Goal: Transaction & Acquisition: Purchase product/service

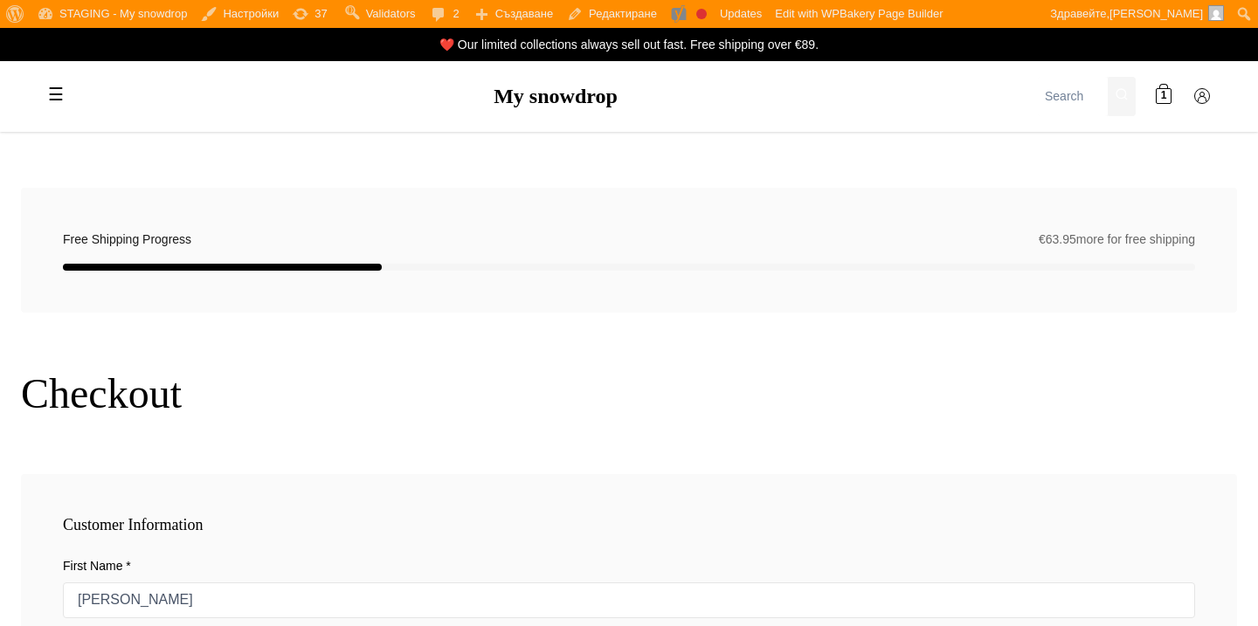
click at [548, 117] on div "☰ My snowdrop 🎁 GIFTS Gift Voucher Gifts for babies / Newborns Gifts for baby s…" at bounding box center [628, 96] width 1223 height 71
click at [548, 109] on div "☰ My snowdrop 🎁 GIFTS Gift Voucher Gifts for babies / Newborns Gifts for baby s…" at bounding box center [628, 96] width 1223 height 71
click at [560, 99] on link "My snowdrop" at bounding box center [555, 96] width 124 height 23
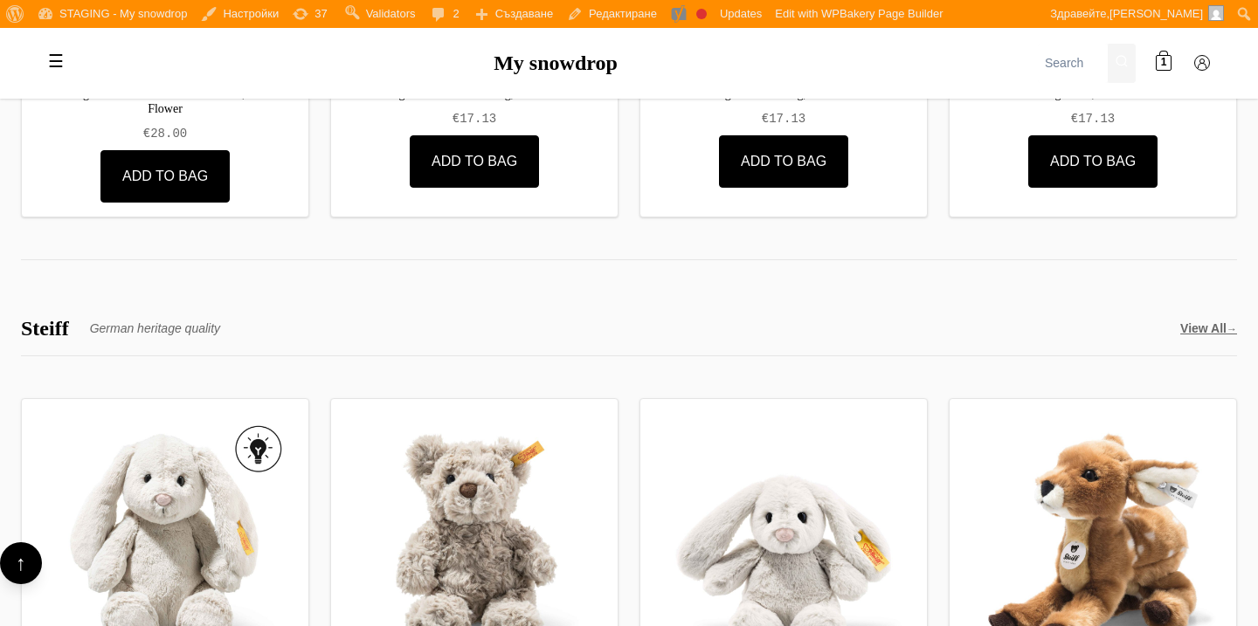
scroll to position [4107, 0]
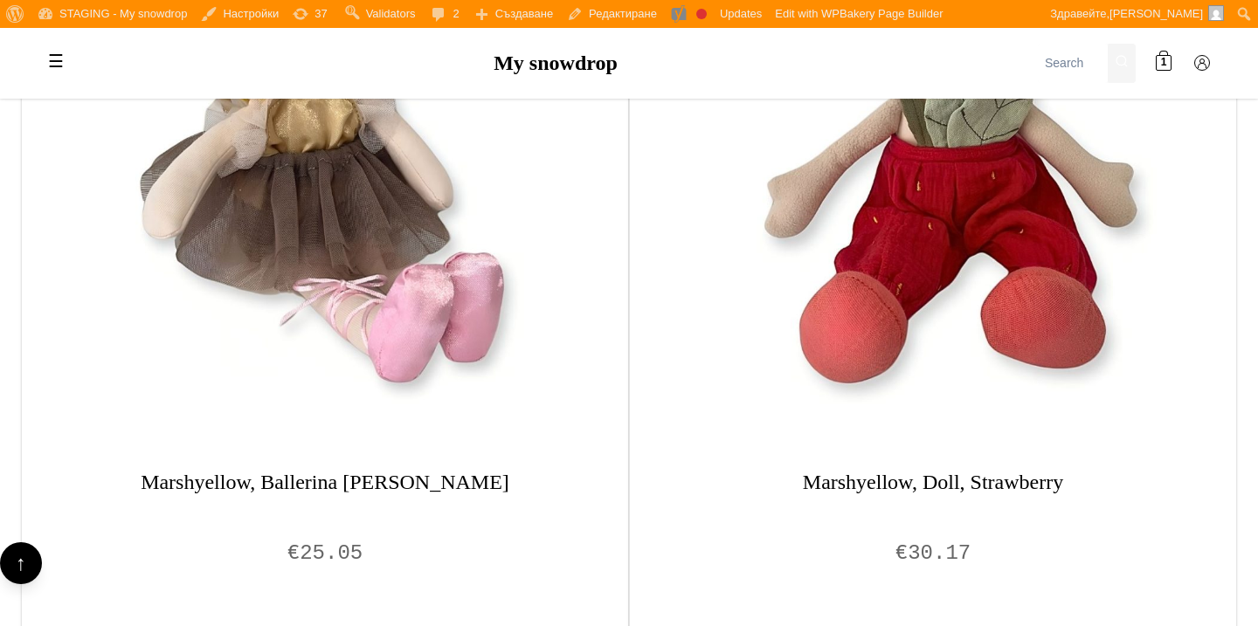
scroll to position [1289, 0]
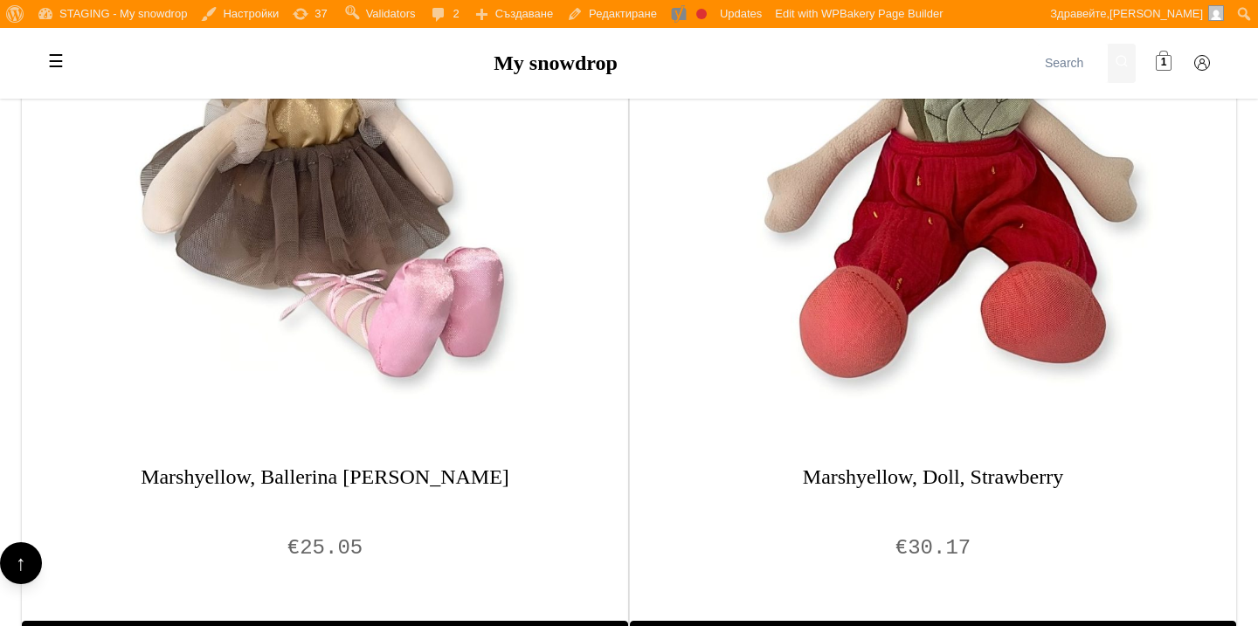
click at [1172, 59] on link "1" at bounding box center [1163, 62] width 35 height 35
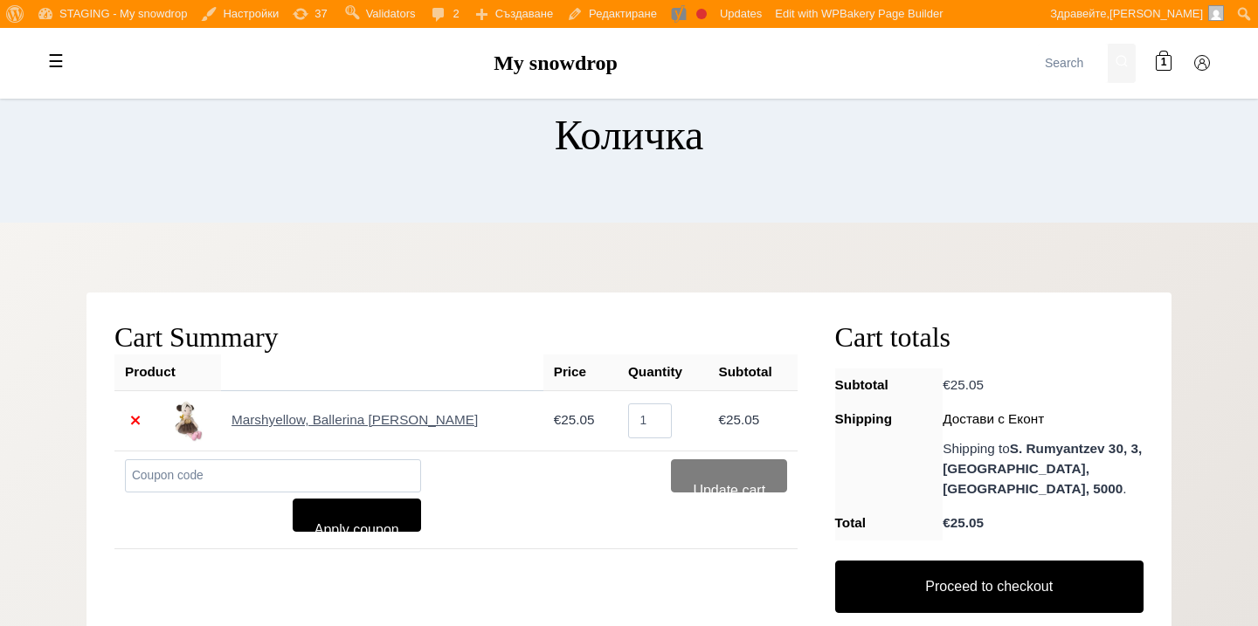
scroll to position [286, 0]
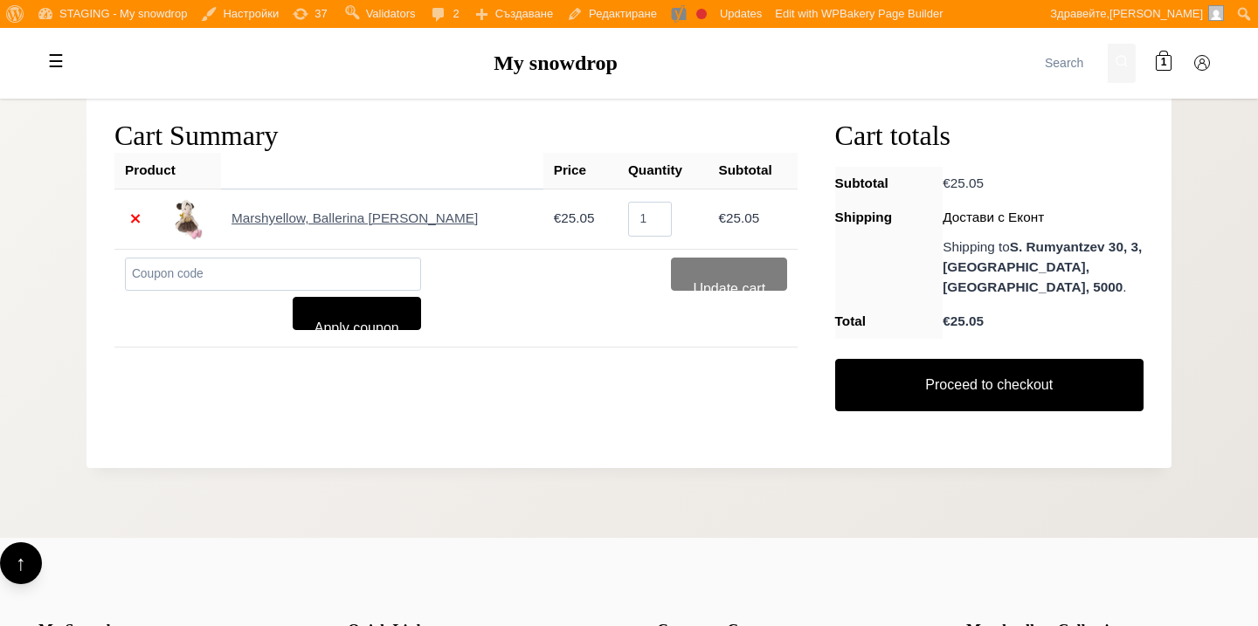
click at [904, 417] on div "Proceed to checkout" at bounding box center [989, 392] width 308 height 96
click at [906, 413] on div "Proceed to checkout" at bounding box center [989, 392] width 308 height 96
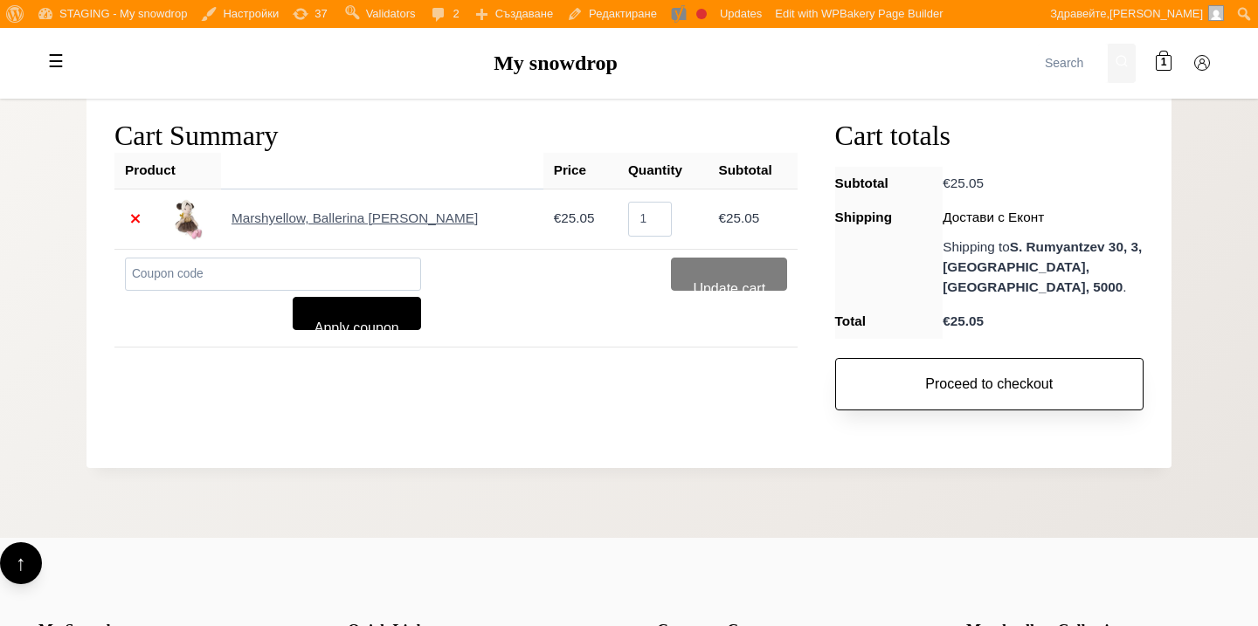
click at [912, 391] on link "Proceed to checkout" at bounding box center [989, 384] width 308 height 52
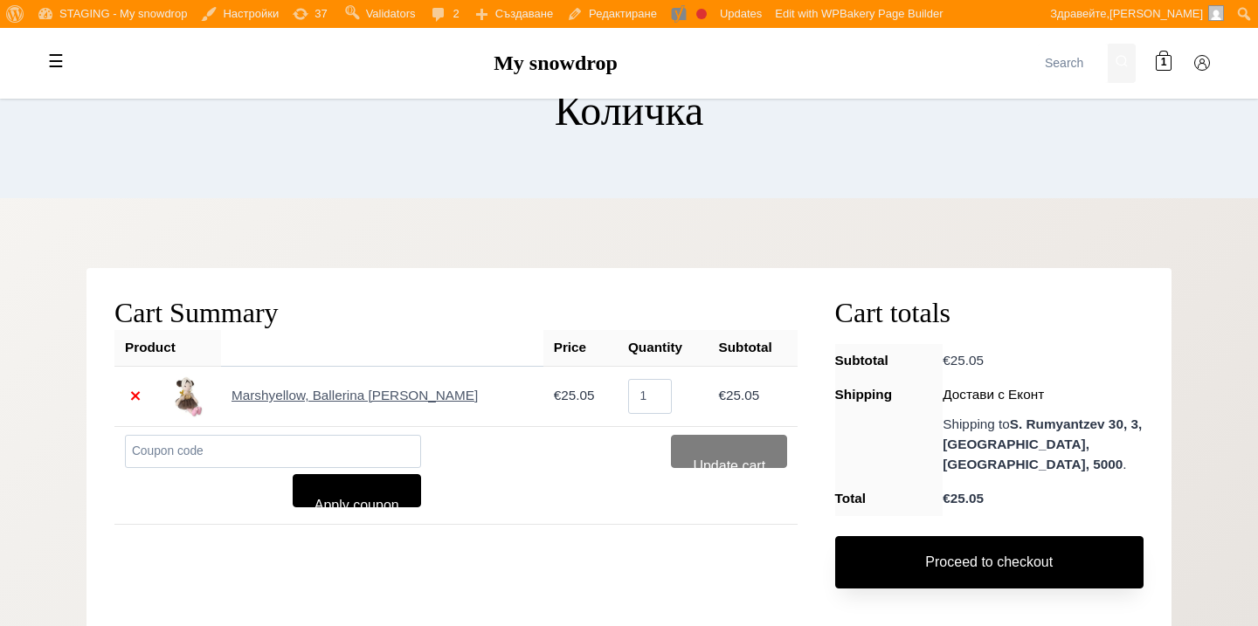
scroll to position [0, 0]
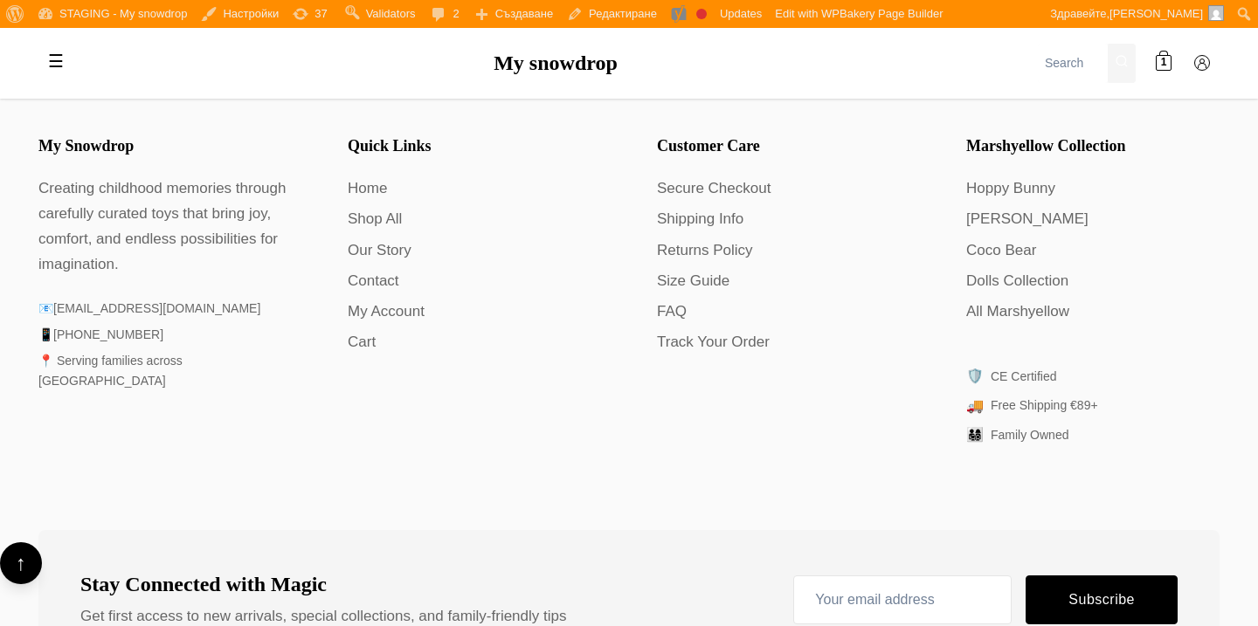
scroll to position [501, 0]
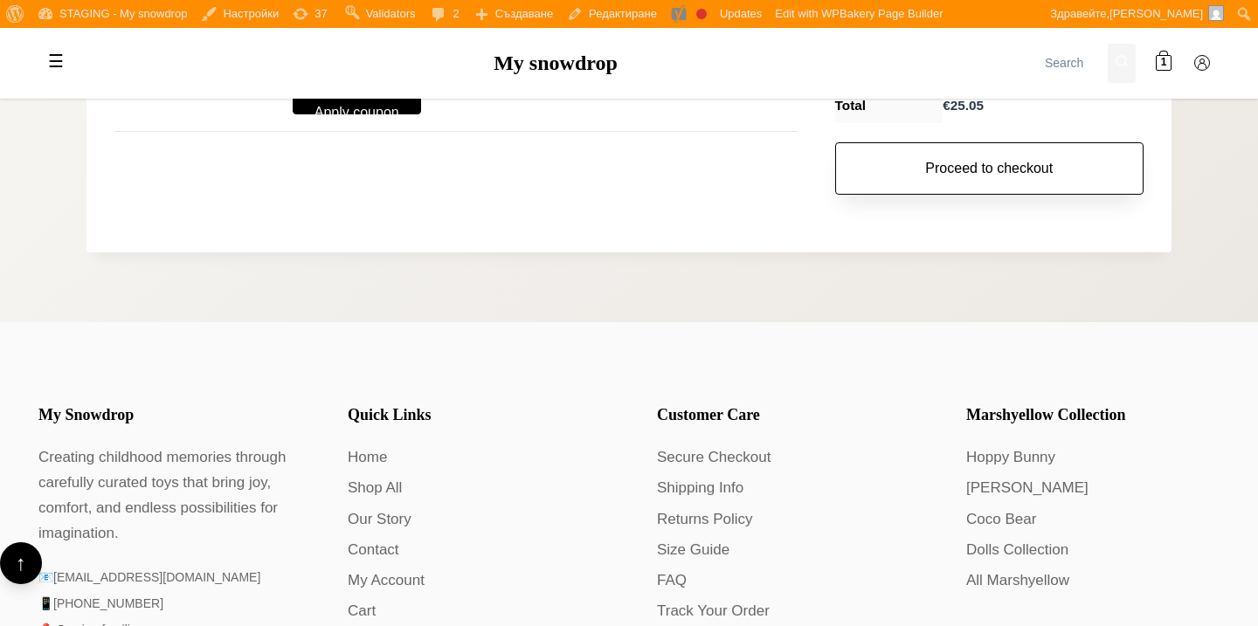
click at [974, 186] on link "Proceed to checkout" at bounding box center [989, 168] width 308 height 52
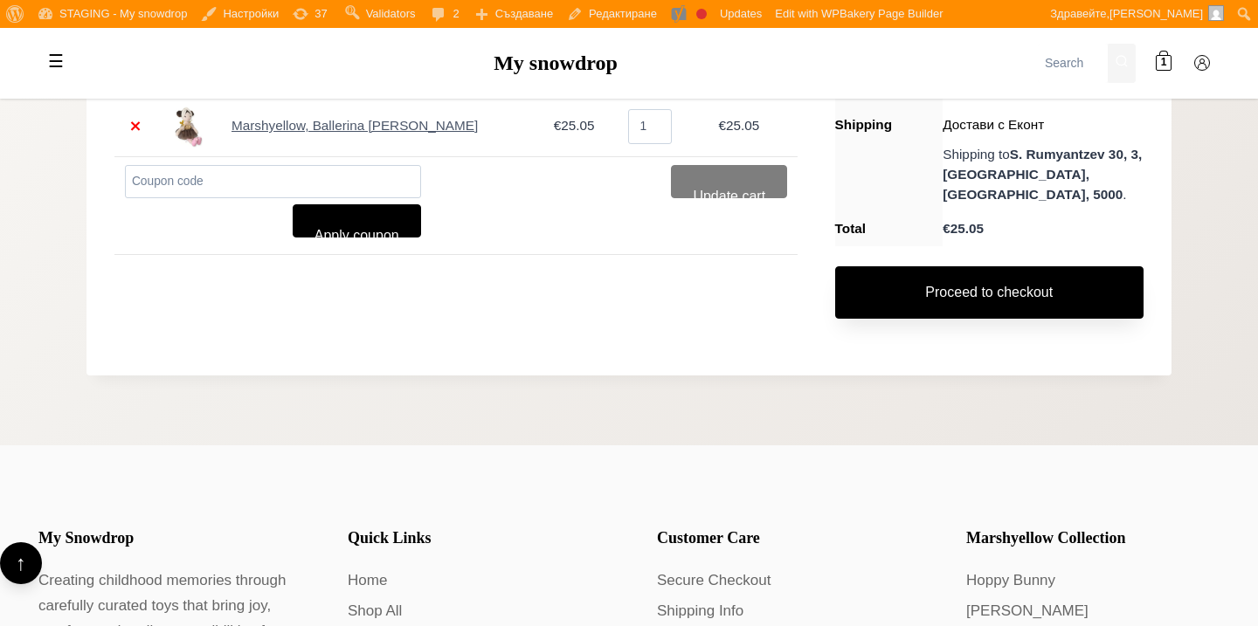
scroll to position [264, 0]
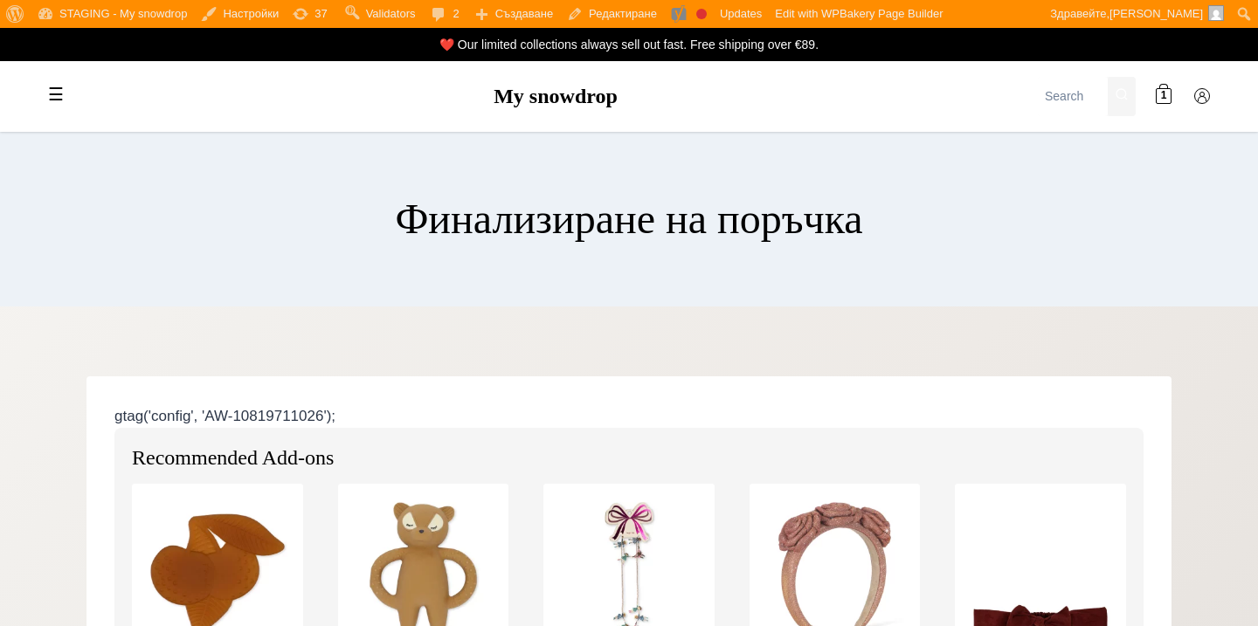
select select "BG-04"
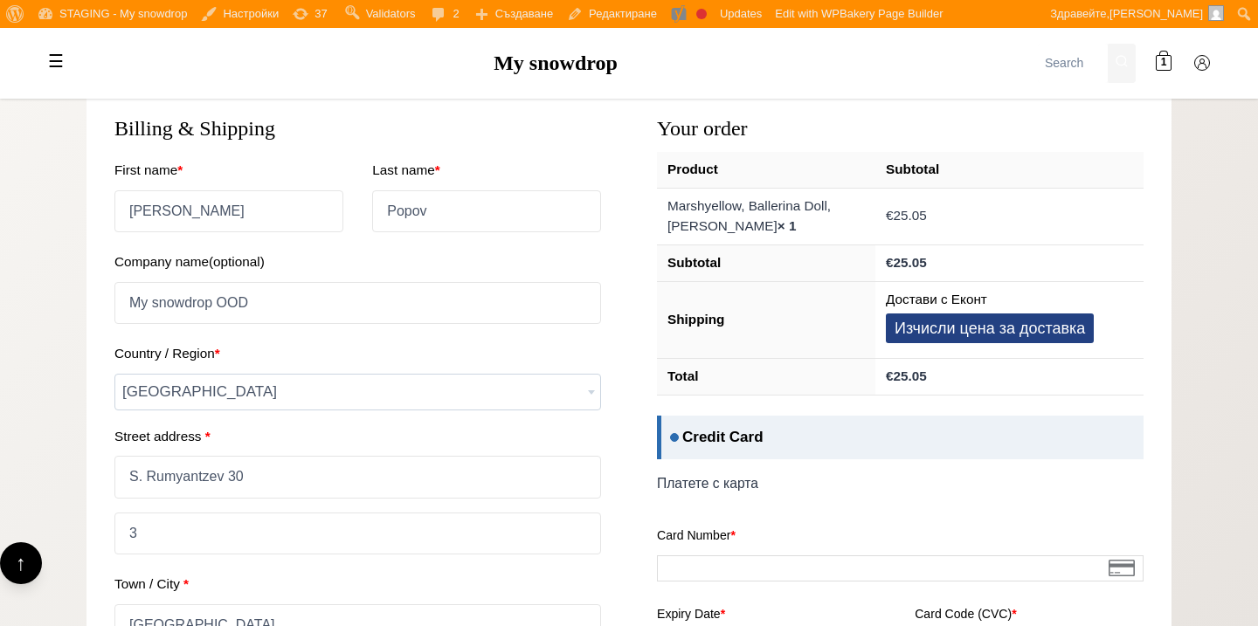
scroll to position [1077, 0]
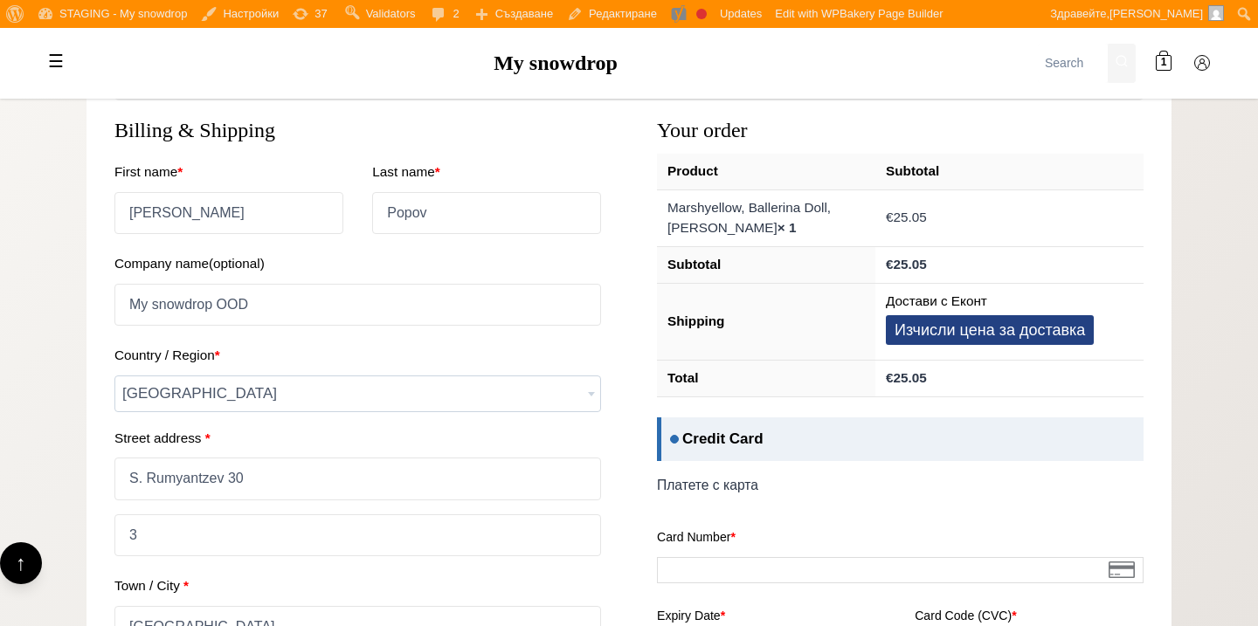
click at [379, 390] on span "Bulgaria" at bounding box center [357, 393] width 485 height 35
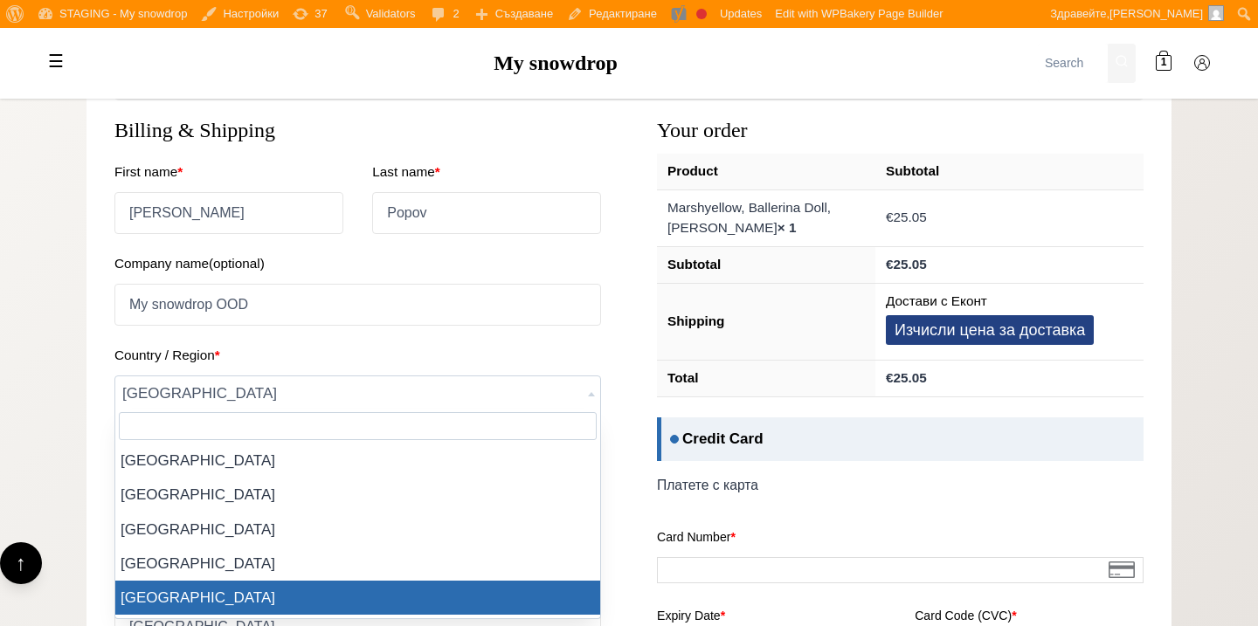
scroll to position [527, 0]
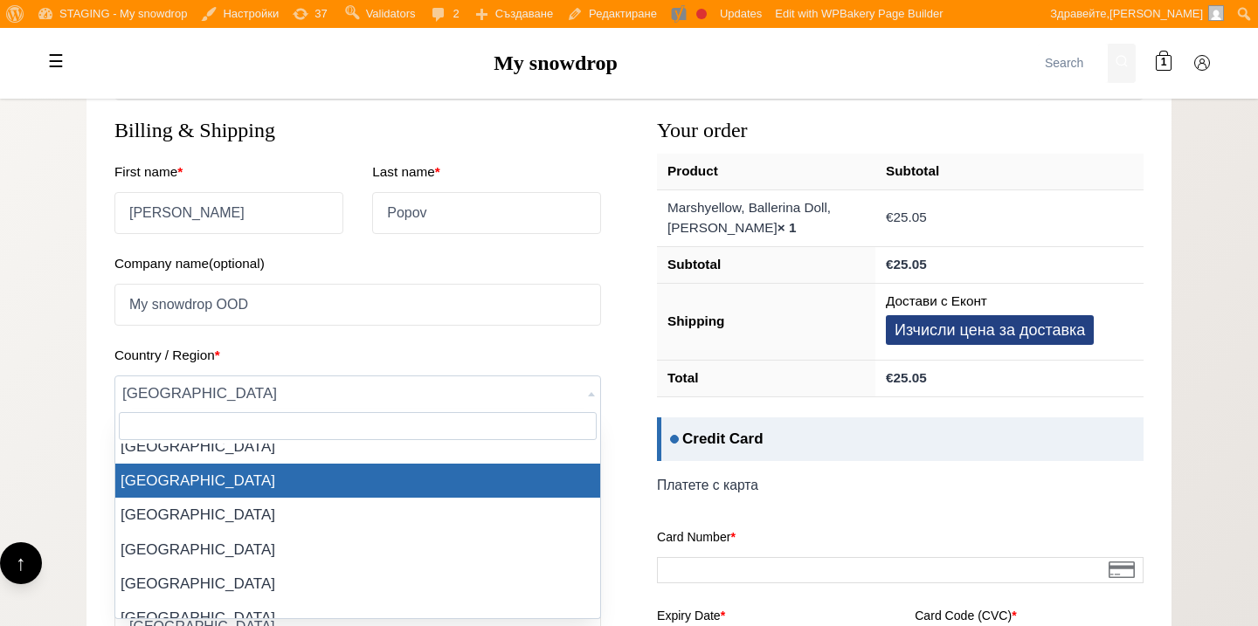
select select "BS"
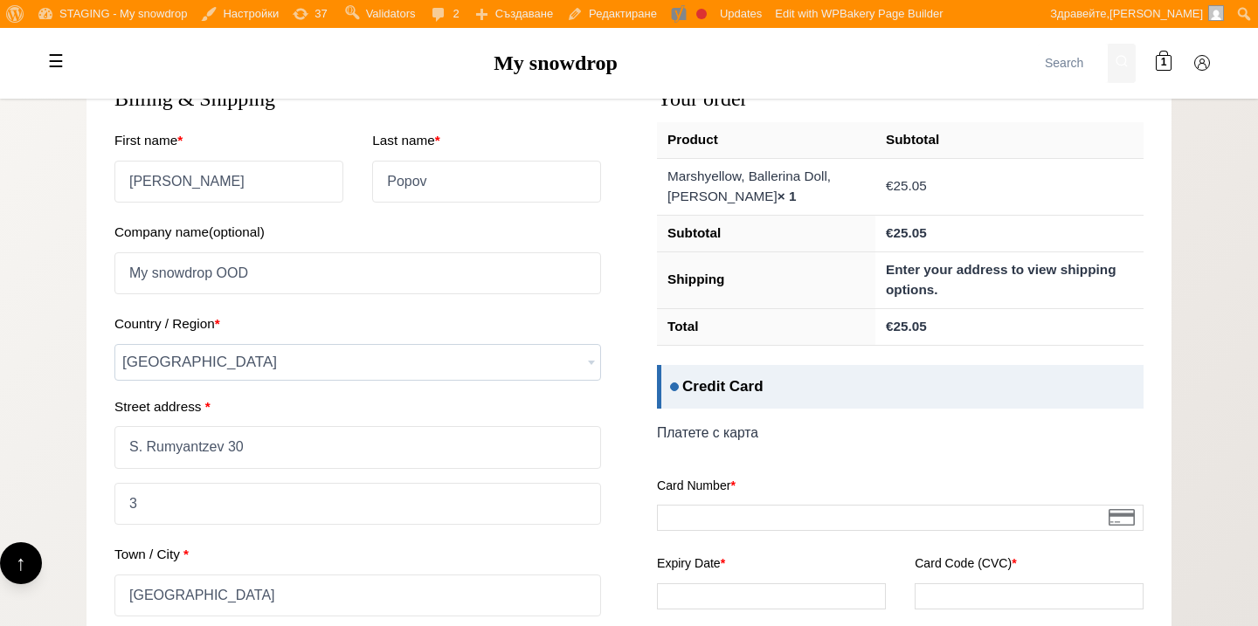
scroll to position [1005, 0]
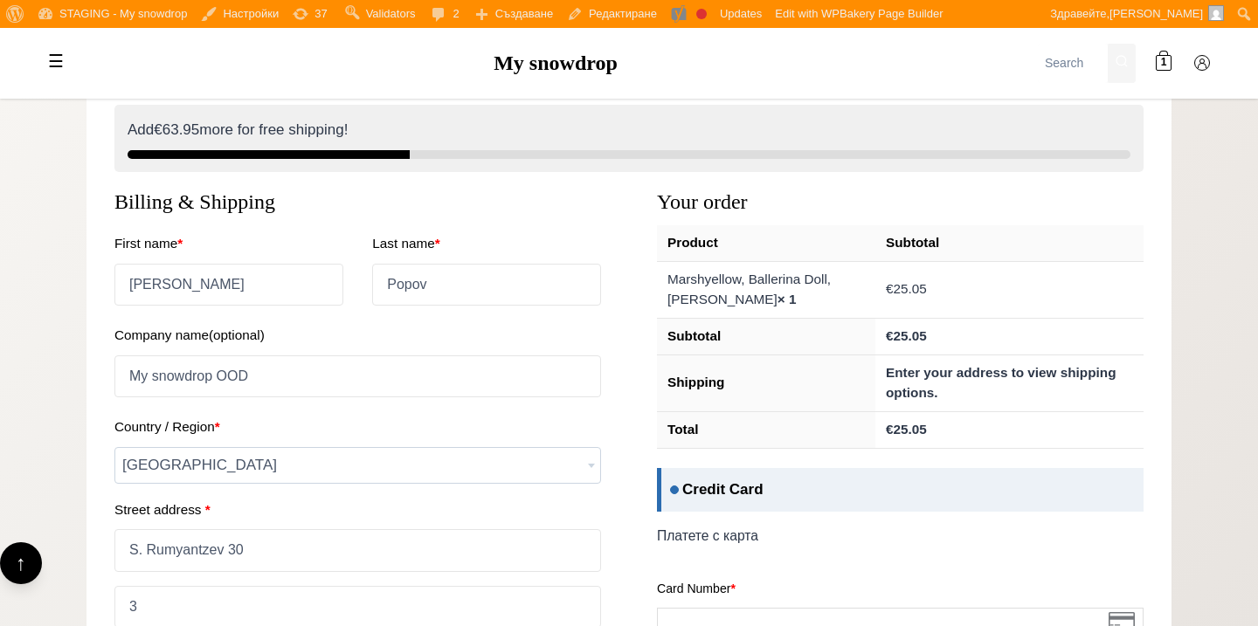
click at [429, 463] on span "Bahamas" at bounding box center [357, 465] width 485 height 35
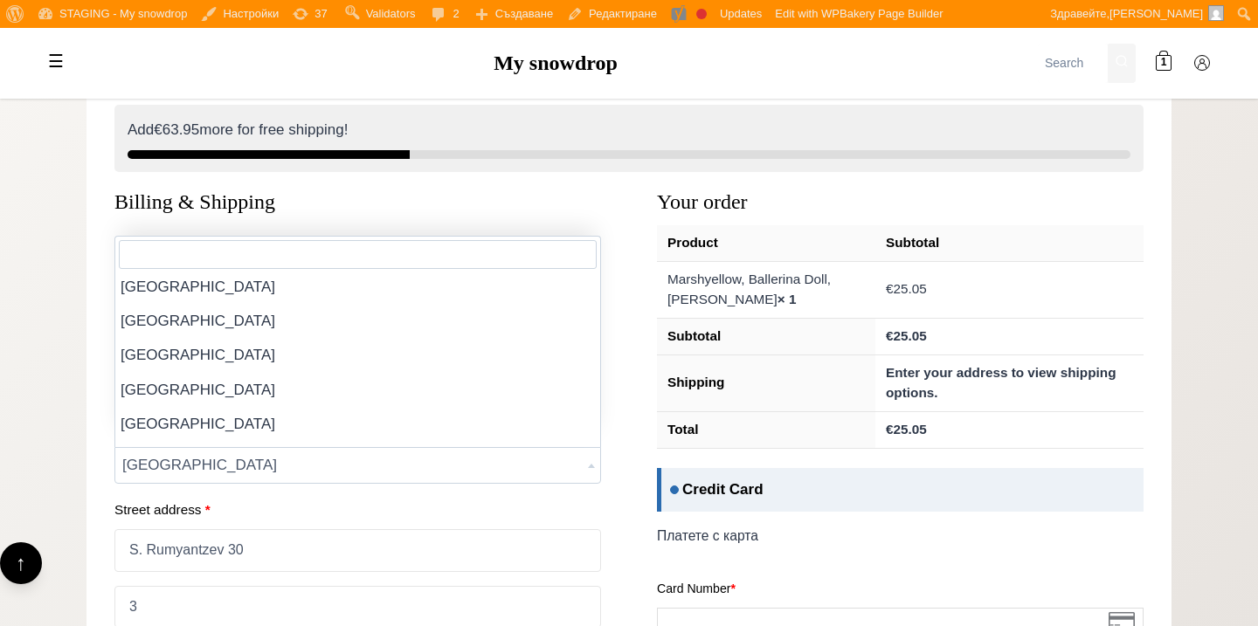
scroll to position [1096, 0]
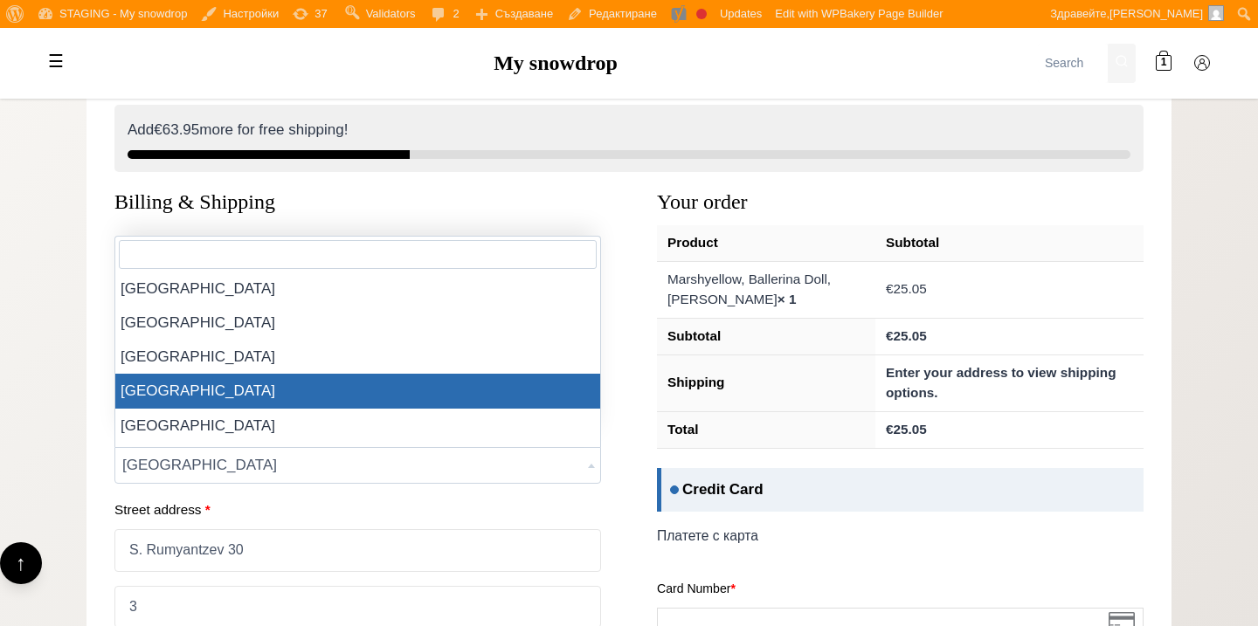
select select "BG"
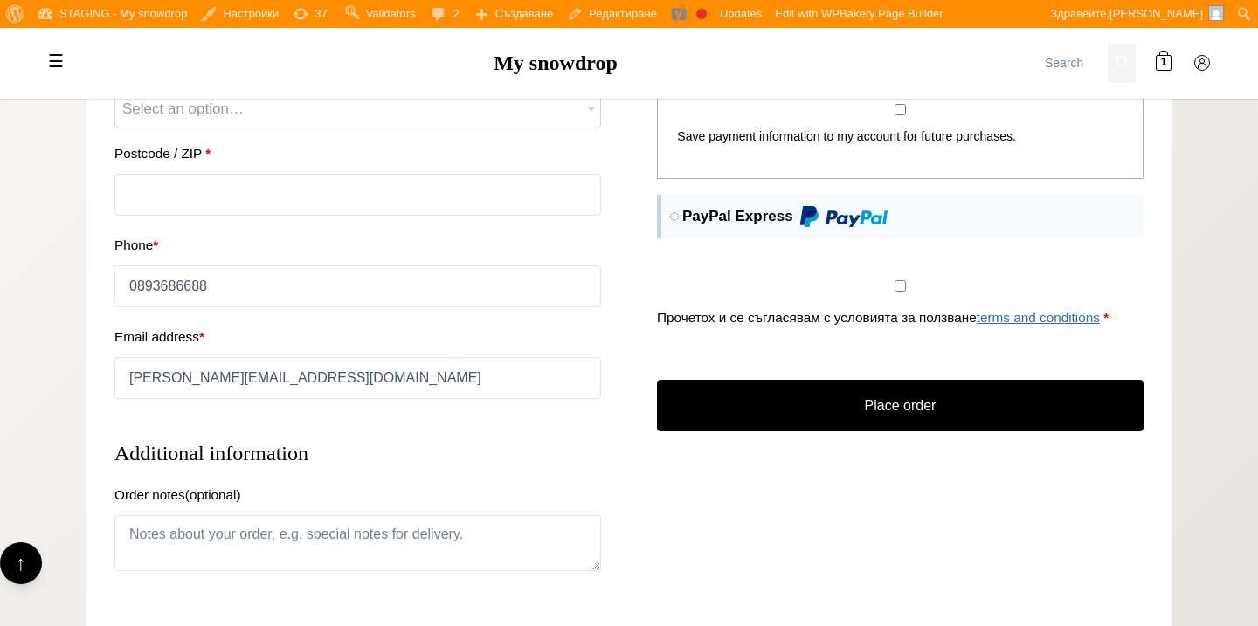
scroll to position [1682, 0]
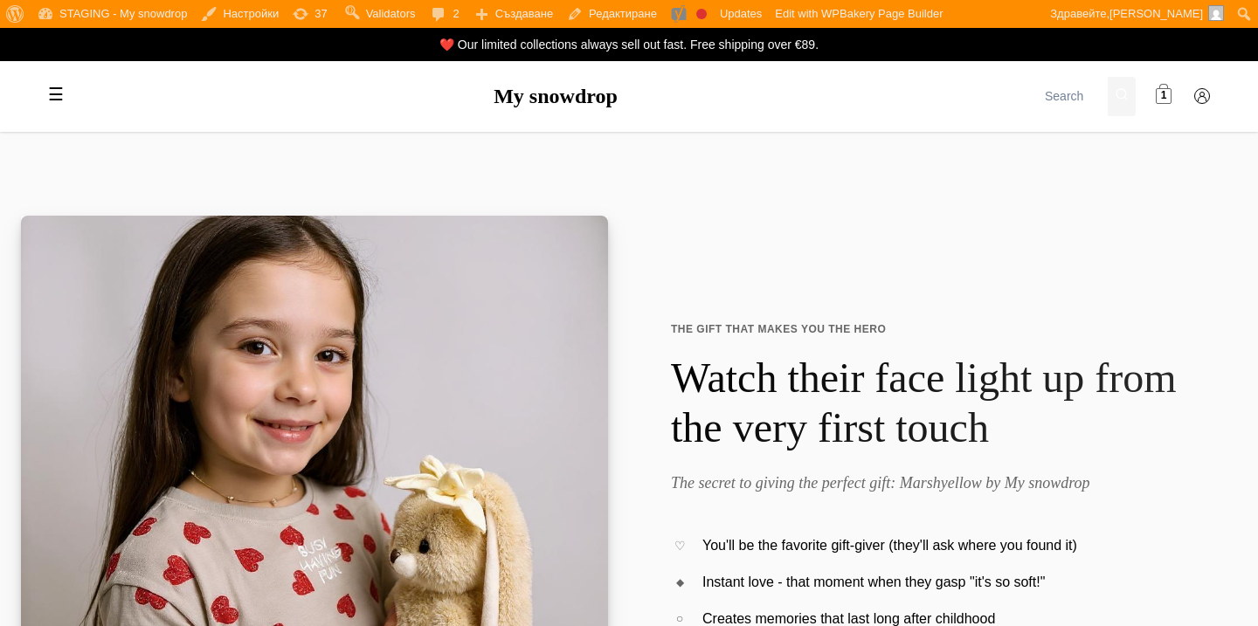
click at [1171, 92] on link "1" at bounding box center [1163, 96] width 35 height 35
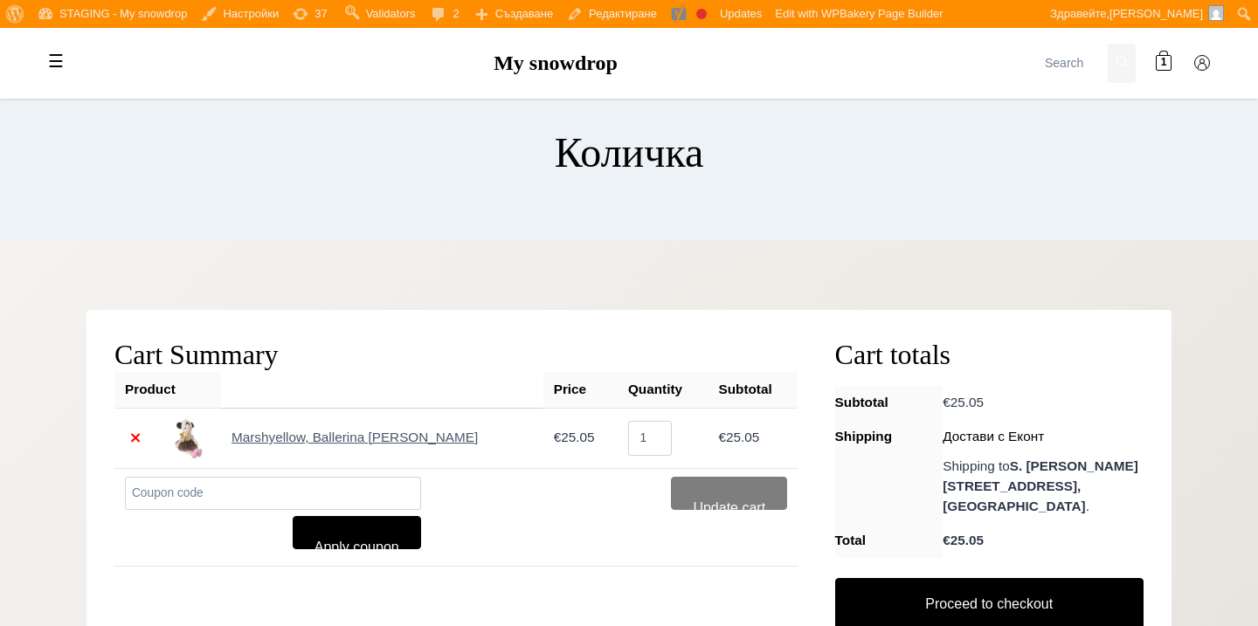
scroll to position [65, 0]
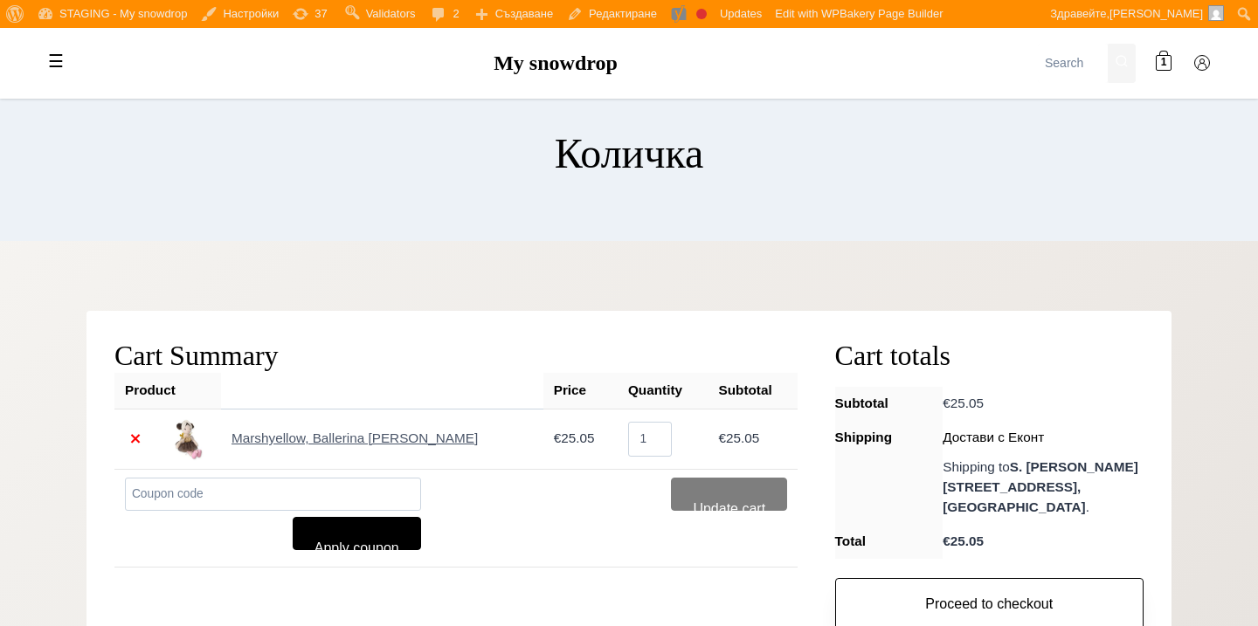
click at [896, 578] on link "Proceed to checkout" at bounding box center [989, 604] width 308 height 52
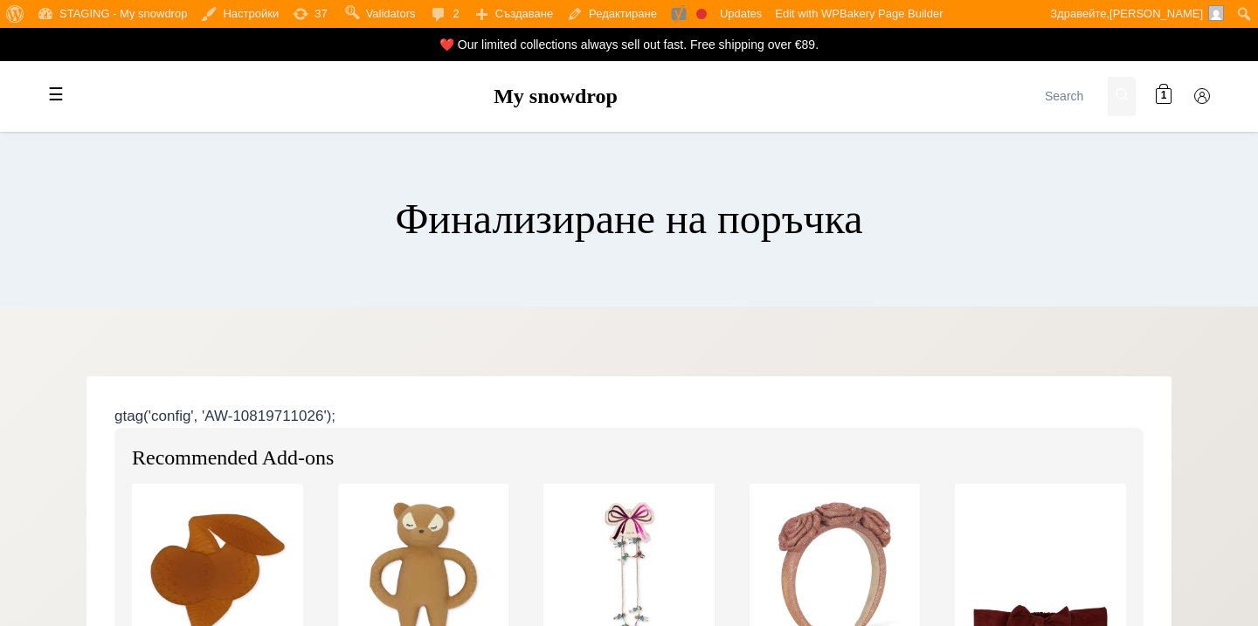
select select "BG-04"
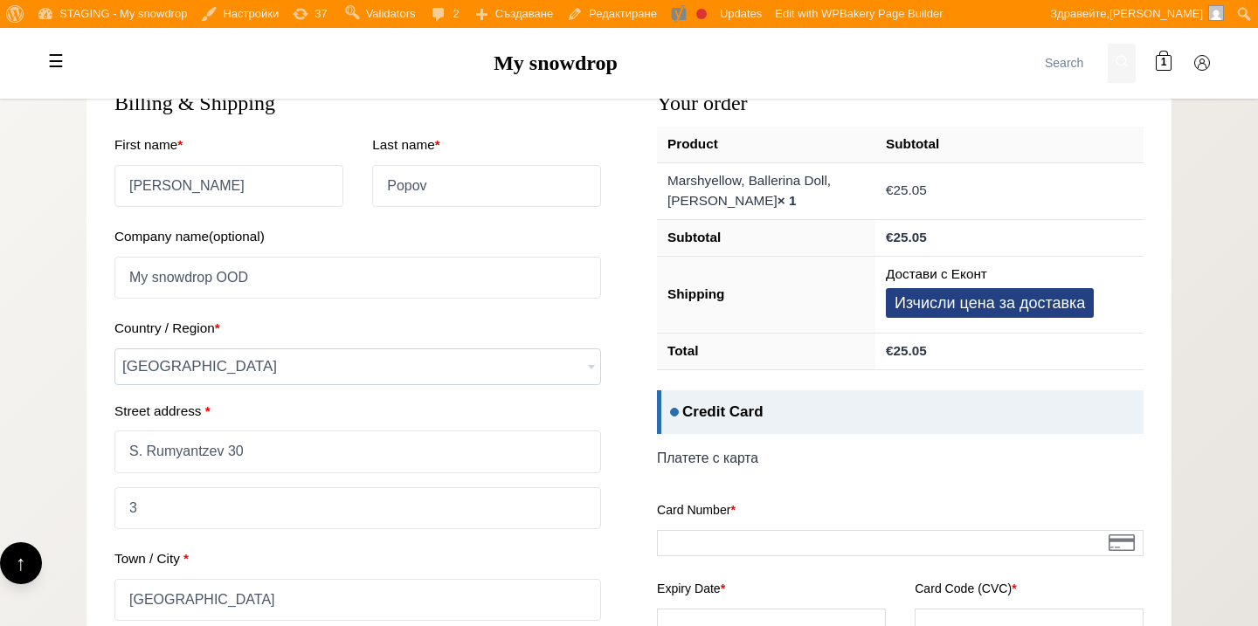
scroll to position [1105, 0]
click at [969, 305] on button "Изчисли цена за доставка" at bounding box center [990, 302] width 208 height 31
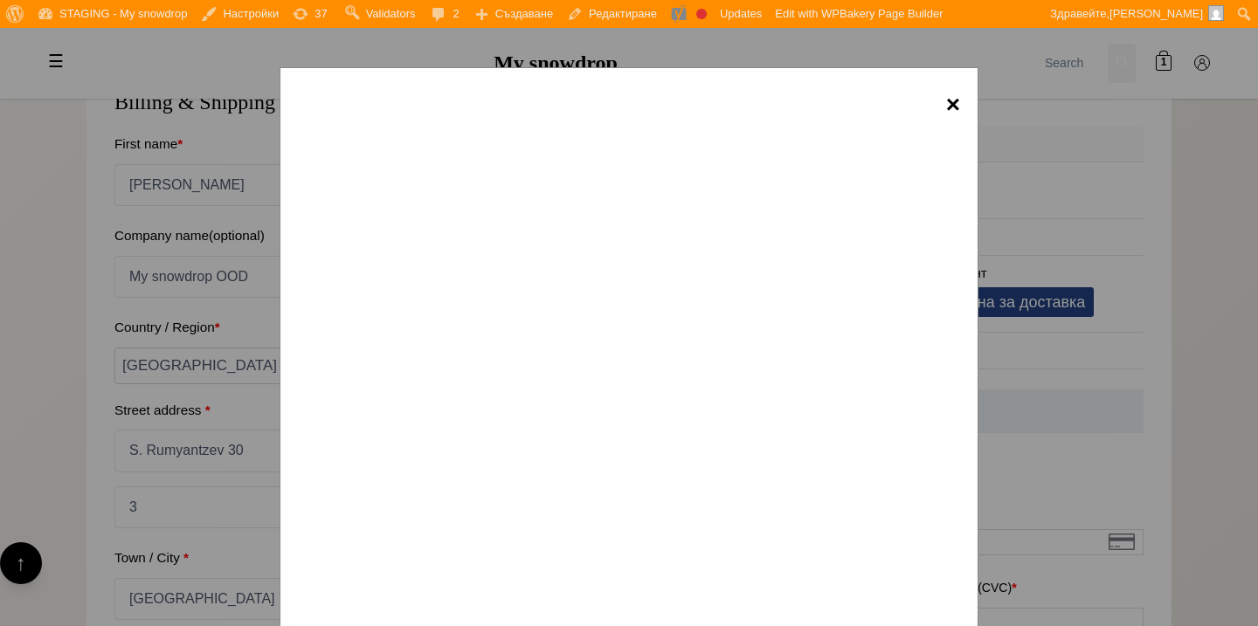
click at [955, 105] on span "×" at bounding box center [953, 105] width 14 height 39
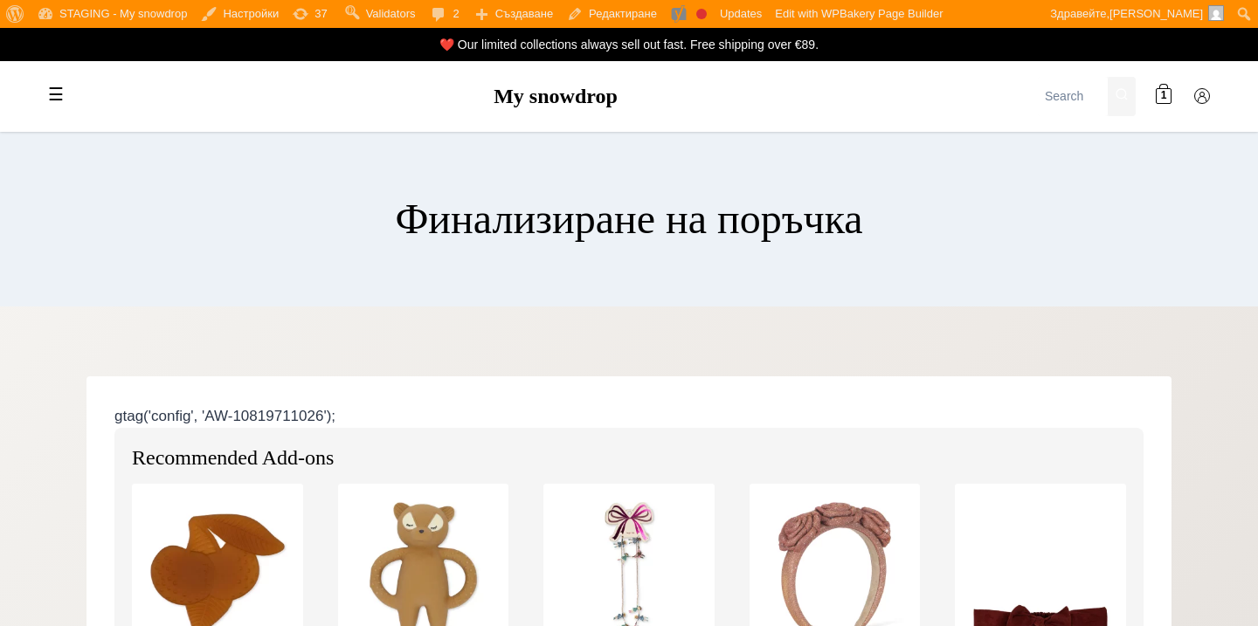
select select "BG-04"
click at [540, 86] on link "My snowdrop" at bounding box center [555, 96] width 124 height 23
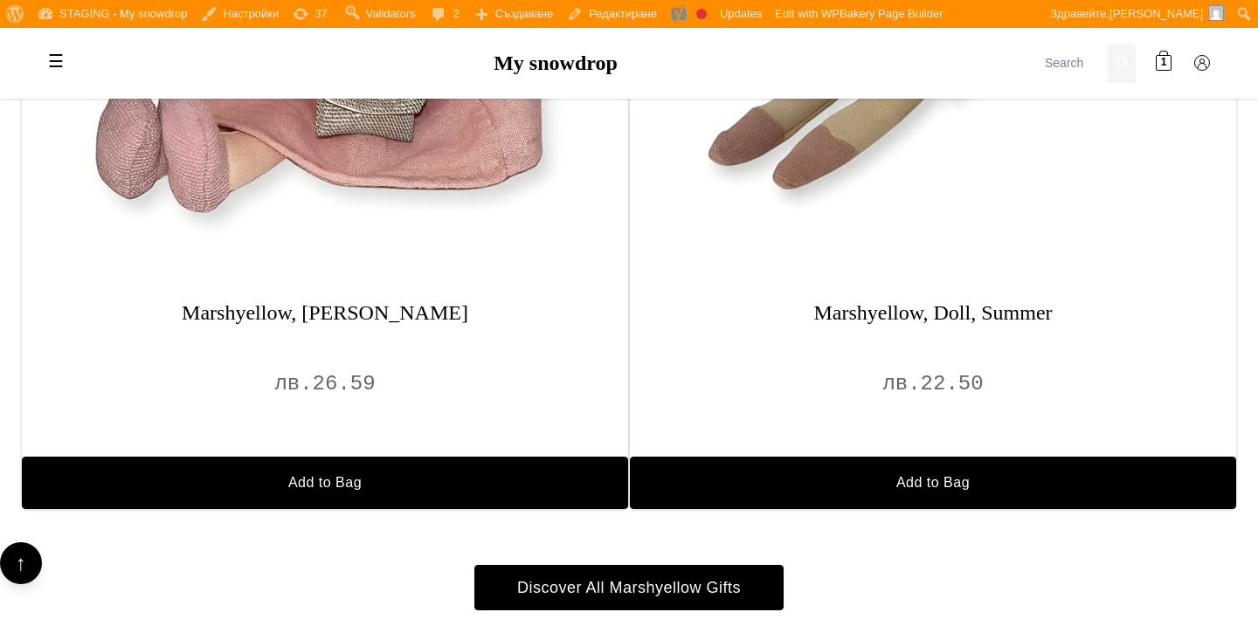
scroll to position [2327, 0]
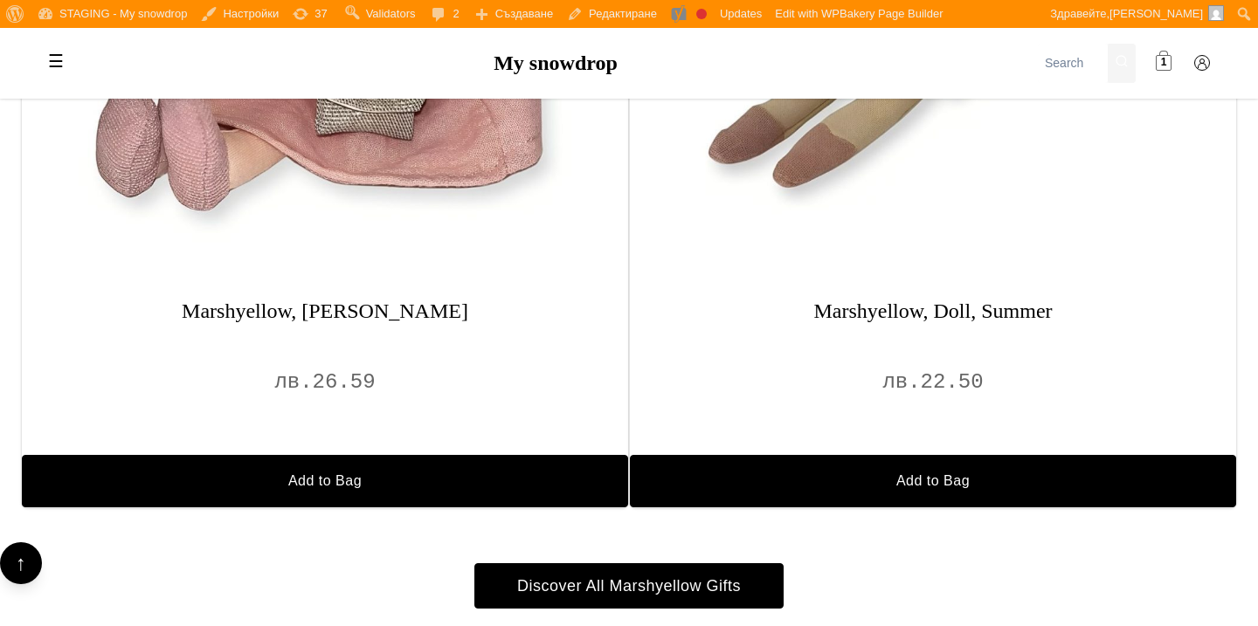
click at [1172, 63] on link "1" at bounding box center [1163, 62] width 35 height 35
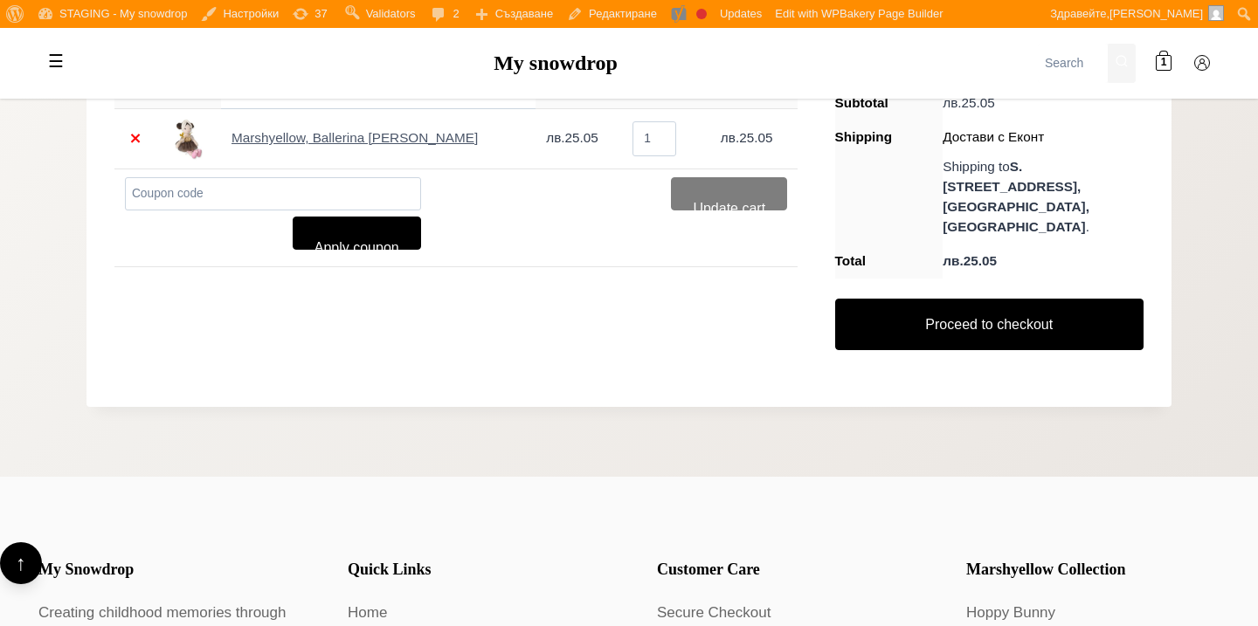
scroll to position [107, 0]
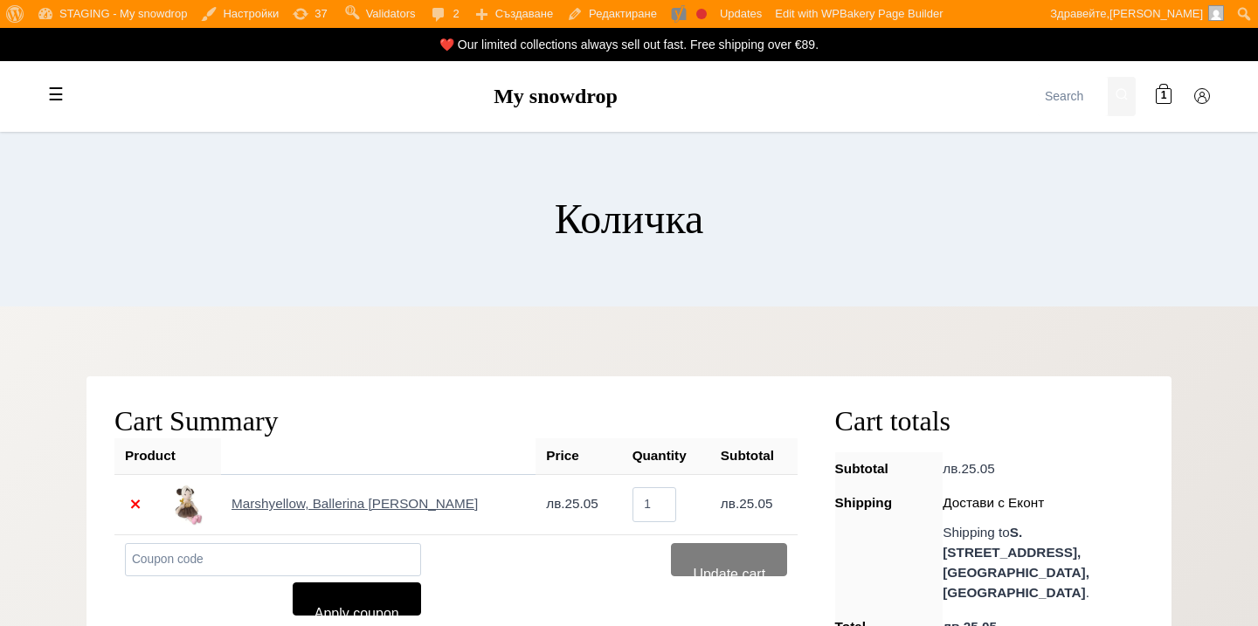
scroll to position [105, 0]
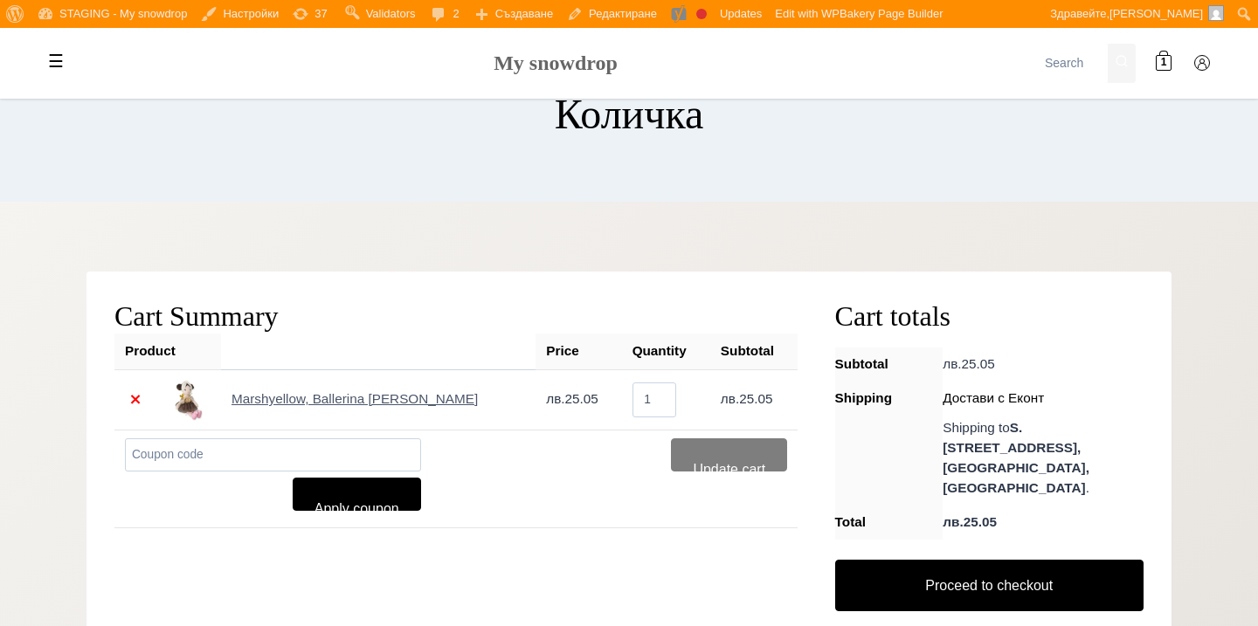
click at [586, 71] on link "My snowdrop" at bounding box center [555, 63] width 124 height 23
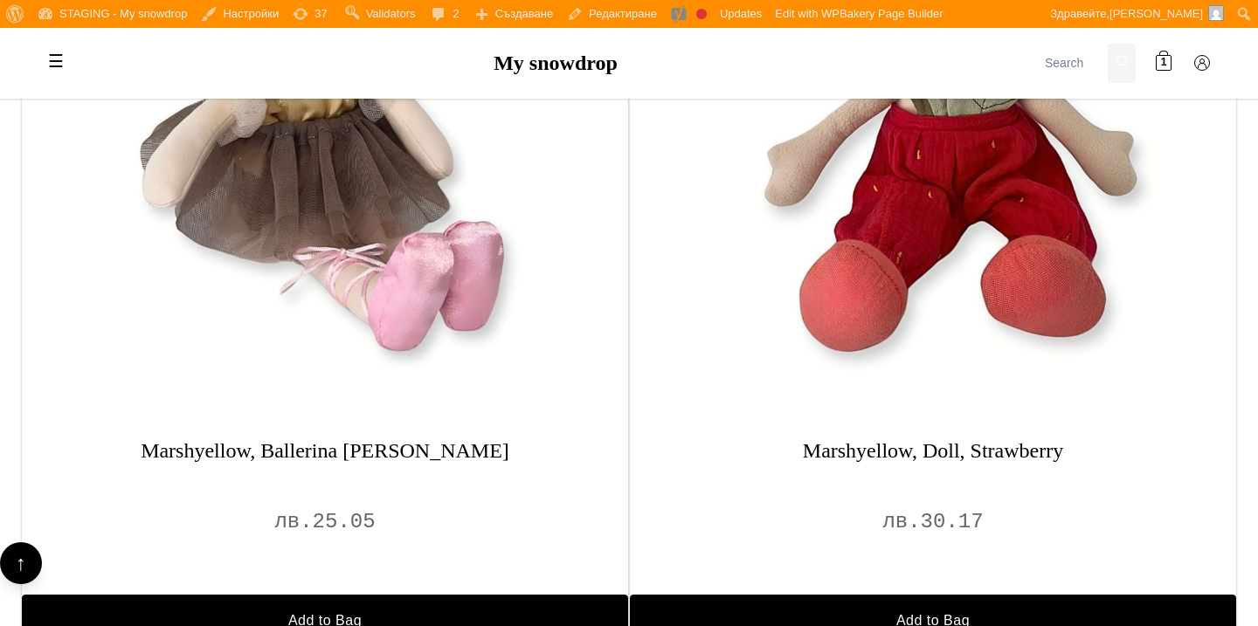
scroll to position [1382, 0]
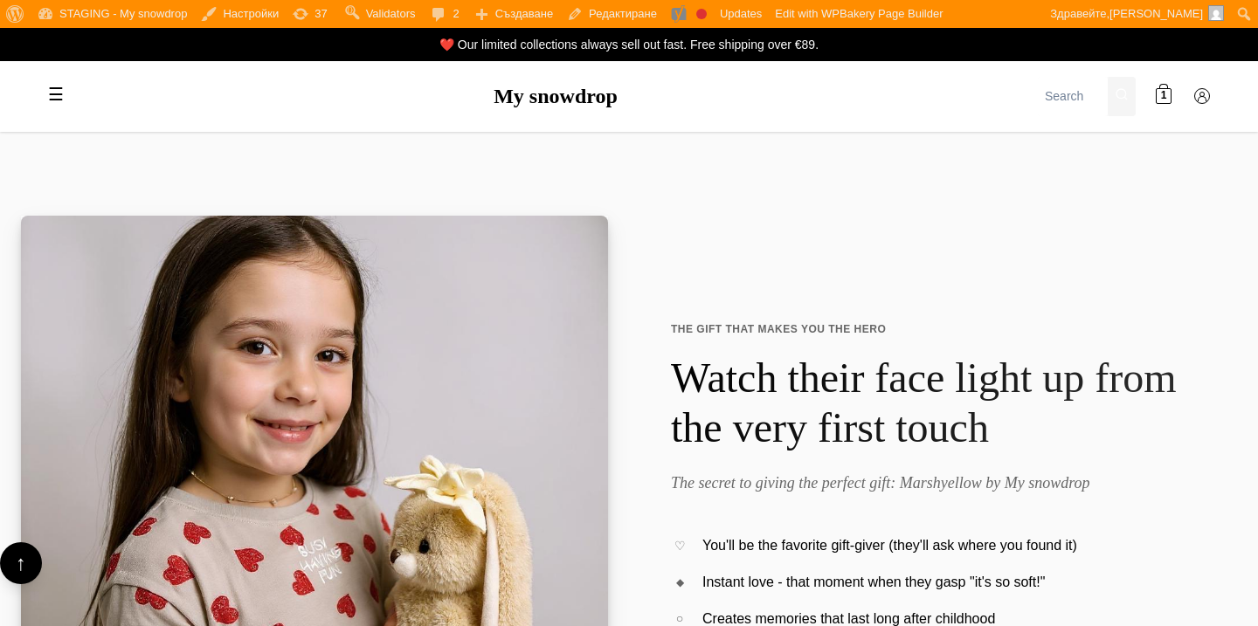
scroll to position [1382, 0]
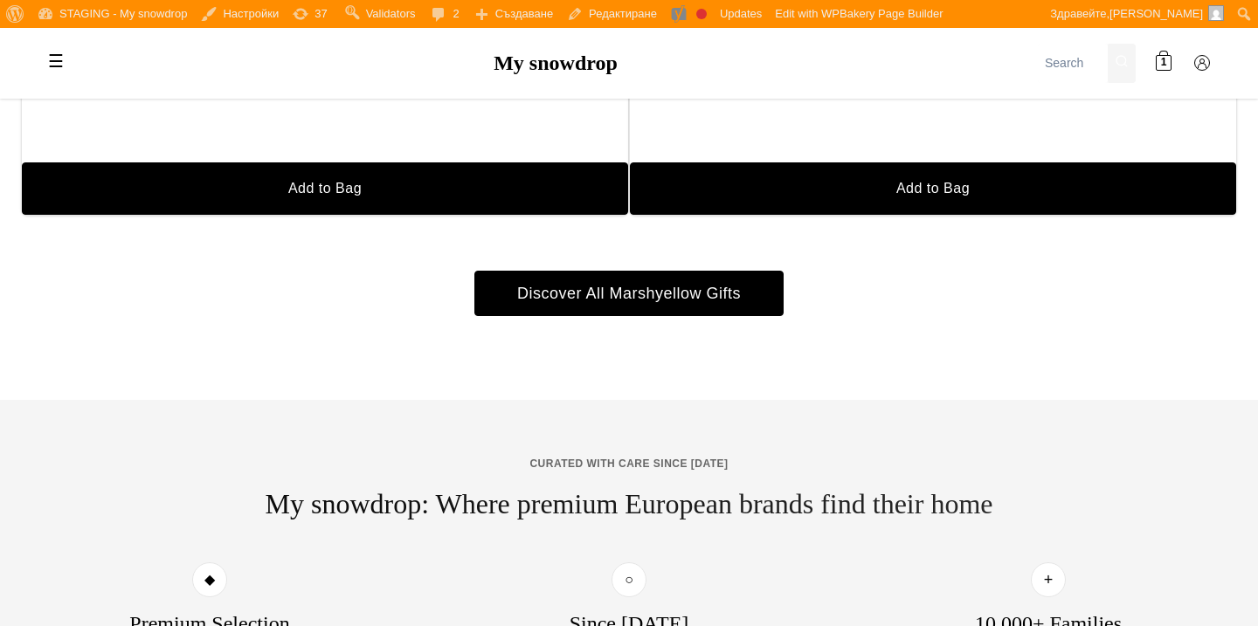
scroll to position [1382, 0]
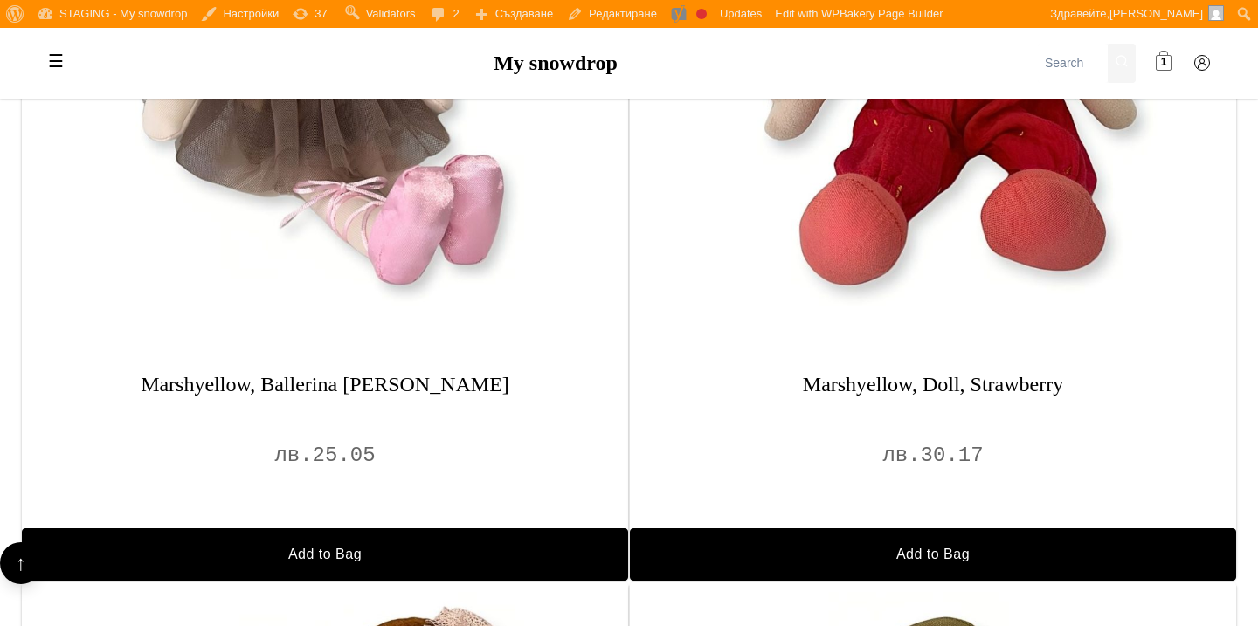
click at [1156, 52] on link "1" at bounding box center [1163, 62] width 35 height 35
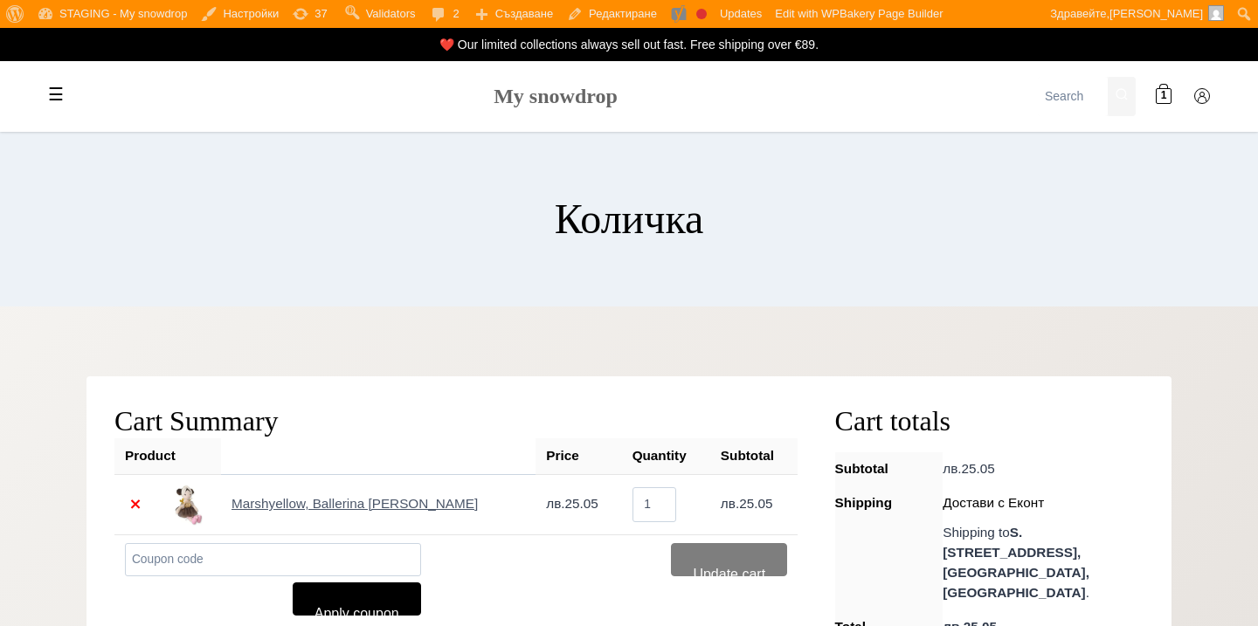
click at [576, 102] on link "My snowdrop" at bounding box center [555, 96] width 124 height 23
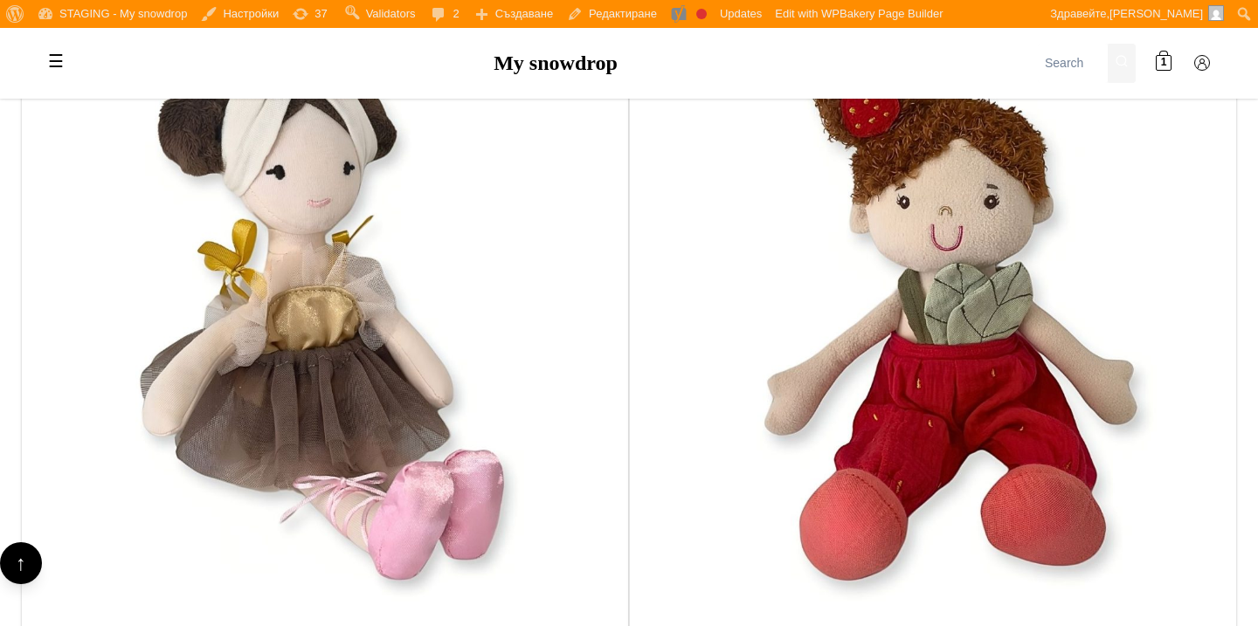
scroll to position [1510, 0]
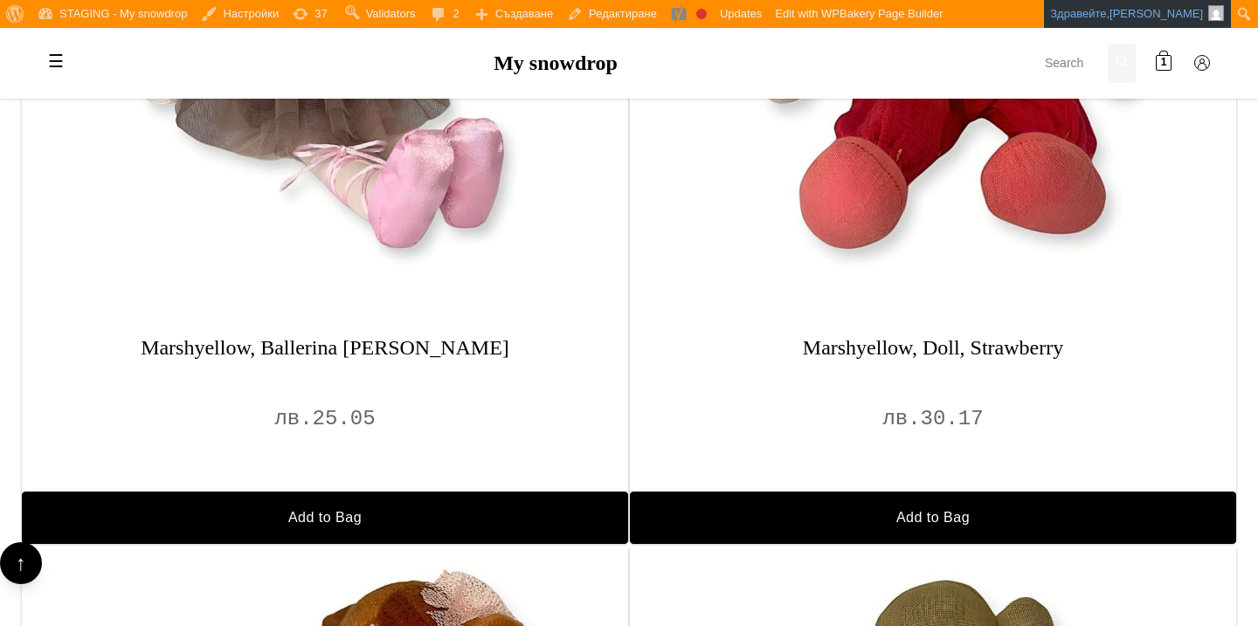
scroll to position [1393, 0]
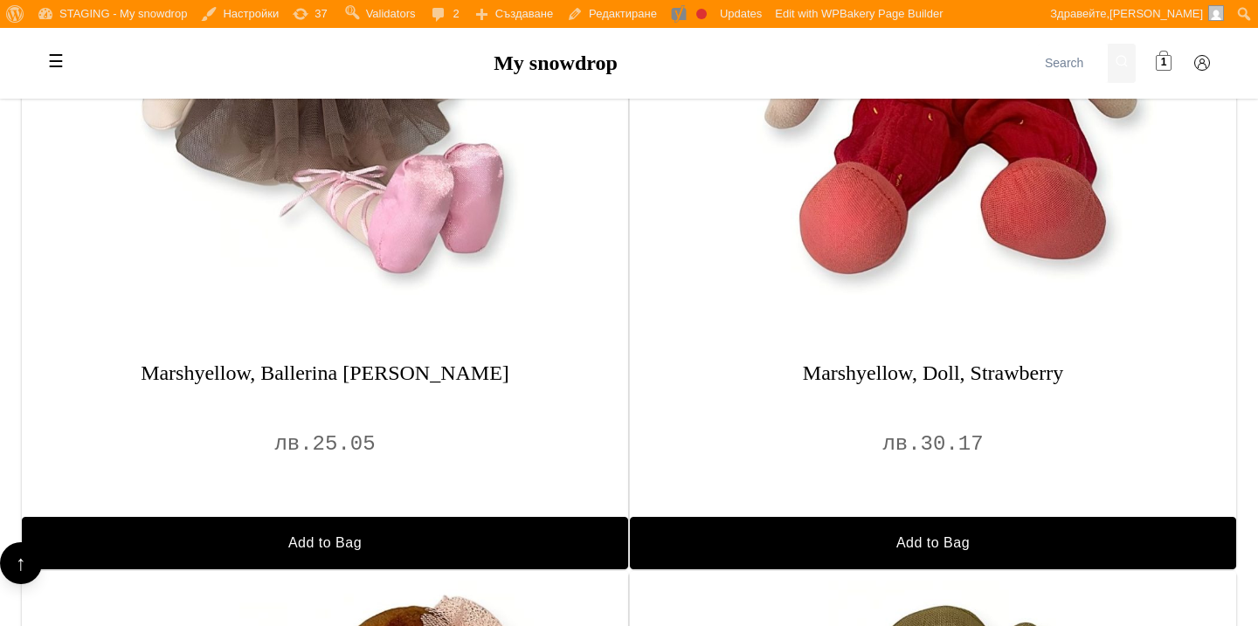
click at [1164, 70] on span "1" at bounding box center [1164, 63] width 6 height 17
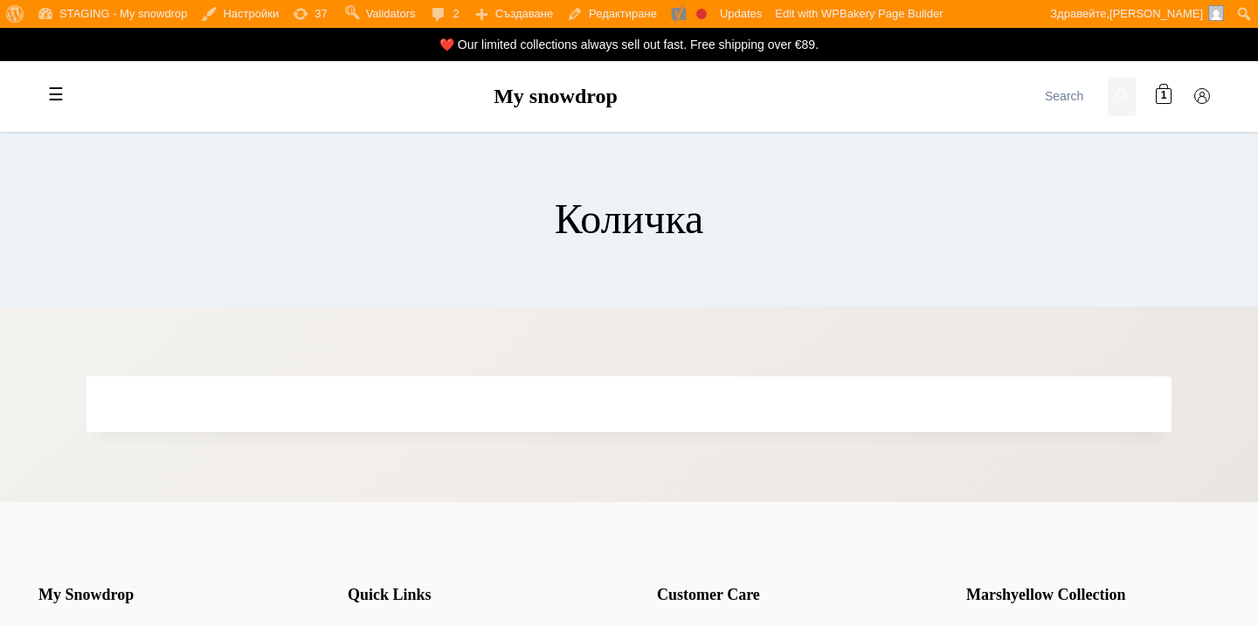
click at [906, 345] on main "Количка" at bounding box center [629, 282] width 1258 height 300
click at [899, 401] on div at bounding box center [628, 404] width 1085 height 56
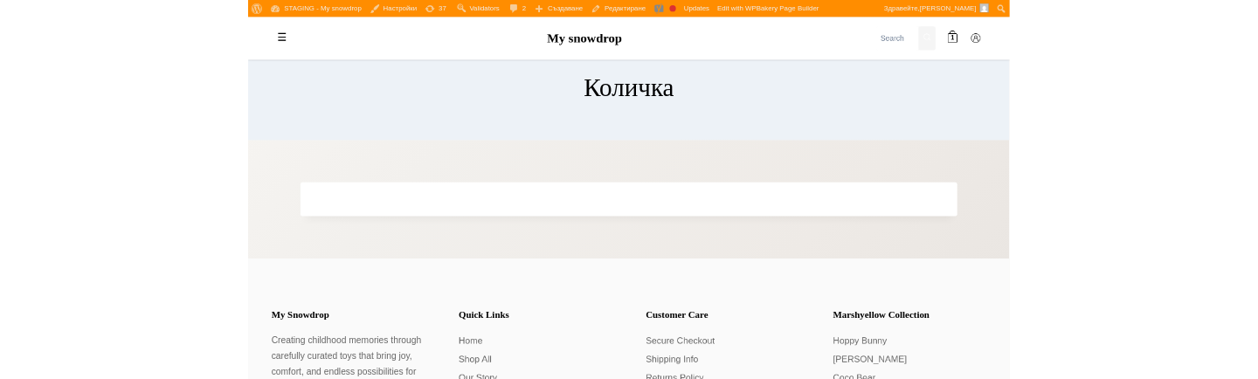
scroll to position [87, 0]
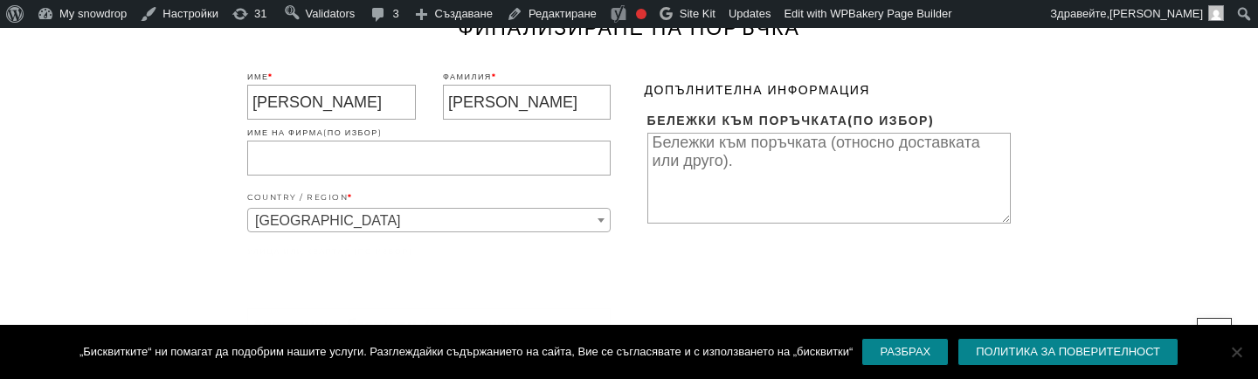
scroll to position [446, 0]
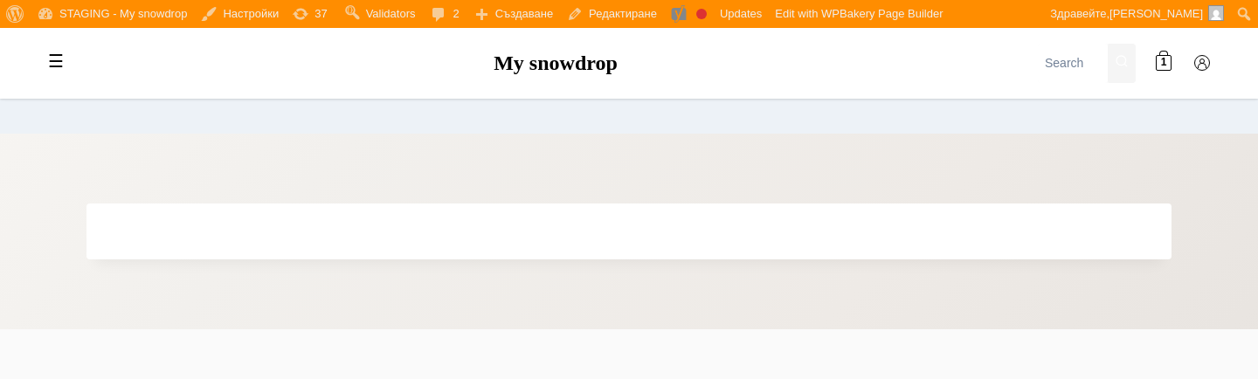
scroll to position [203, 0]
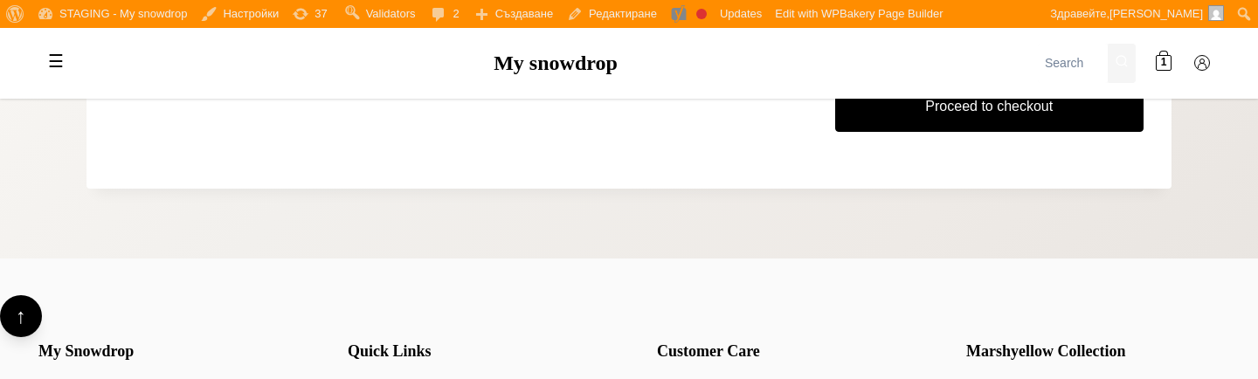
scroll to position [708, 0]
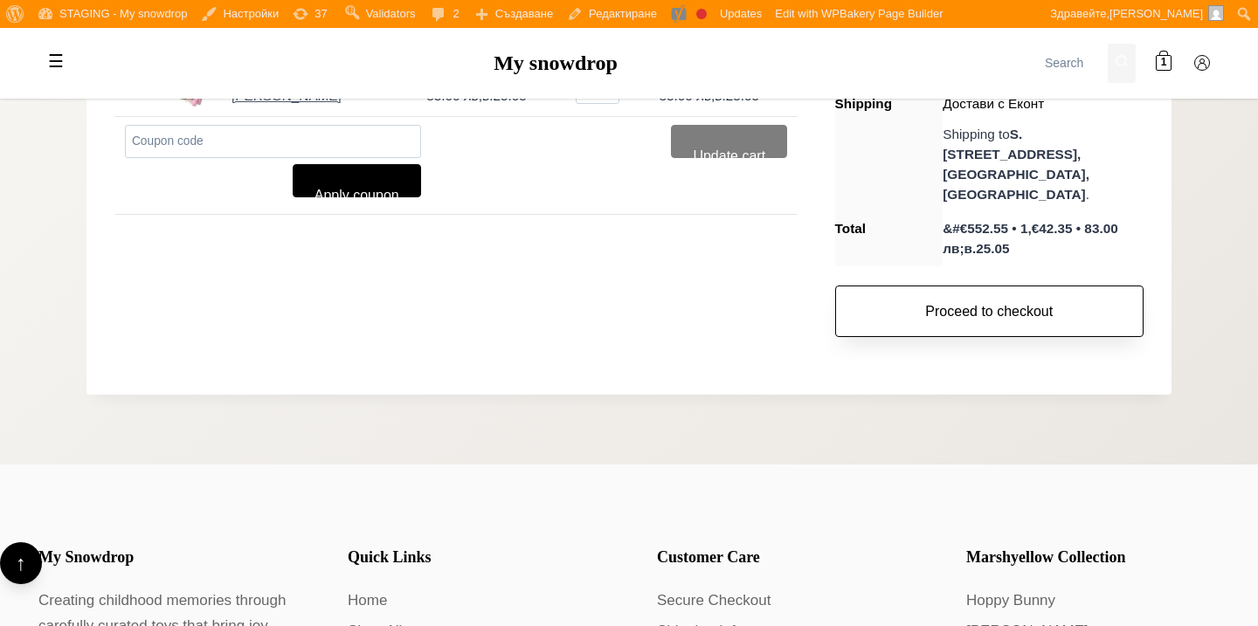
scroll to position [389, 0]
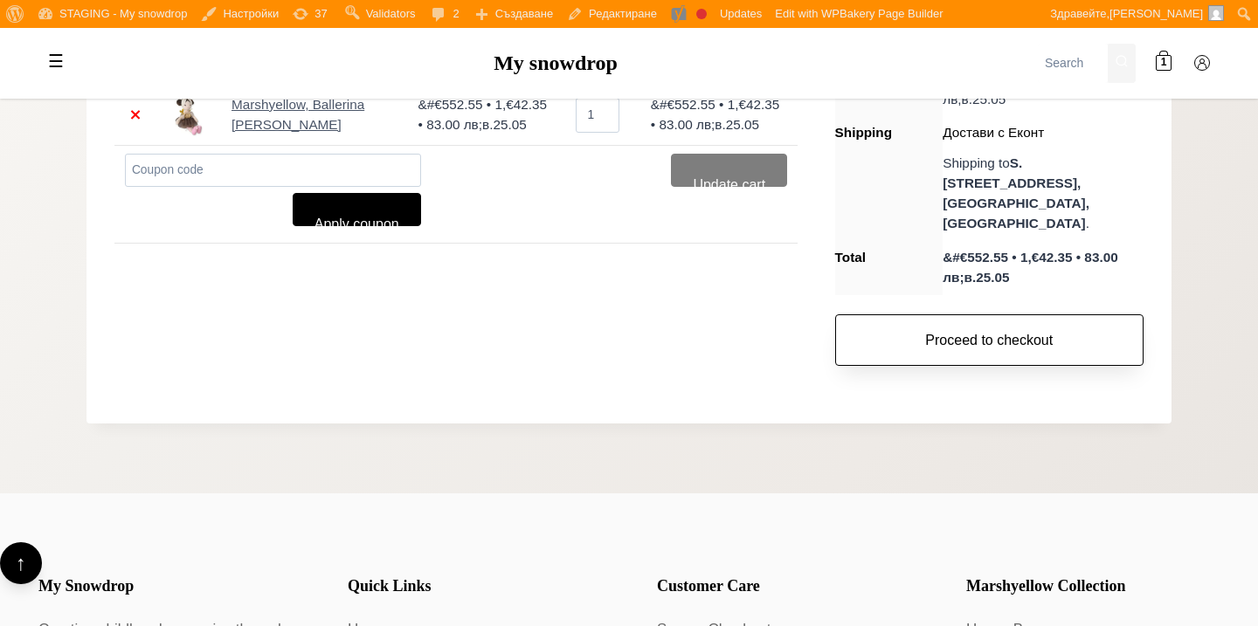
click at [966, 314] on link "Proceed to checkout" at bounding box center [989, 340] width 308 height 52
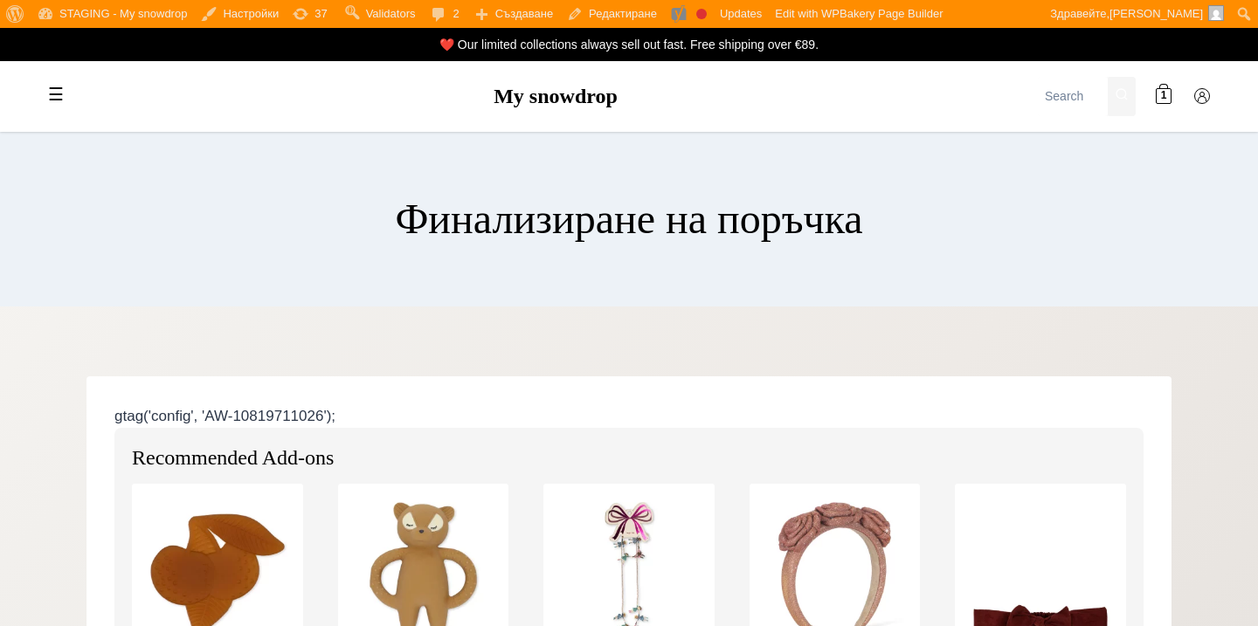
select select "BG-04"
click at [1159, 101] on span at bounding box center [1163, 97] width 16 height 16
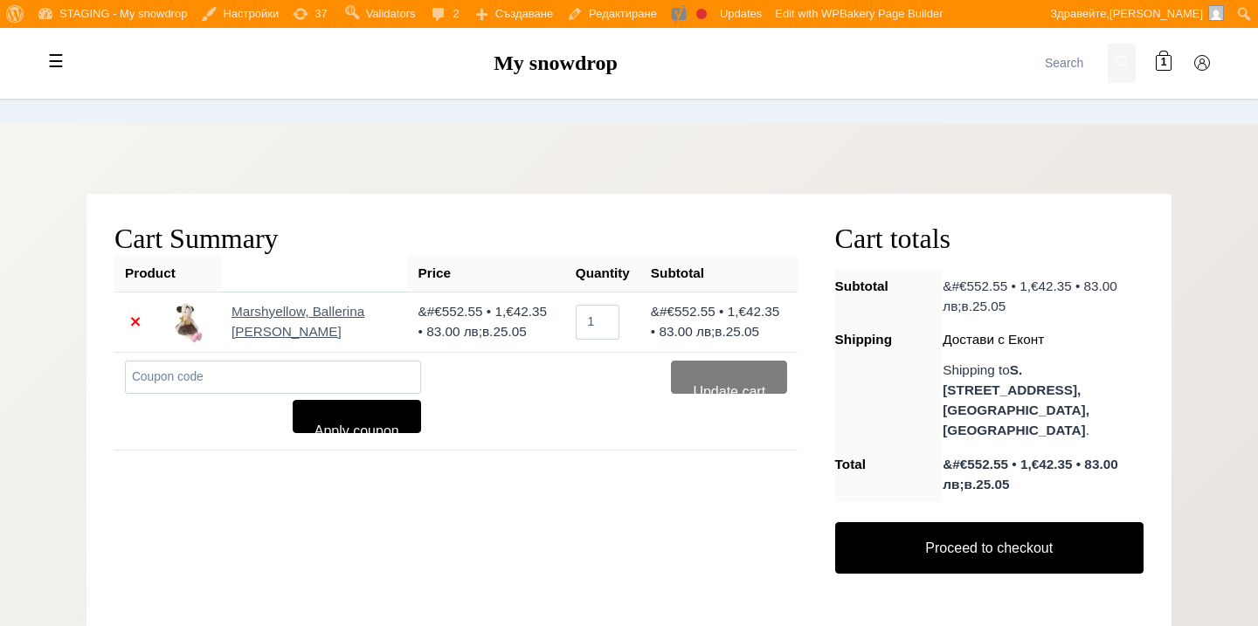
scroll to position [183, 0]
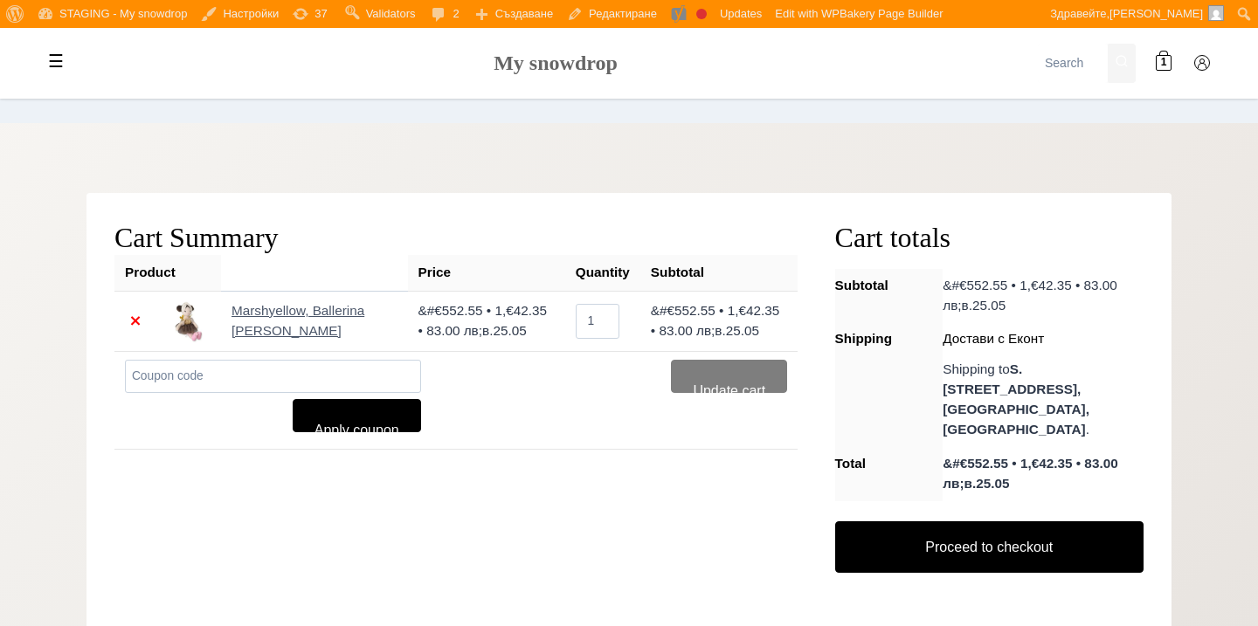
click at [589, 55] on link "My snowdrop" at bounding box center [555, 63] width 124 height 23
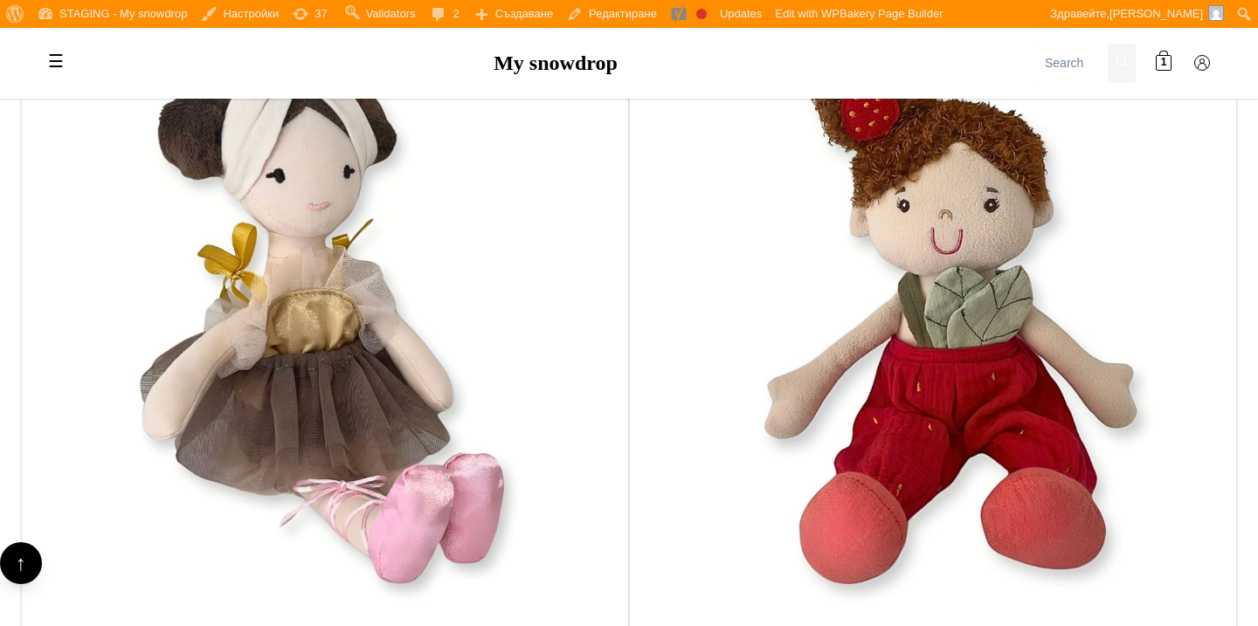
scroll to position [1408, 0]
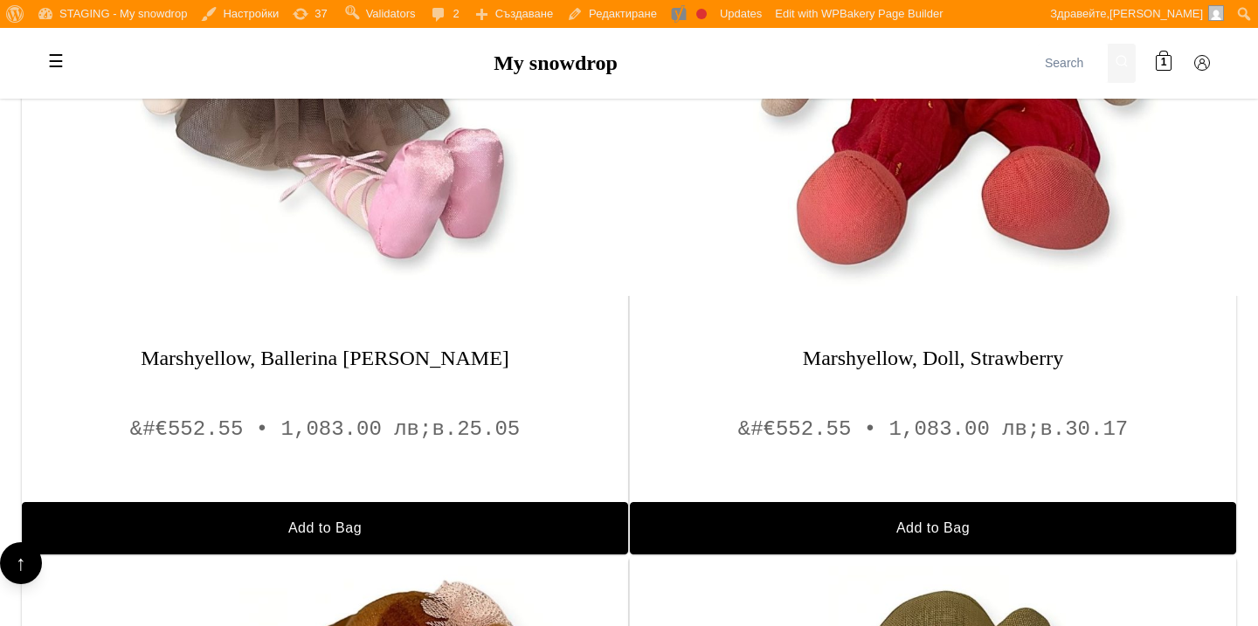
click at [795, 436] on span "&#€552.55 • 1,083.00 лв;в." at bounding box center [901, 429] width 327 height 24
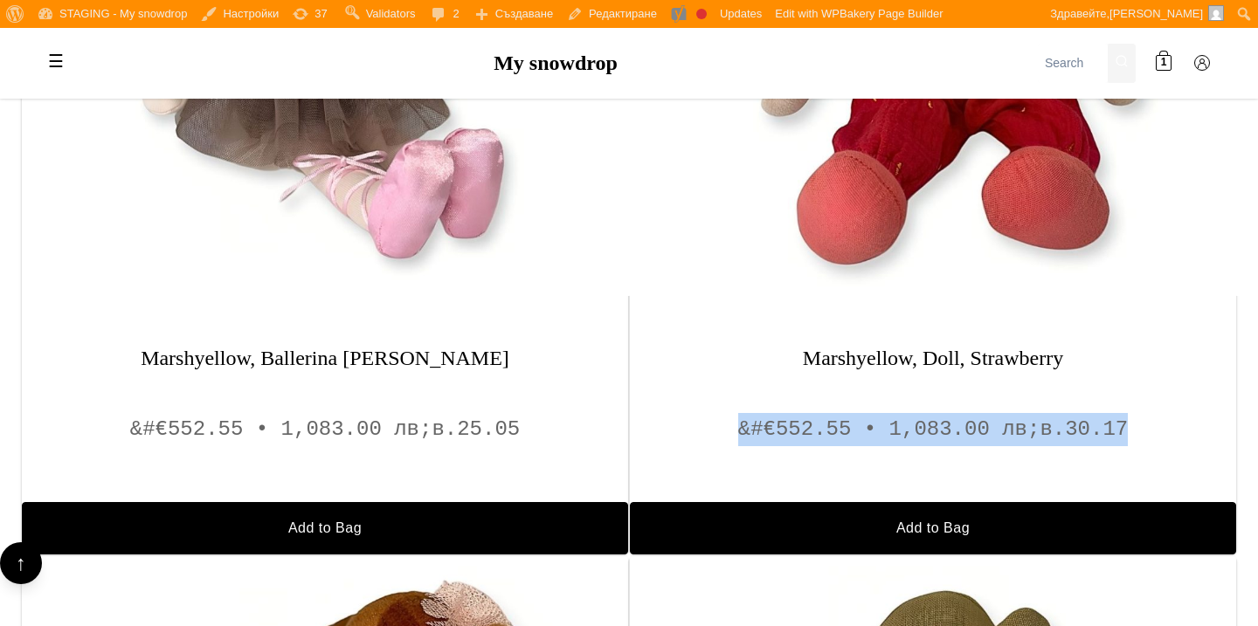
click at [795, 436] on span "&#€552.55 • 1,083.00 лв;в." at bounding box center [901, 429] width 327 height 24
copy div "&#€552.55 • 1,083.00 лв;в. 30.17"
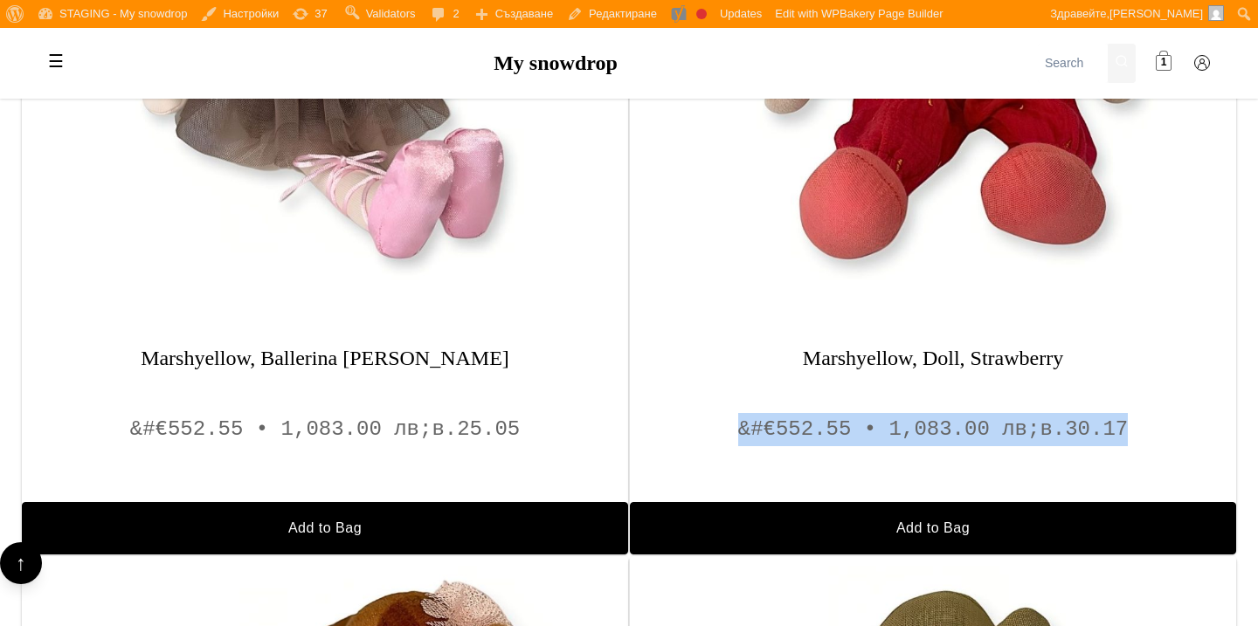
click at [1168, 70] on span at bounding box center [1163, 63] width 16 height 16
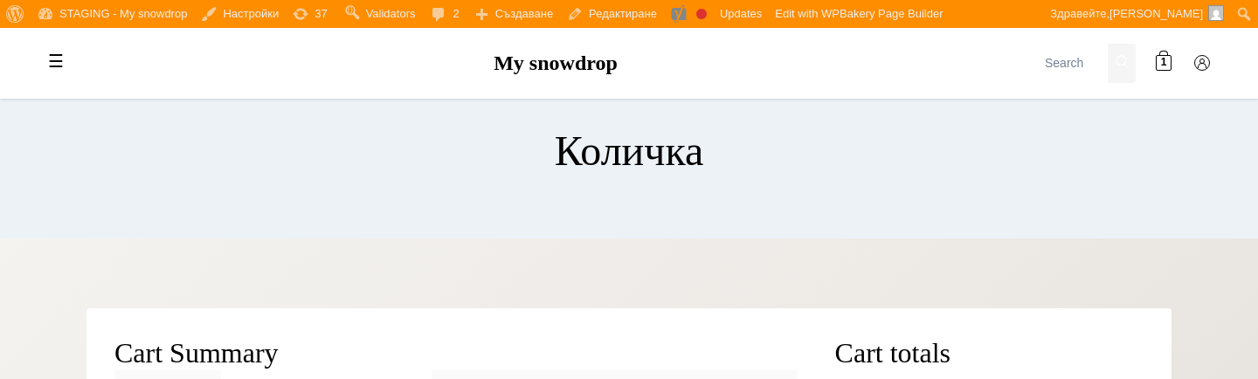
scroll to position [231, 0]
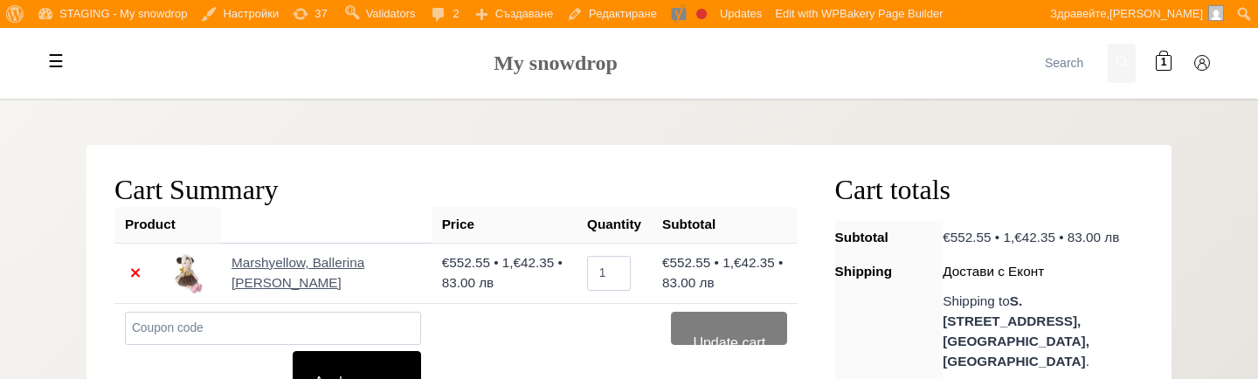
click at [530, 65] on link "My snowdrop" at bounding box center [555, 63] width 124 height 23
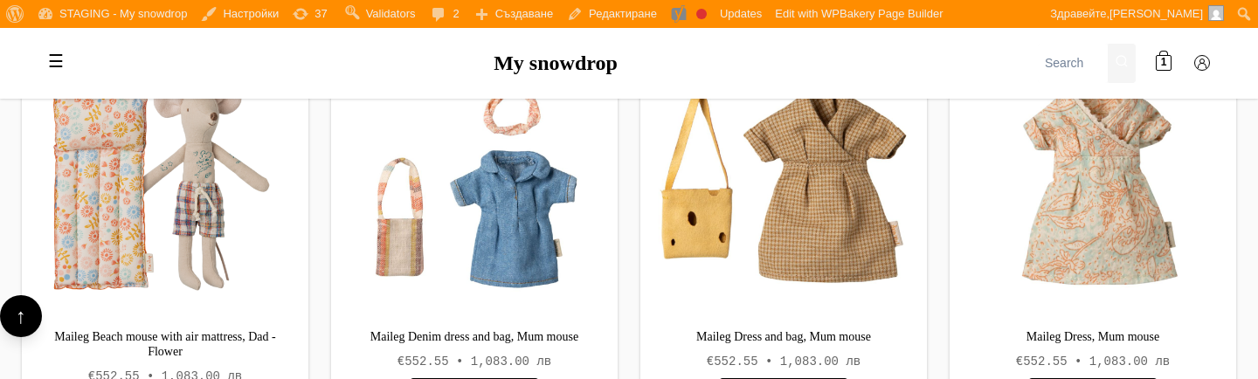
scroll to position [3755, 0]
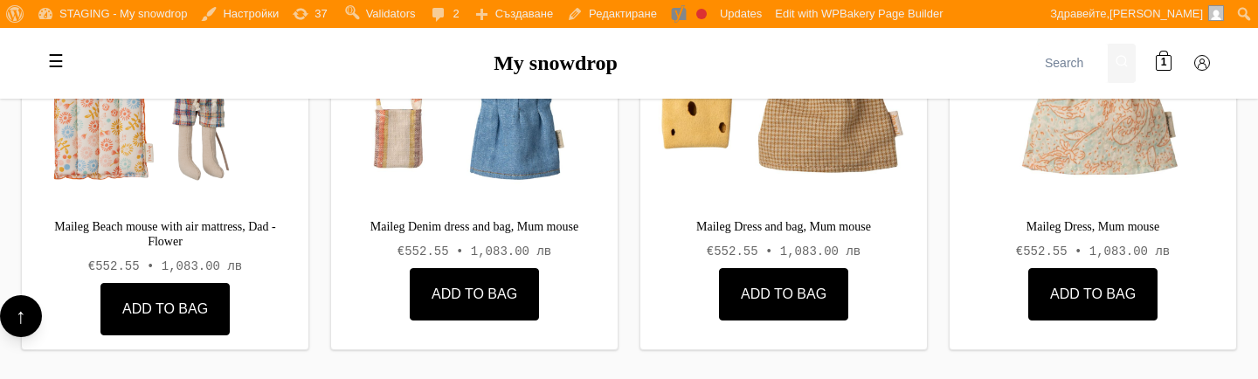
click at [413, 247] on bdi "€552.55 • 1,083.00 лв" at bounding box center [474, 252] width 154 height 14
copy div "€552.55 • 1,083.00 лв"
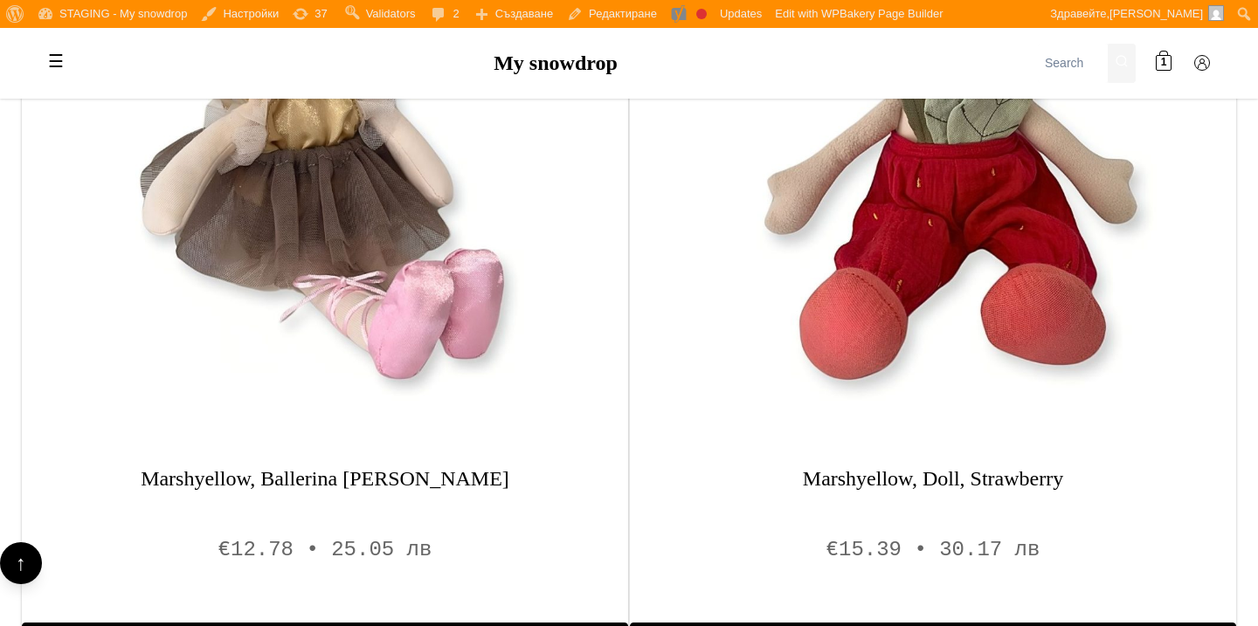
scroll to position [1381, 0]
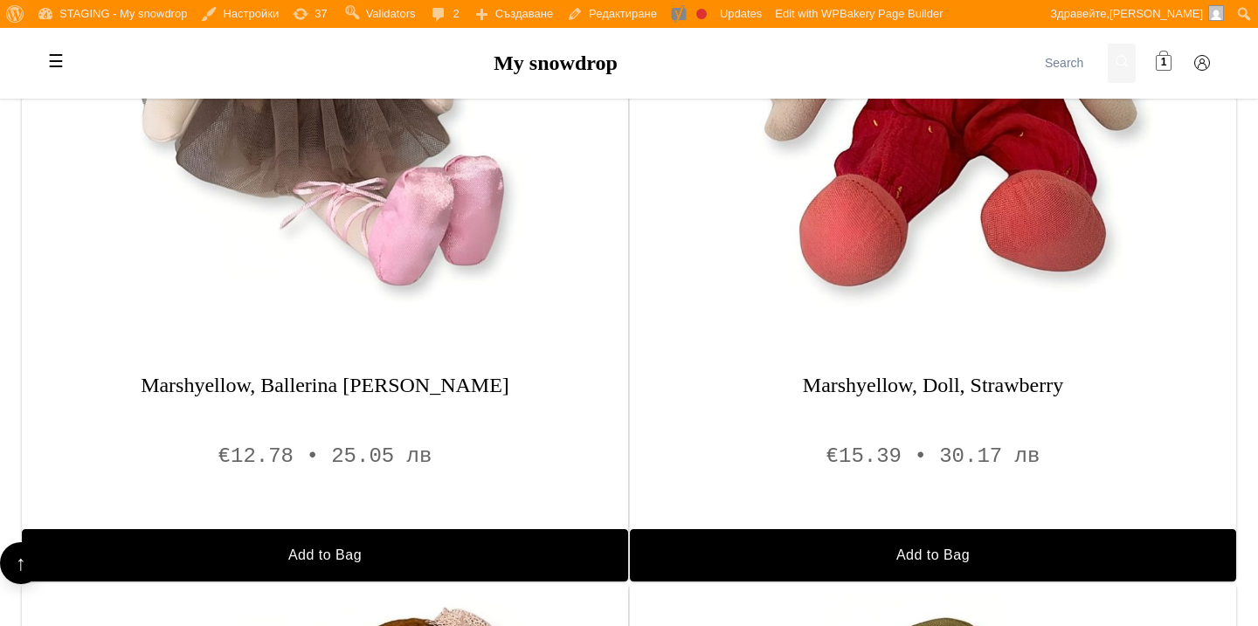
click at [1165, 68] on span "1" at bounding box center [1164, 63] width 6 height 17
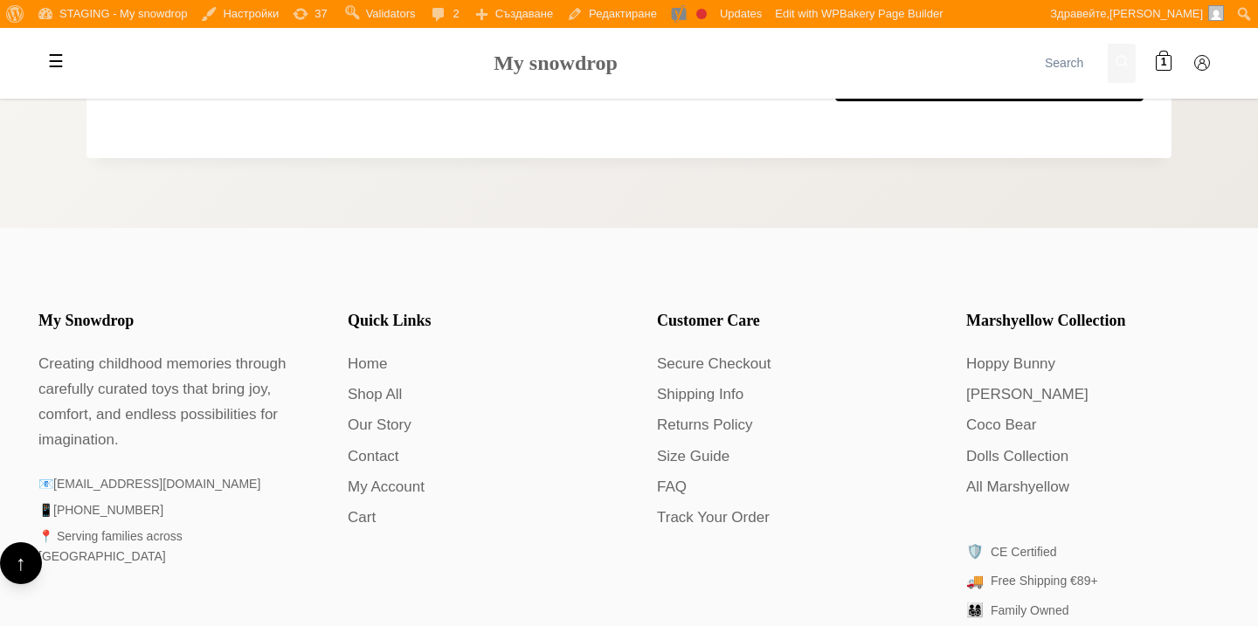
scroll to position [596, 0]
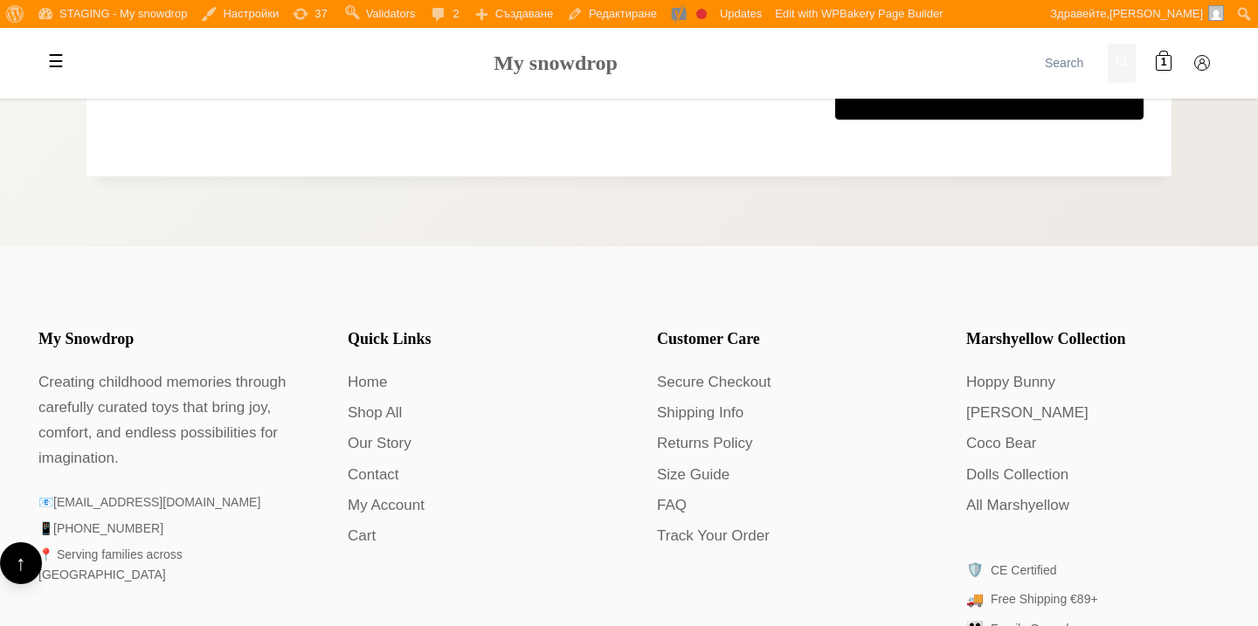
click at [548, 69] on link "My snowdrop" at bounding box center [555, 63] width 124 height 23
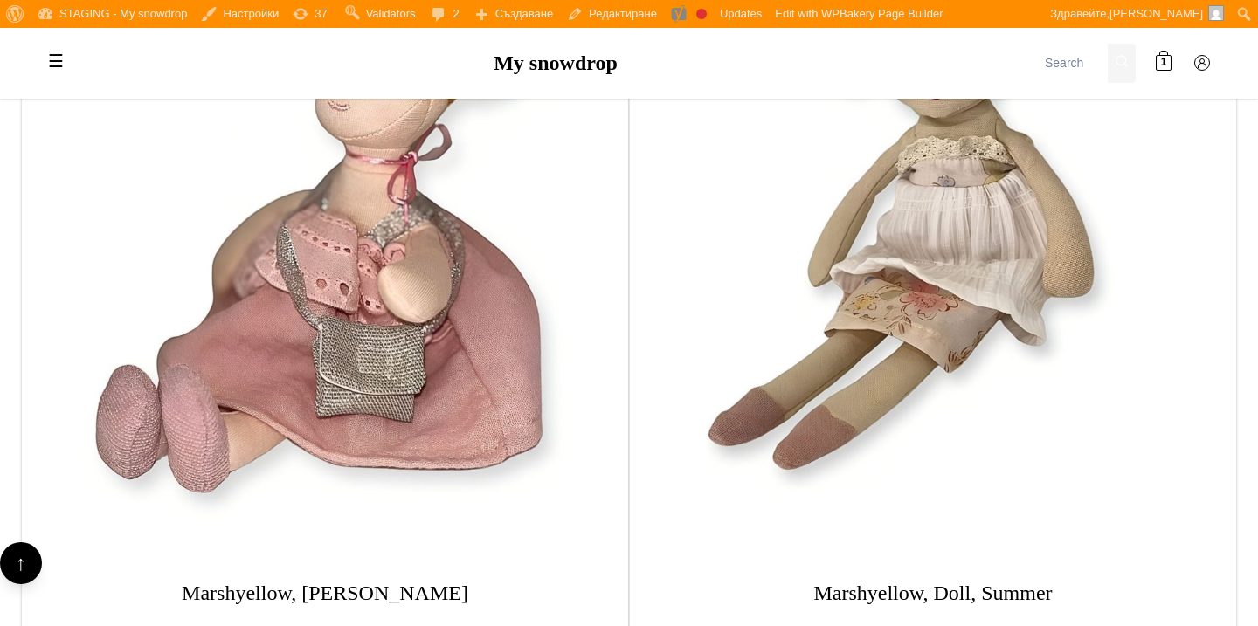
scroll to position [1970, 0]
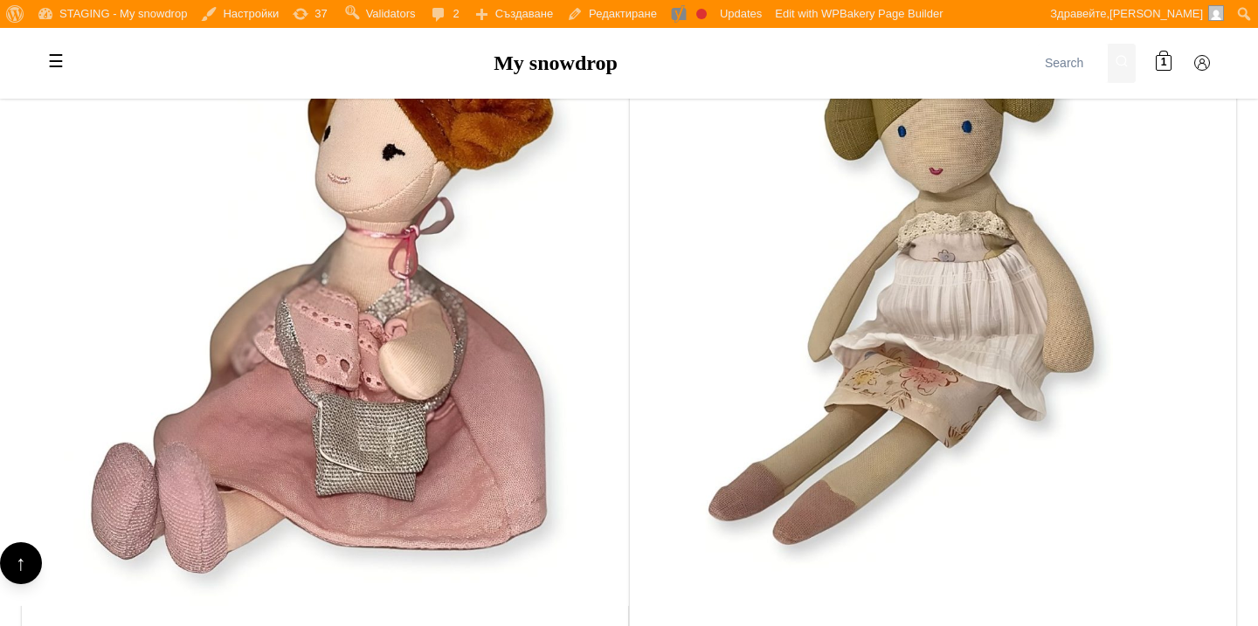
click at [380, 259] on img at bounding box center [325, 297] width 618 height 618
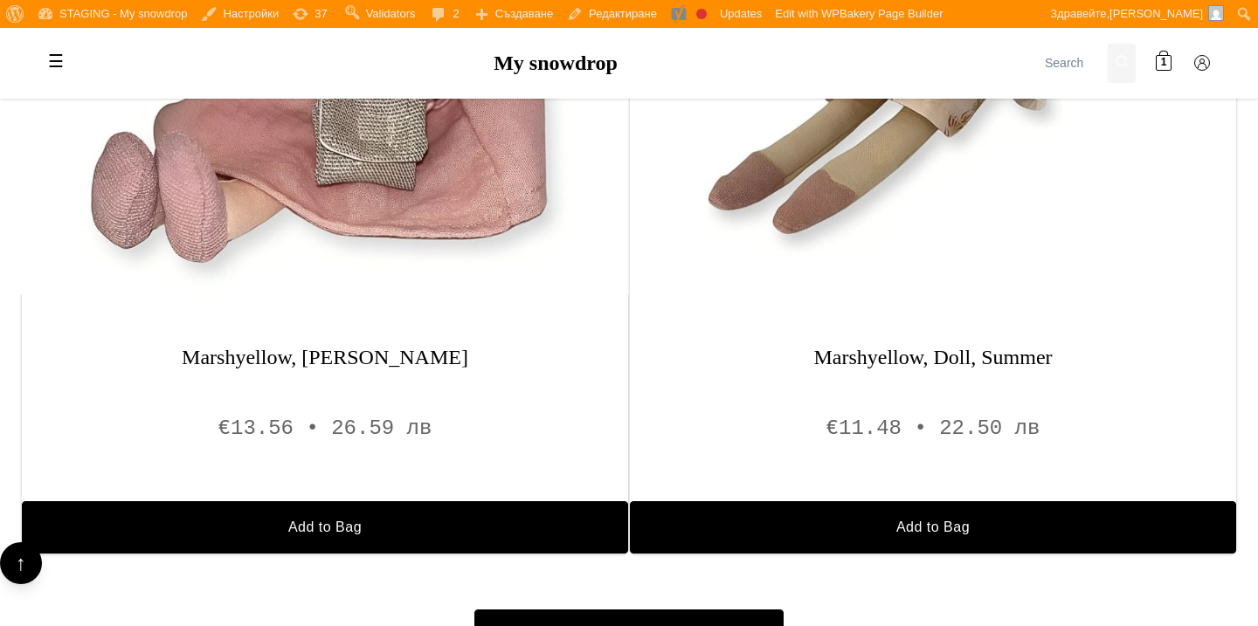
scroll to position [2285, 0]
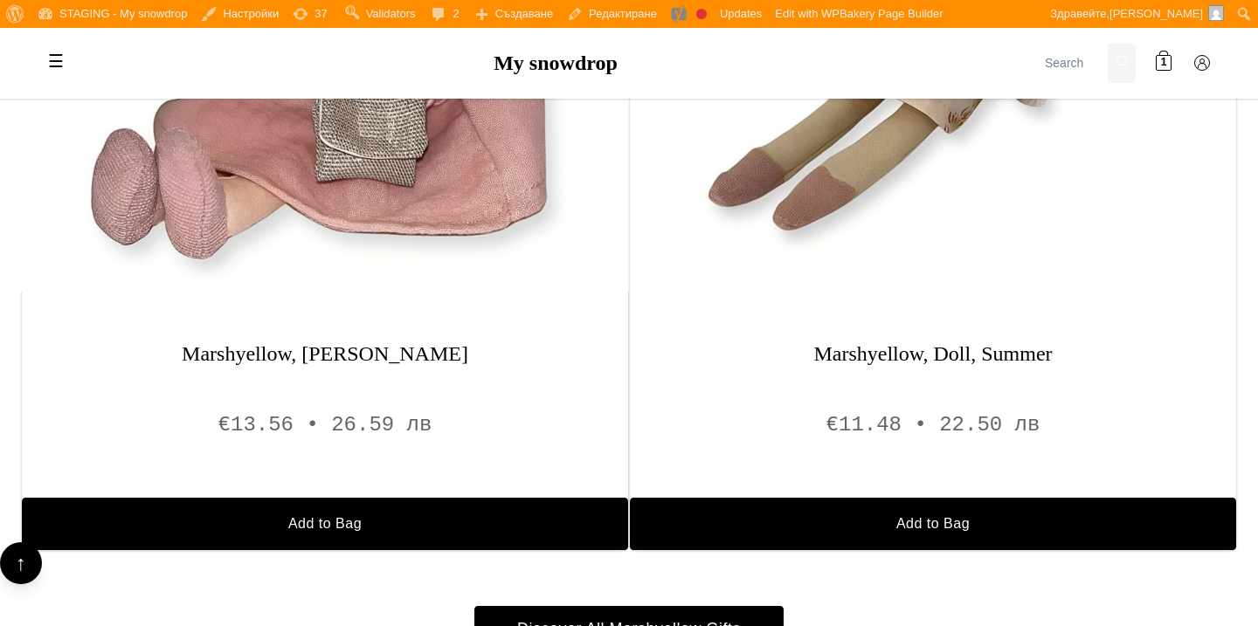
click at [317, 424] on bdi "€13.56 • 26.59 лв" at bounding box center [325, 424] width 214 height 24
copy div "€13.56 • 26.59 лв"
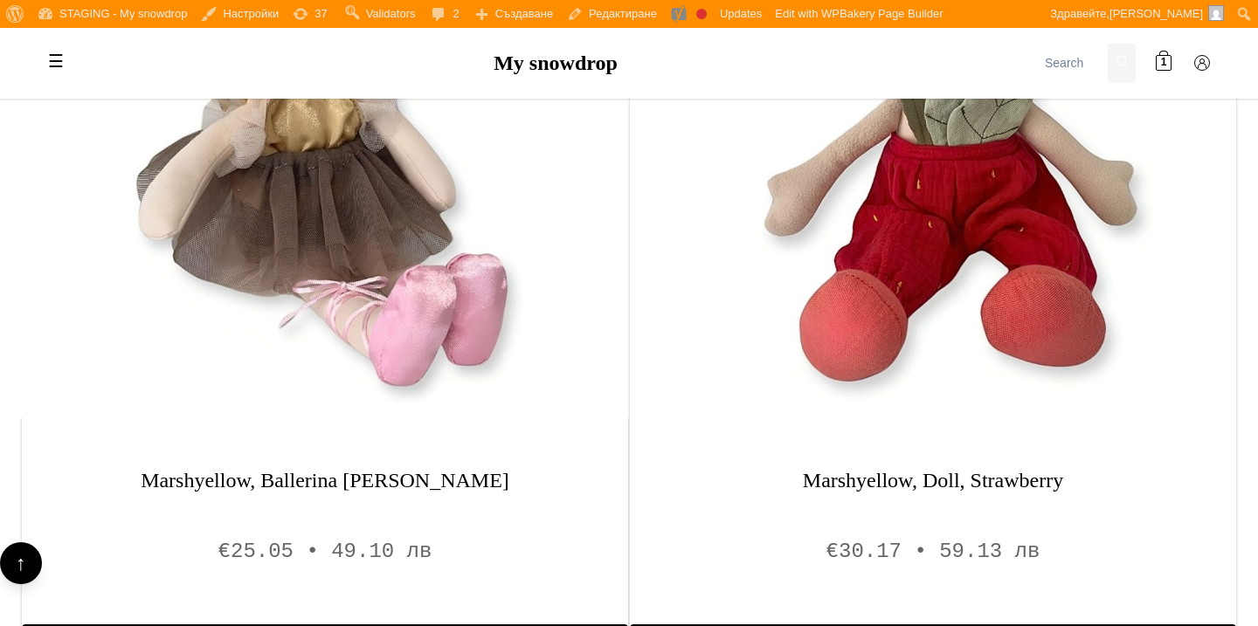
scroll to position [1312, 0]
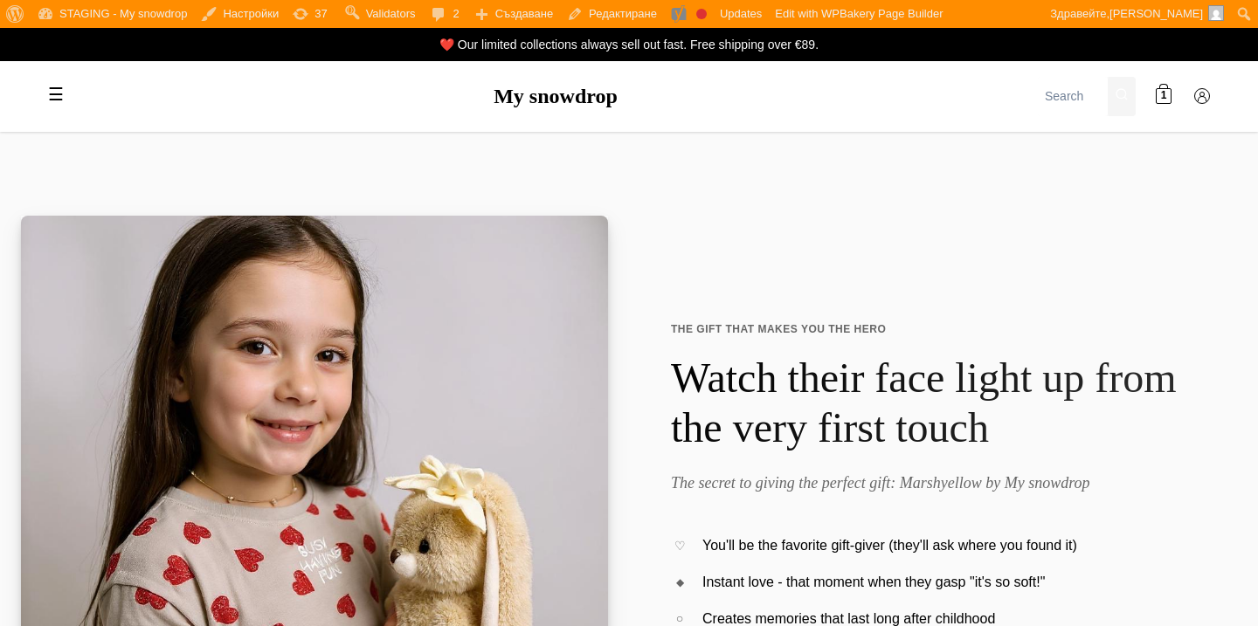
scroll to position [1338, 0]
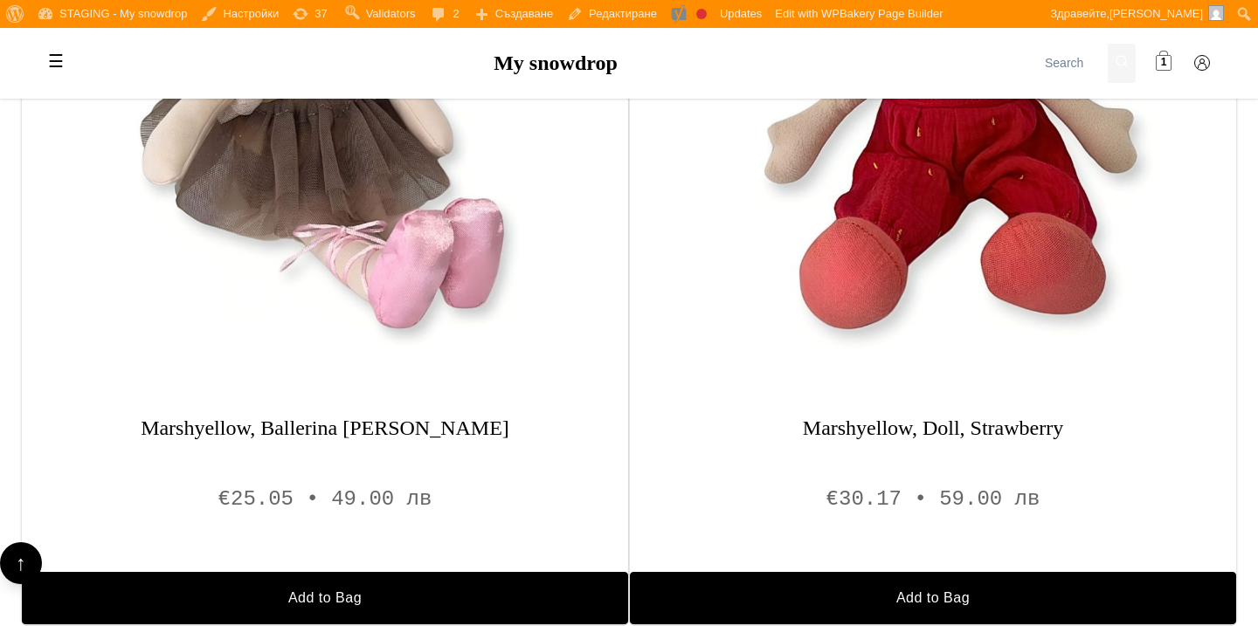
click at [1164, 65] on span "1" at bounding box center [1164, 63] width 6 height 17
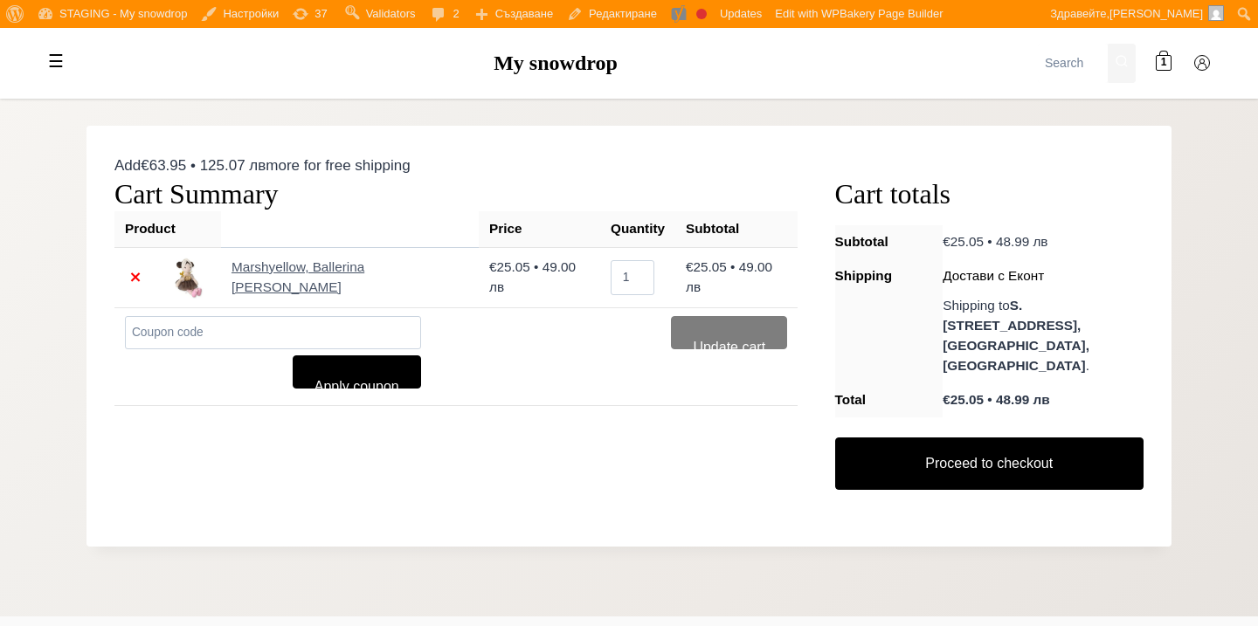
scroll to position [264, 0]
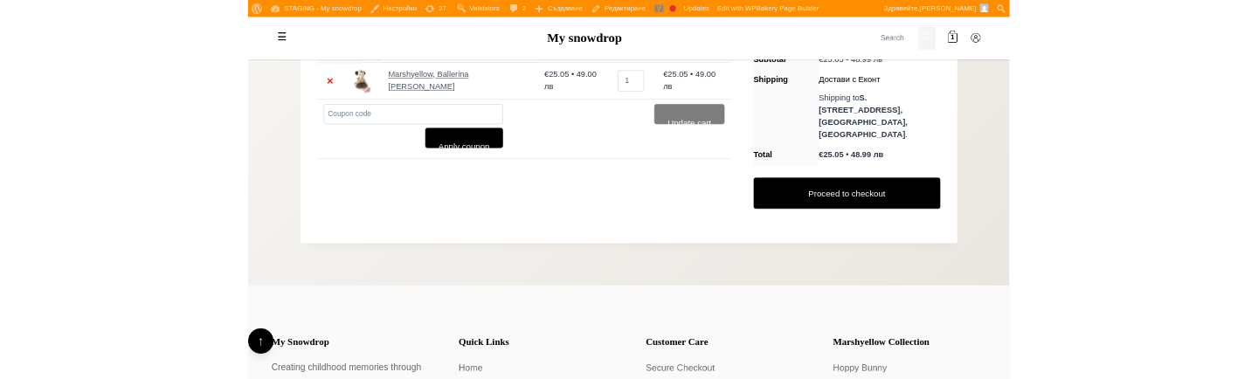
scroll to position [350, 0]
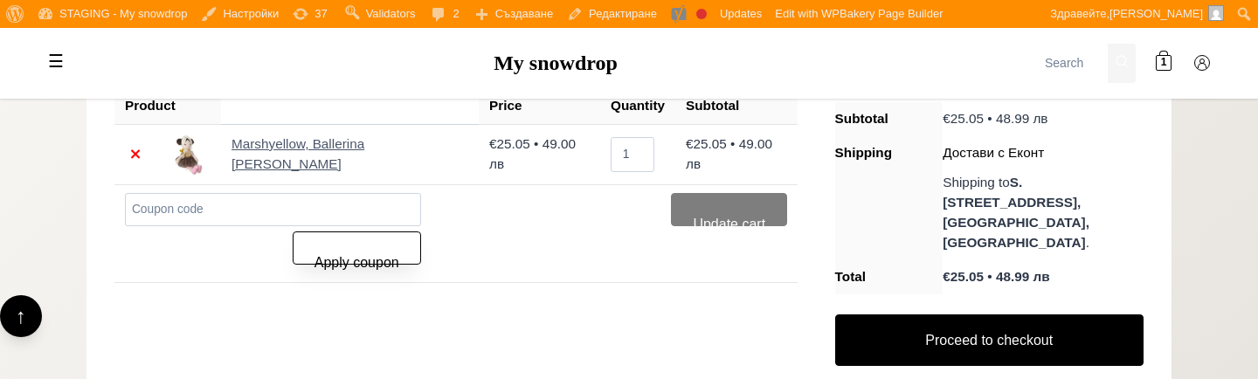
click at [341, 252] on button "Apply coupon" at bounding box center [357, 247] width 128 height 33
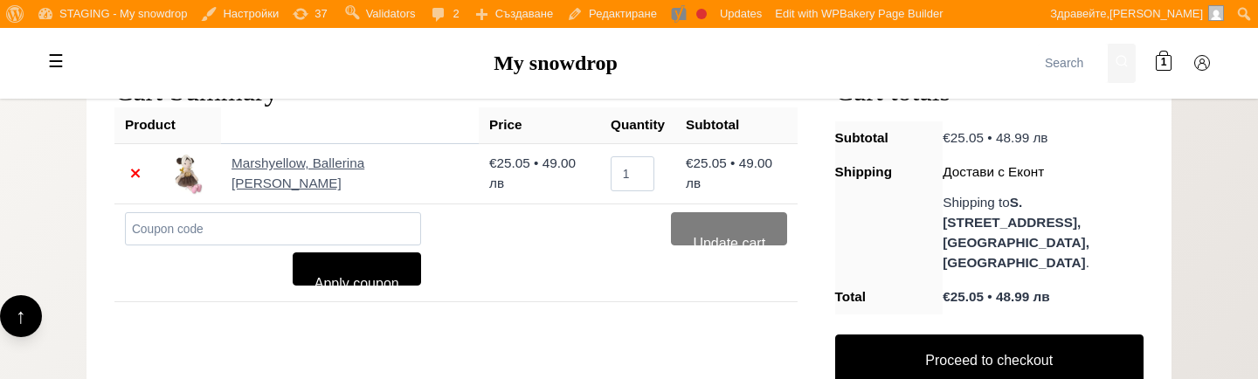
scroll to position [406, 0]
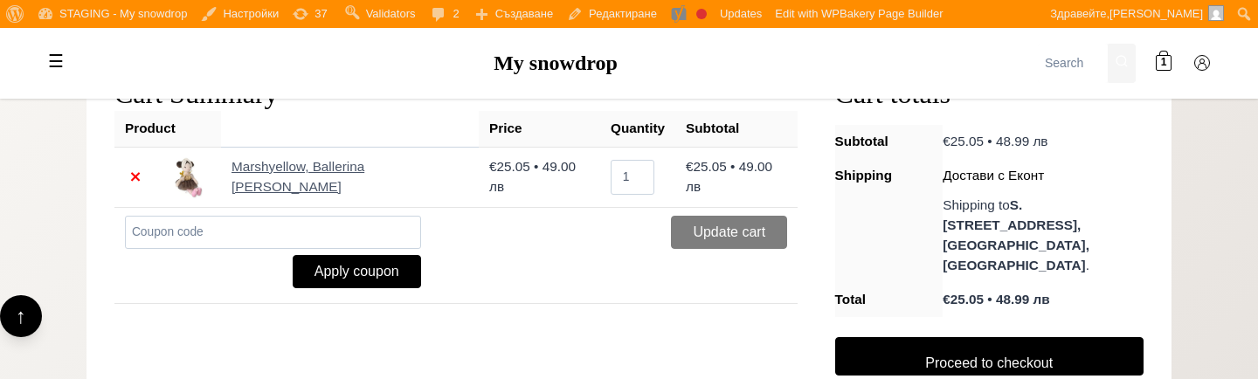
scroll to position [376, 0]
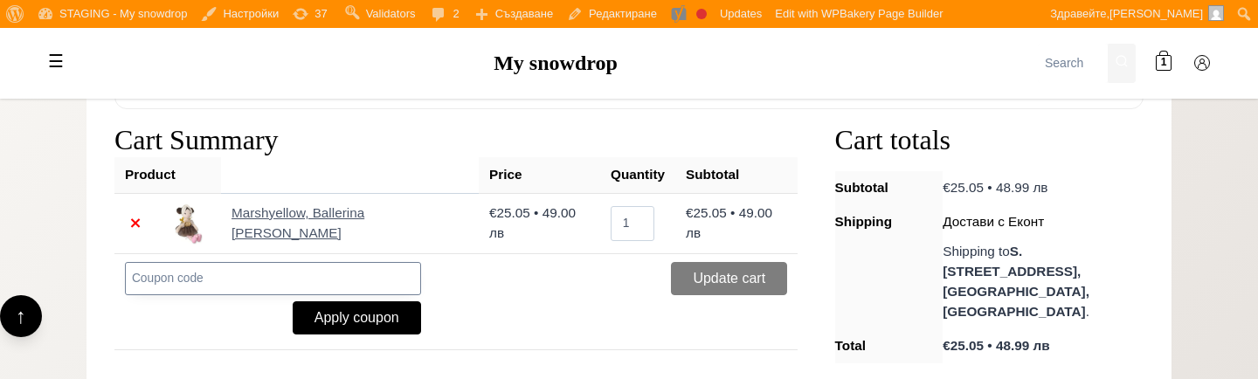
click at [350, 289] on input "Coupon:" at bounding box center [273, 278] width 296 height 33
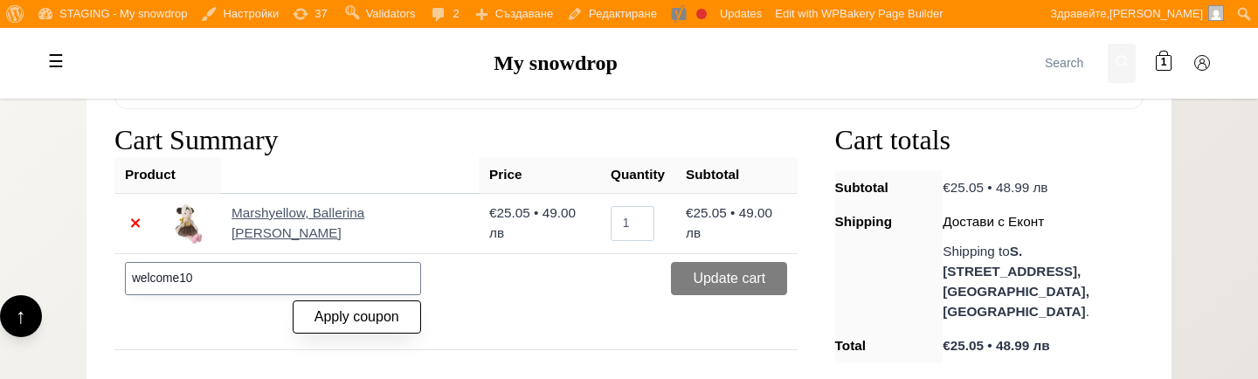
type input "welcome10"
click at [365, 316] on button "Apply coupon" at bounding box center [357, 316] width 128 height 33
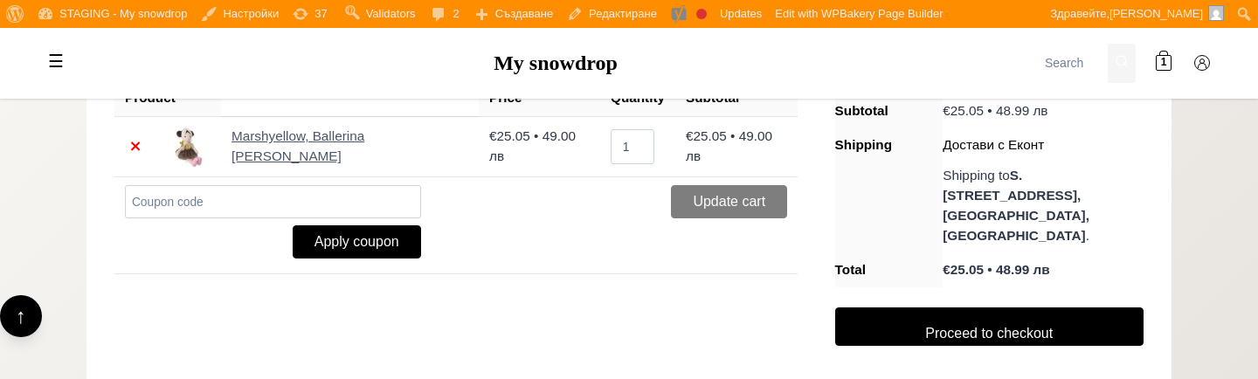
scroll to position [538, 0]
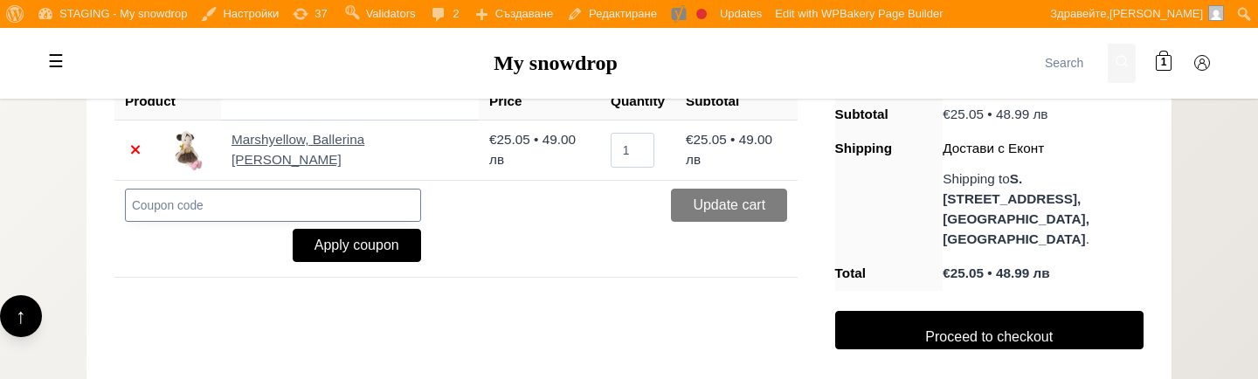
click at [356, 206] on input "Coupon:" at bounding box center [273, 205] width 296 height 33
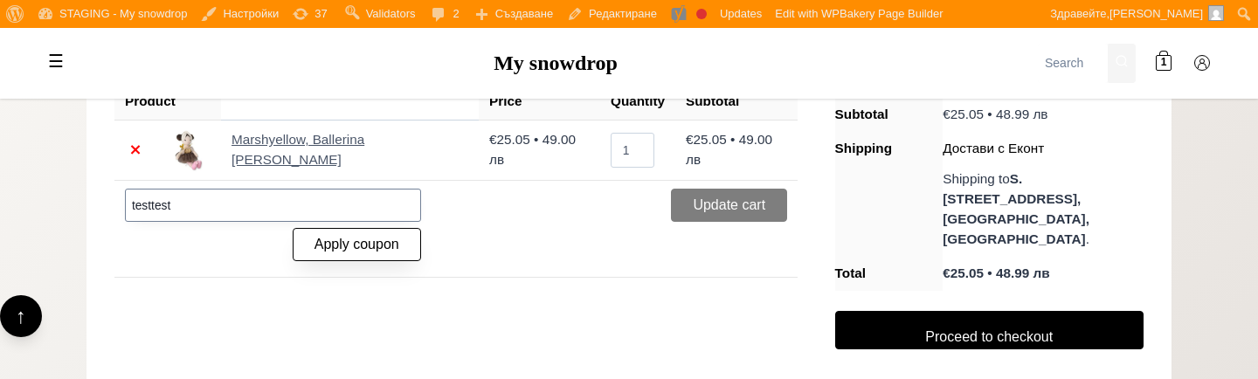
type input "testtest"
click at [359, 231] on button "Apply coupon" at bounding box center [357, 244] width 128 height 33
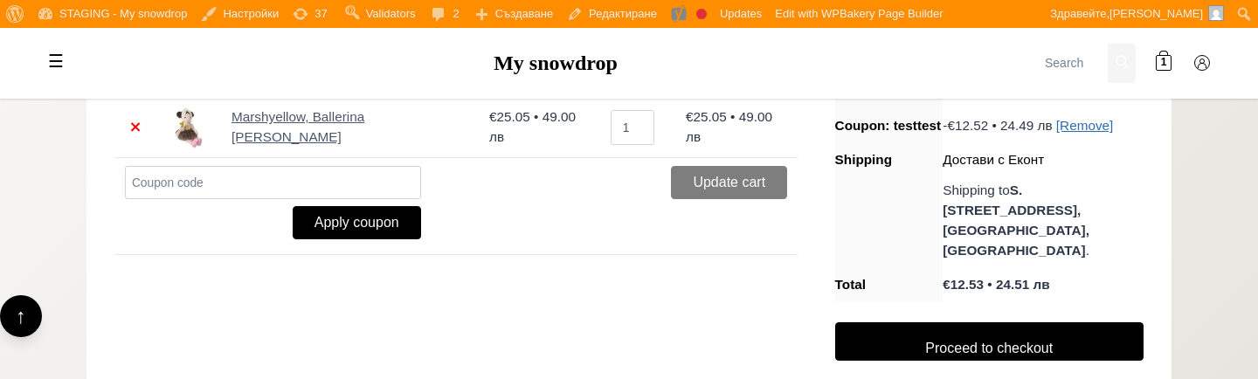
scroll to position [543, 0]
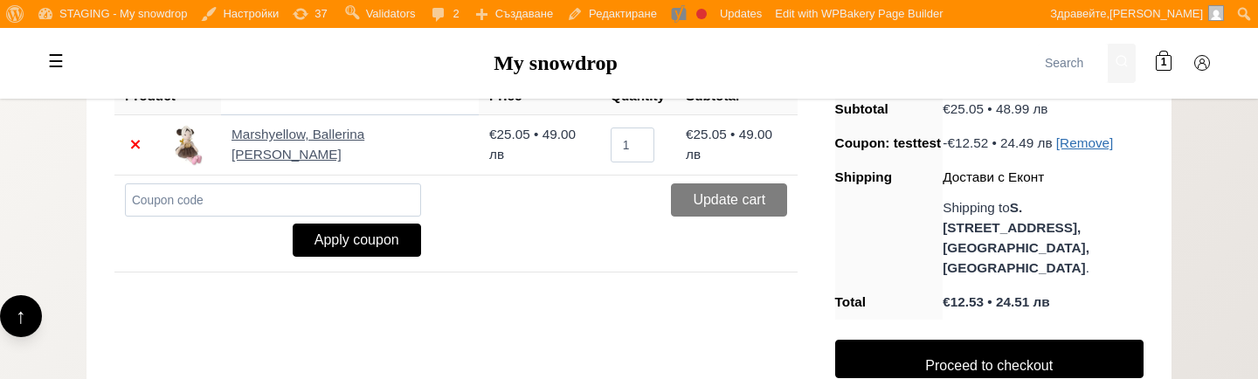
click at [501, 223] on td "Coupon: Apply coupon Update cart" at bounding box center [455, 224] width 683 height 97
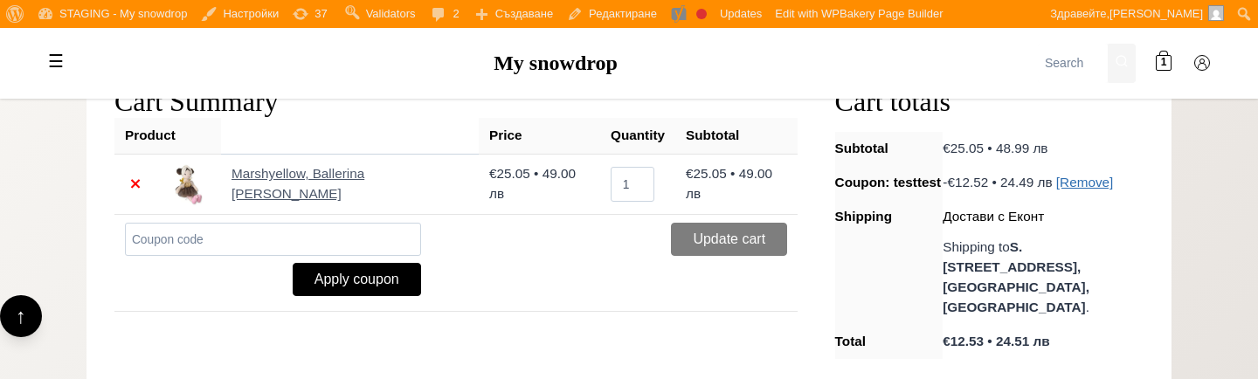
scroll to position [500, 0]
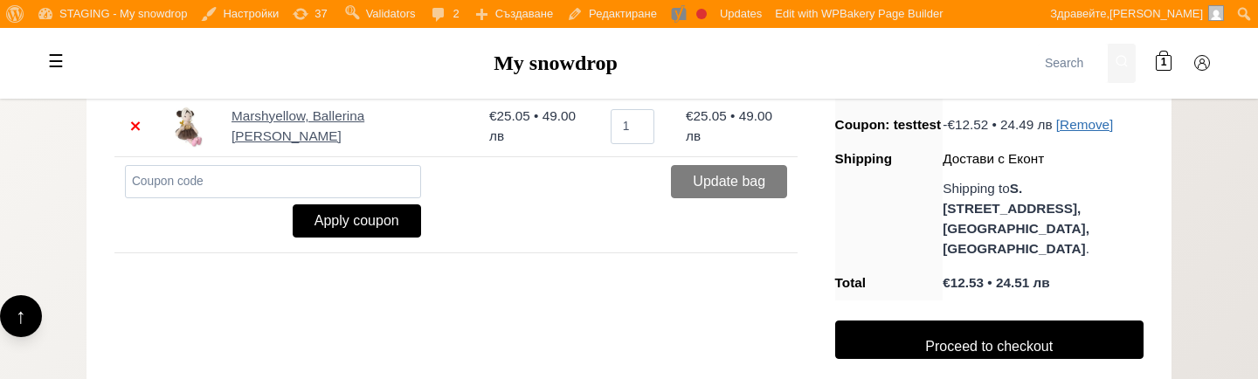
scroll to position [468, 0]
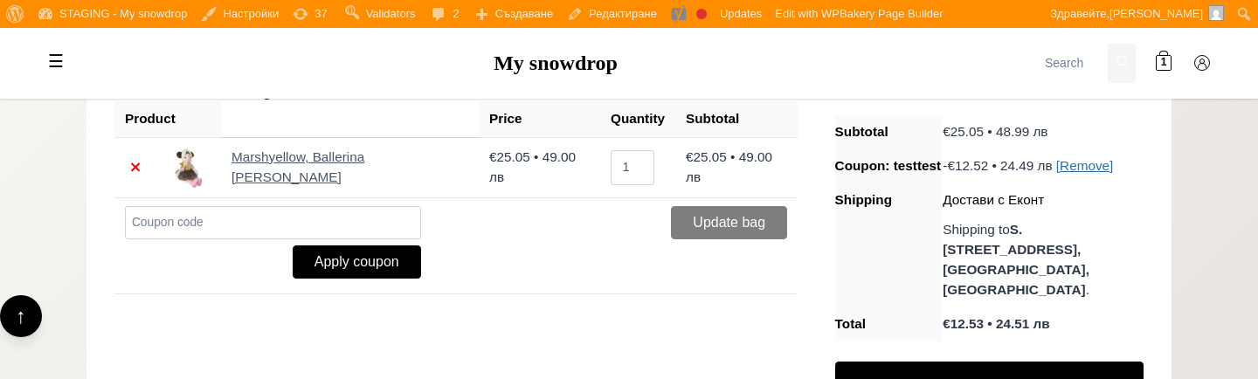
scroll to position [425, 0]
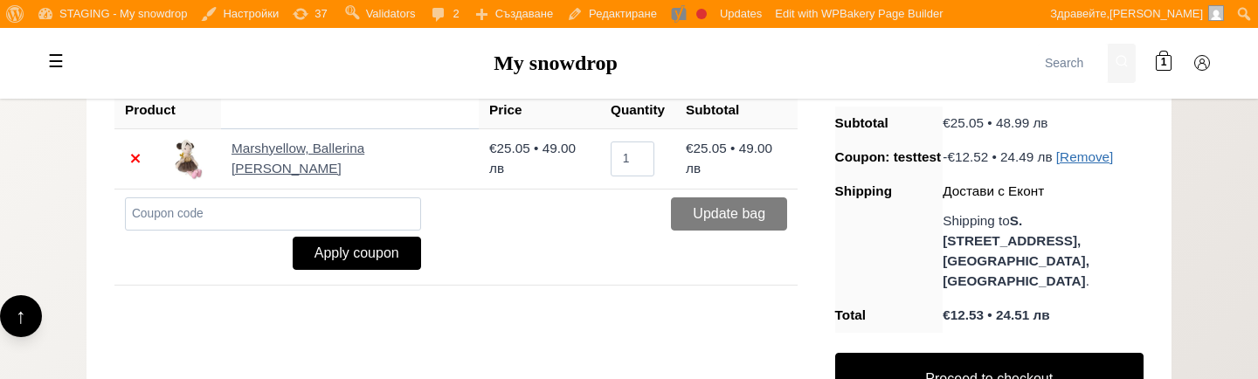
scroll to position [455, 0]
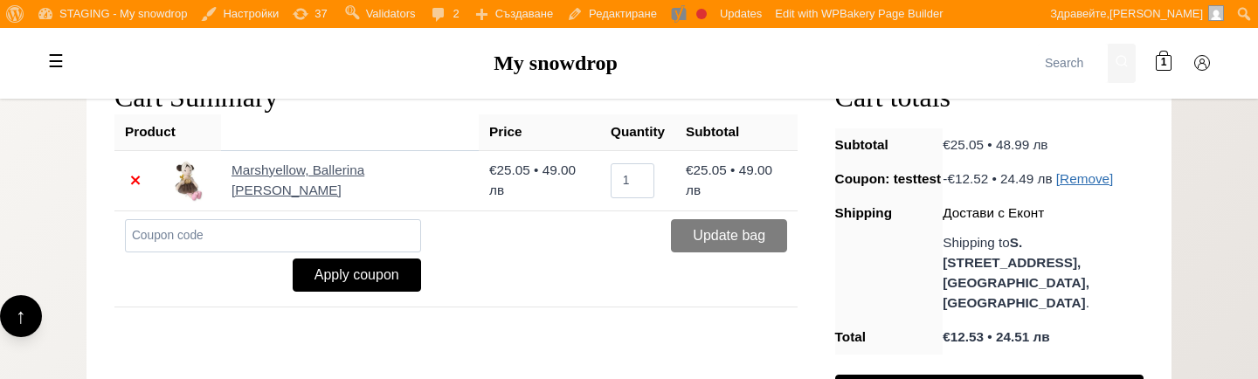
scroll to position [420, 0]
click at [939, 235] on th "Shipping" at bounding box center [889, 258] width 108 height 124
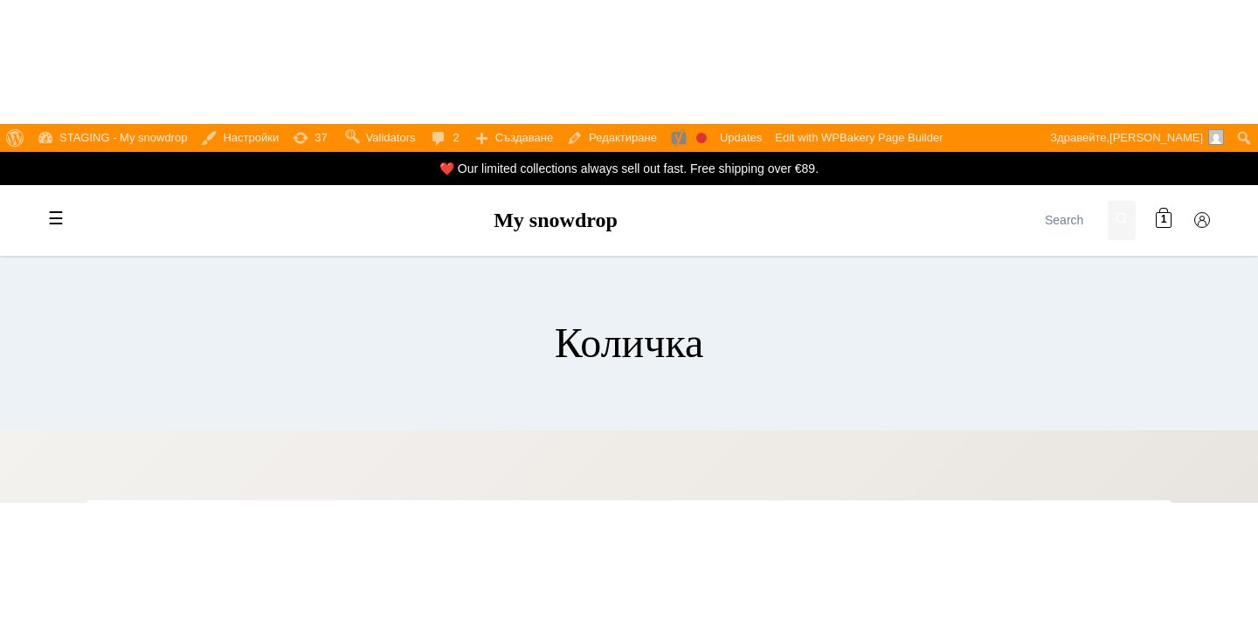
scroll to position [417, 0]
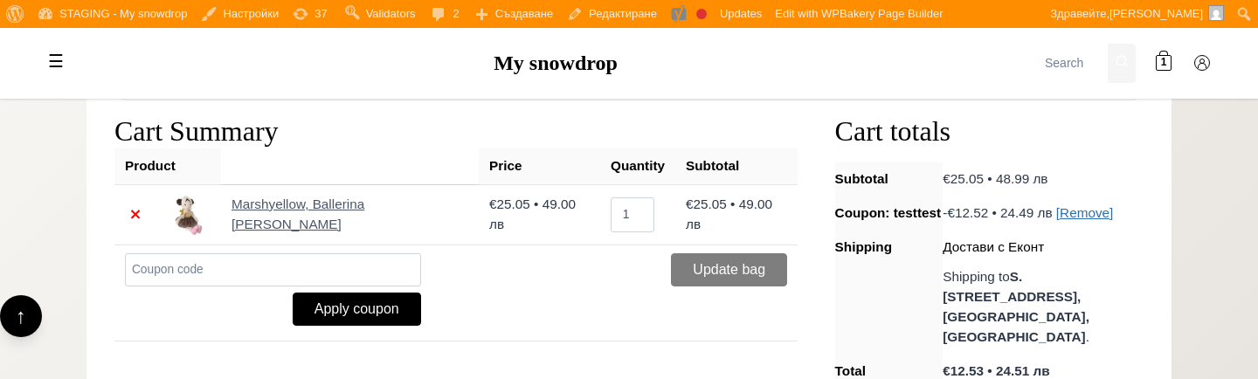
scroll to position [383, 0]
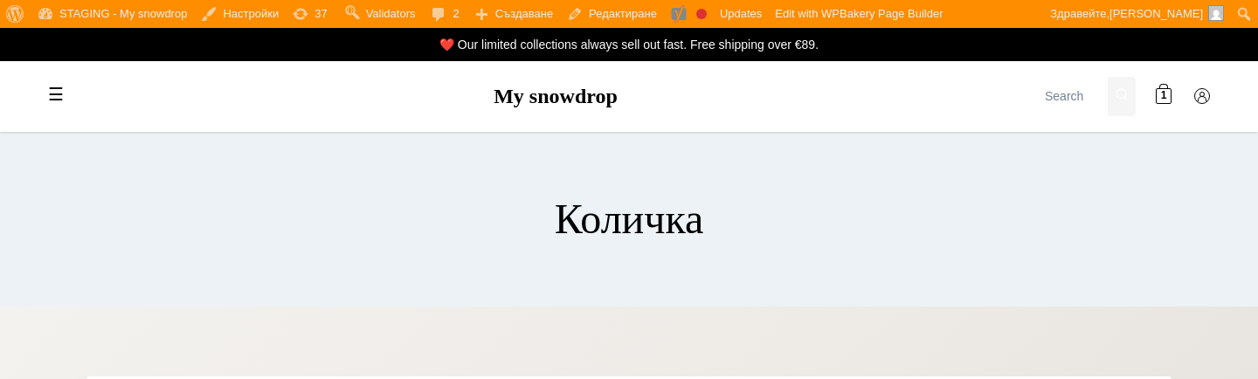
scroll to position [383, 0]
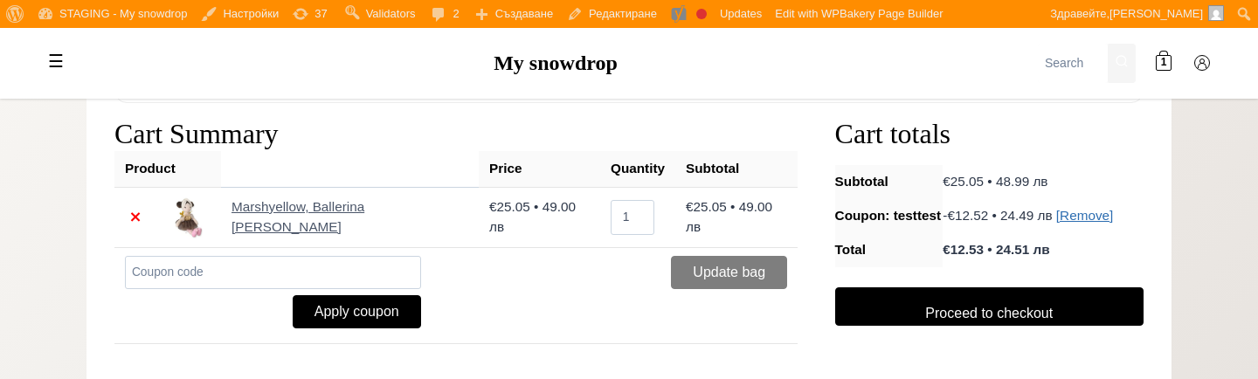
click at [854, 254] on th "Total" at bounding box center [889, 250] width 108 height 34
copy th "Total"
click at [854, 254] on th "Total" at bounding box center [889, 250] width 108 height 34
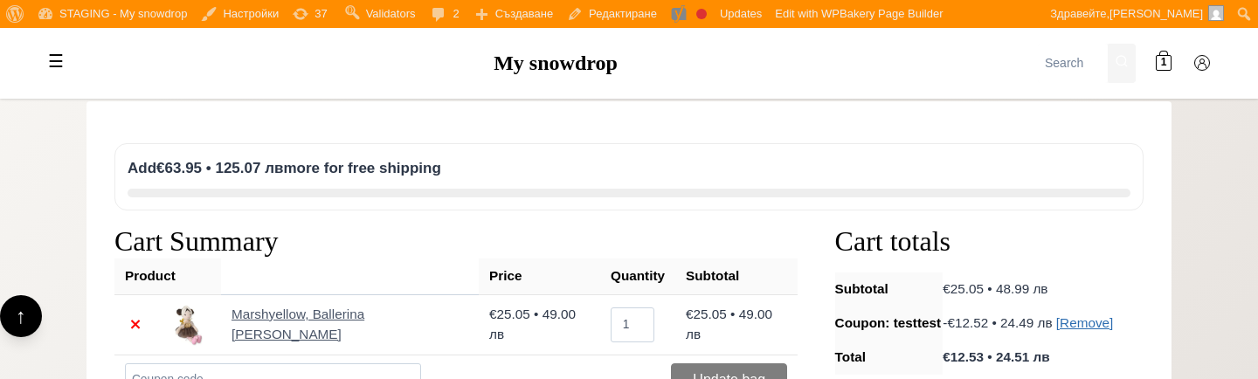
scroll to position [277, 0]
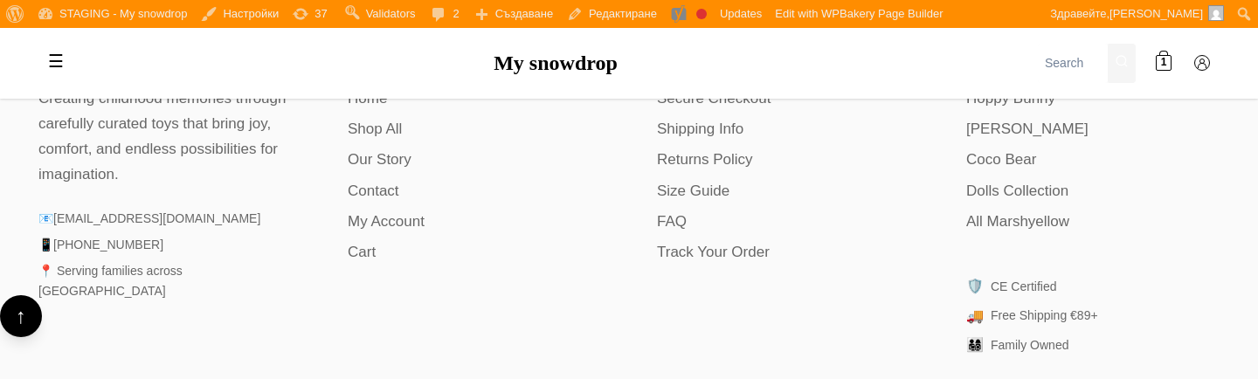
scroll to position [909, 0]
click at [368, 252] on link "Cart" at bounding box center [474, 253] width 253 height 24
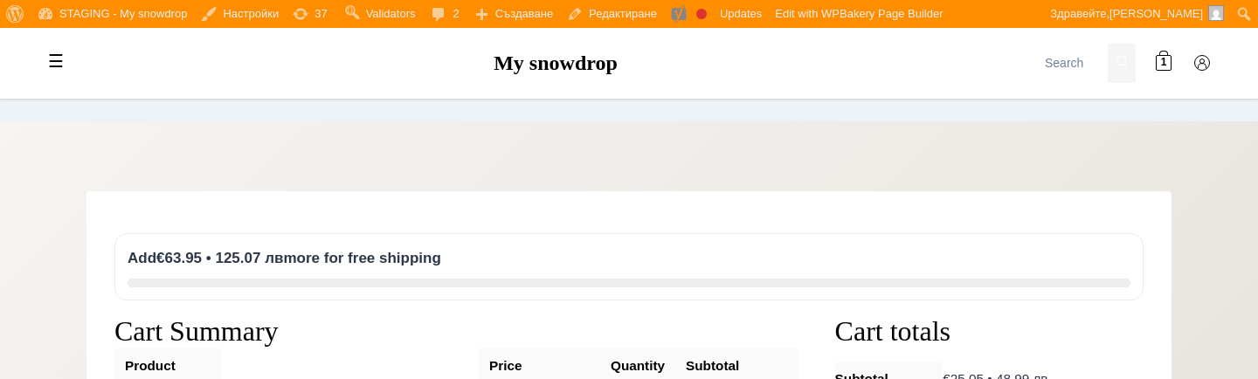
scroll to position [206, 0]
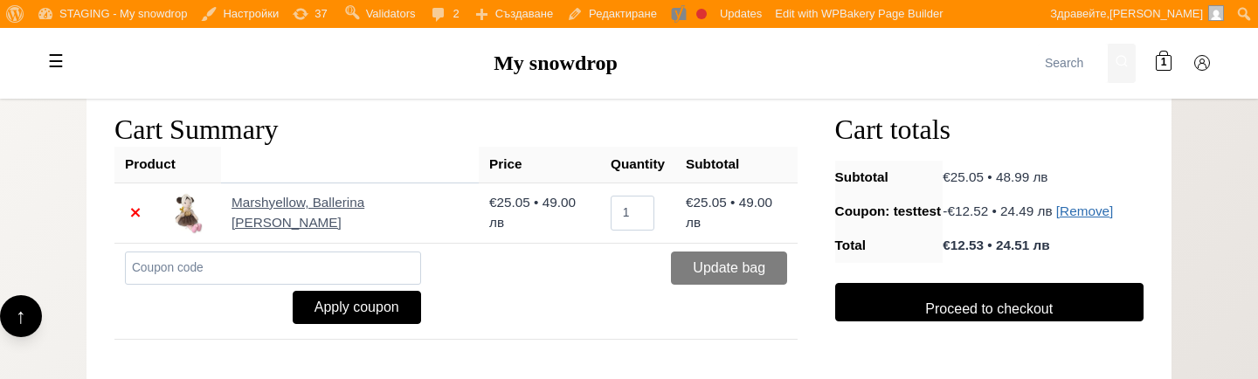
scroll to position [376, 0]
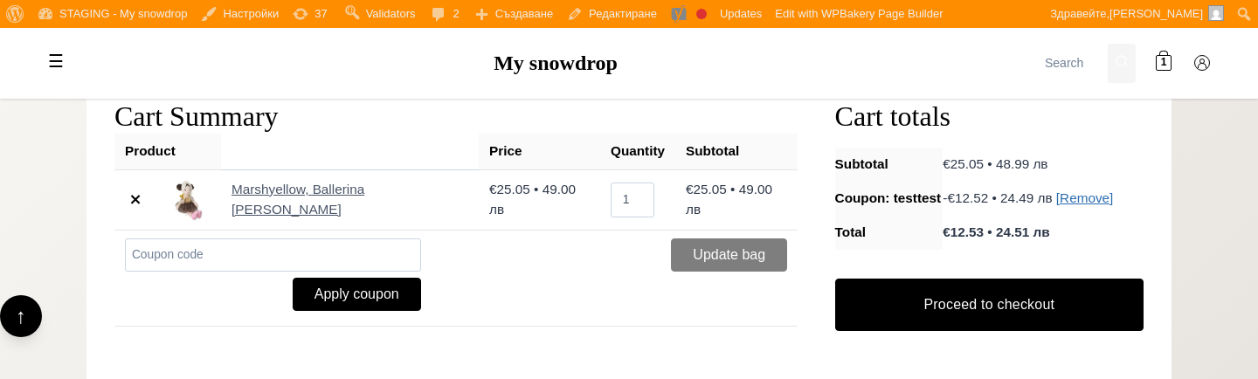
scroll to position [396, 0]
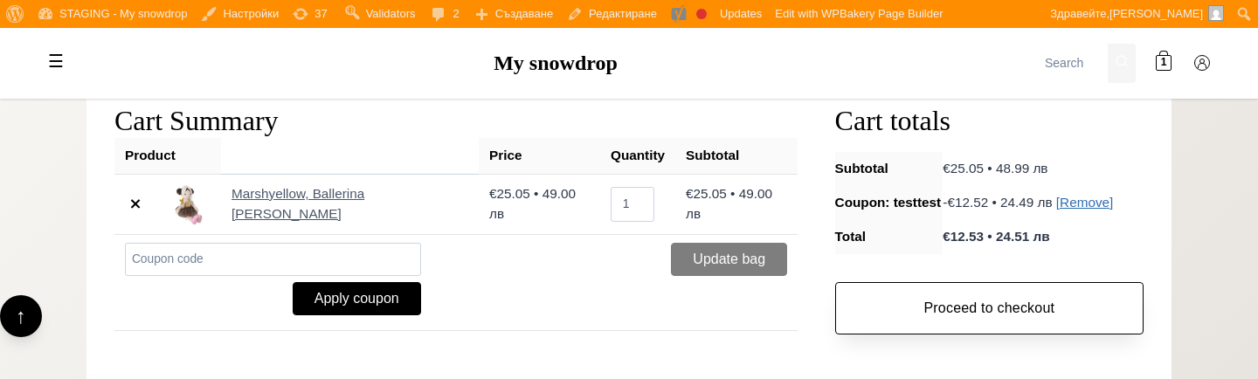
click at [1063, 310] on link "Proceed to checkout" at bounding box center [989, 308] width 308 height 52
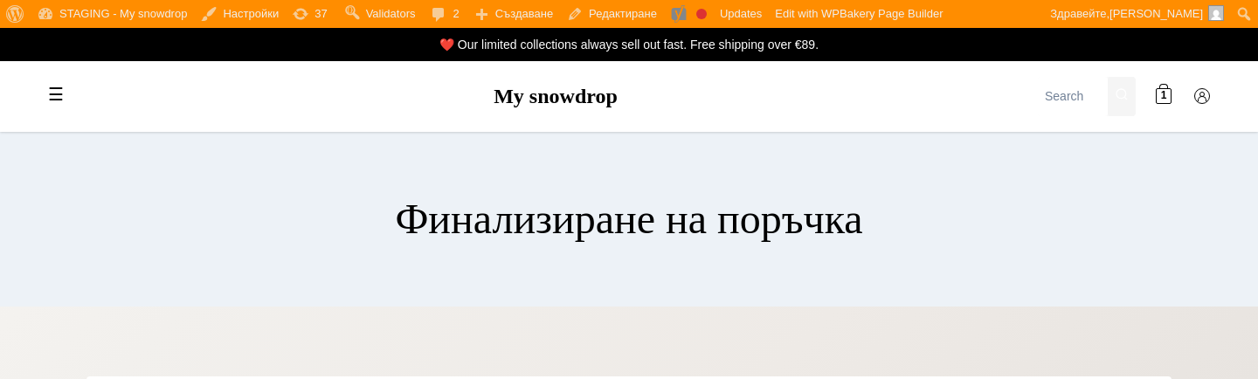
select select "BG-04"
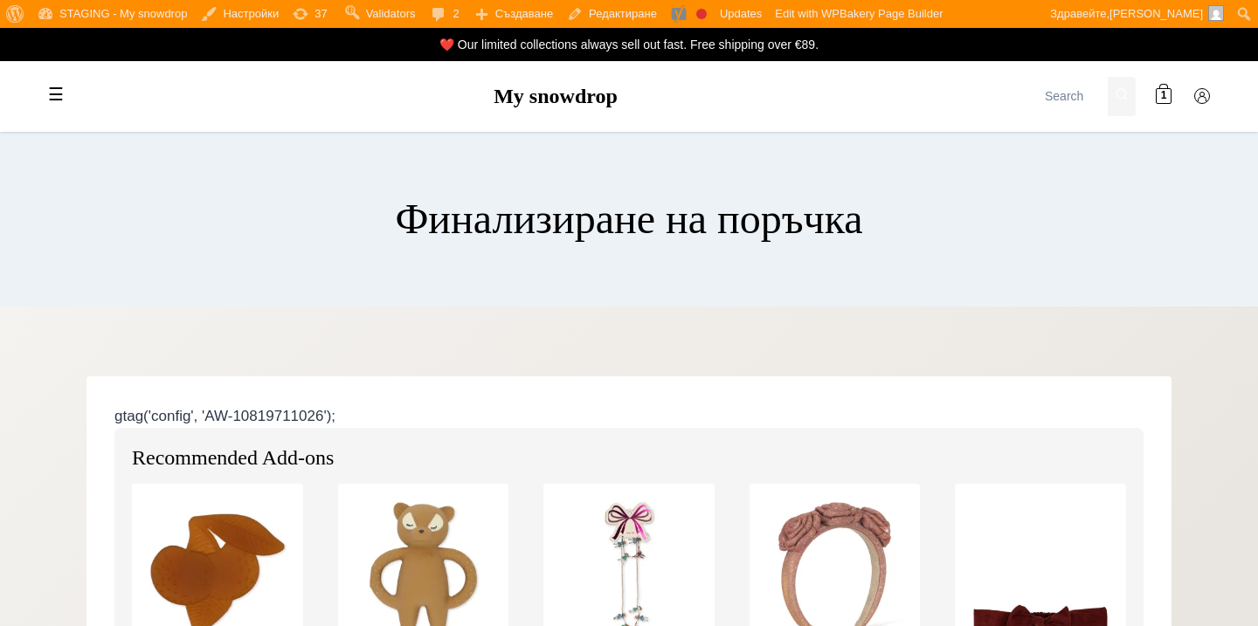
select select "BG-04"
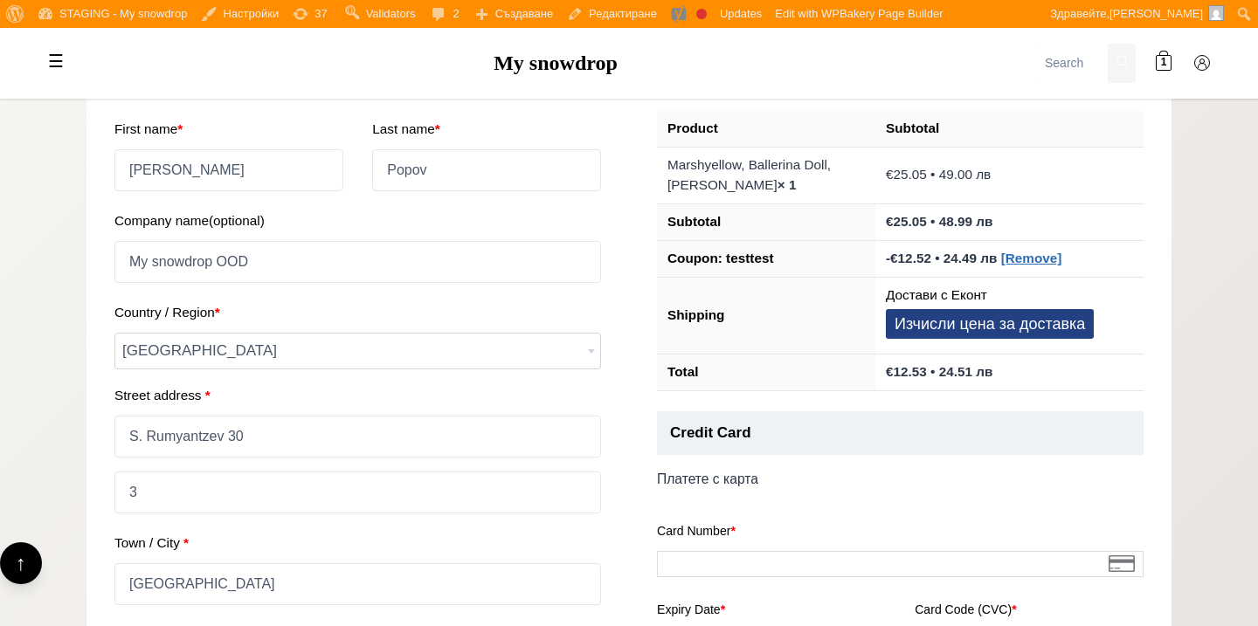
scroll to position [1057, 0]
click at [927, 334] on button "Изчисли цена за доставка" at bounding box center [990, 322] width 208 height 31
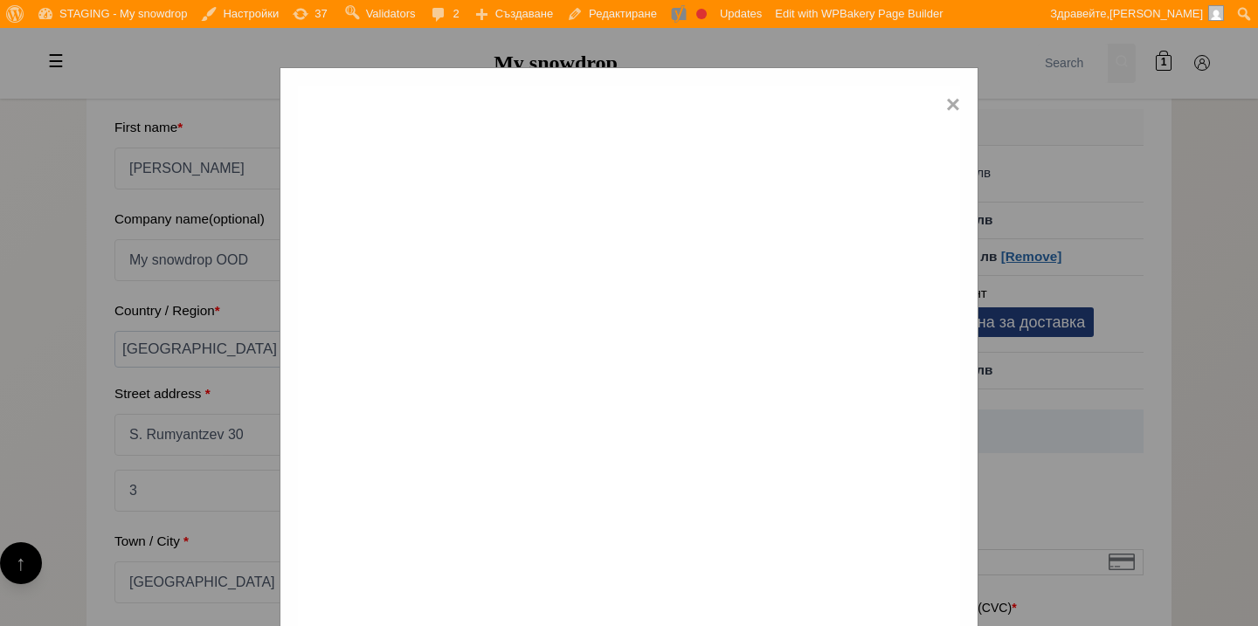
type input "5007 - [GEOGRAPHIC_DATA] [GEOGRAPHIC_DATA]"
type input "5000"
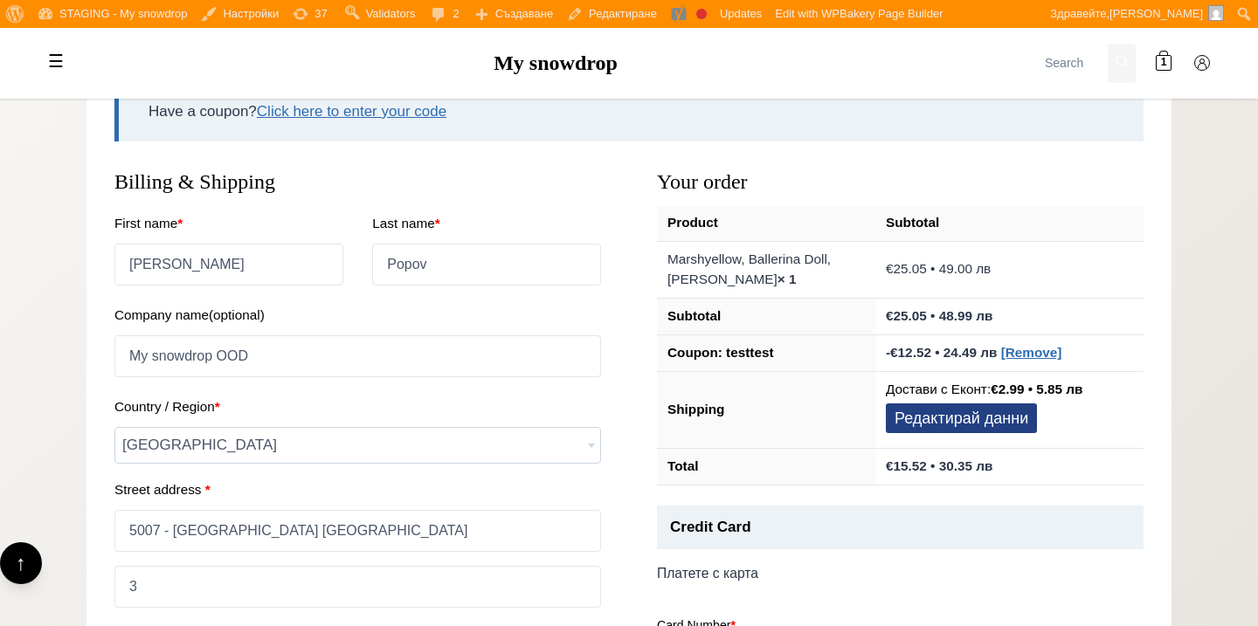
scroll to position [902, 0]
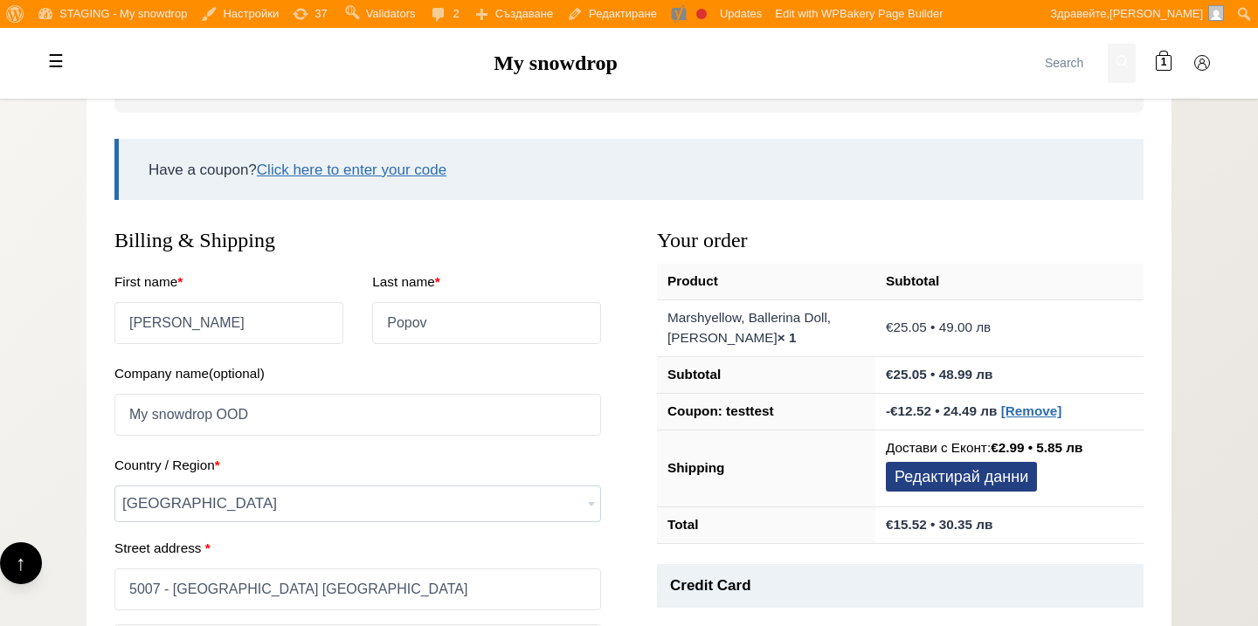
click at [318, 493] on span "[GEOGRAPHIC_DATA]" at bounding box center [357, 503] width 485 height 35
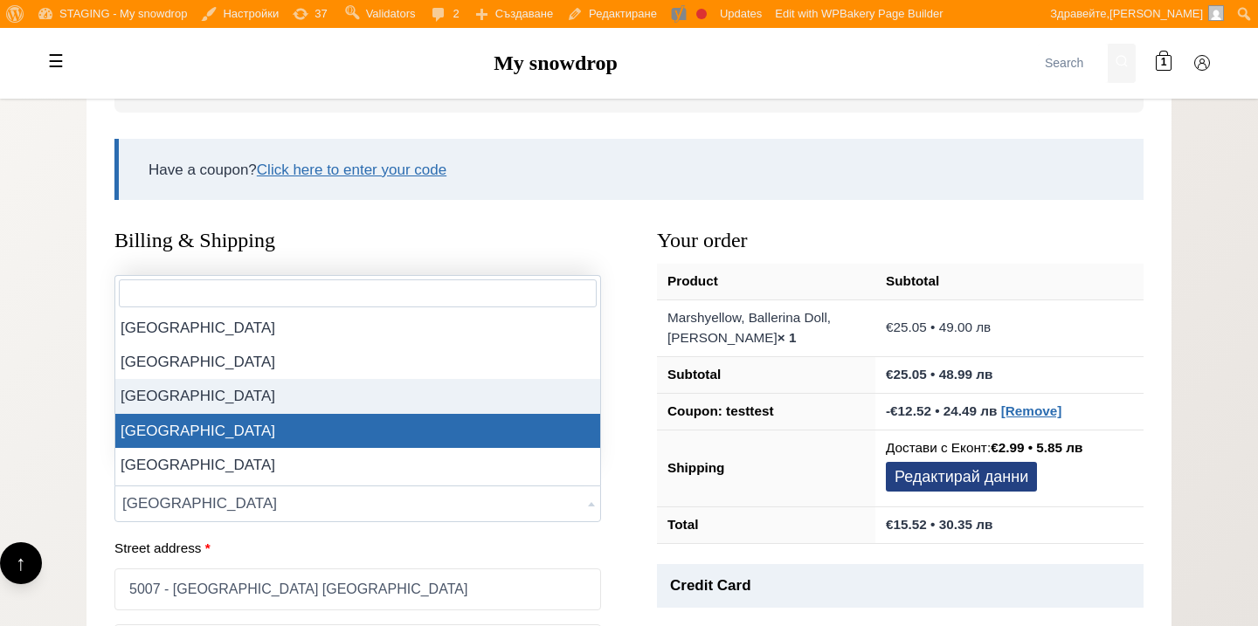
select select "HR"
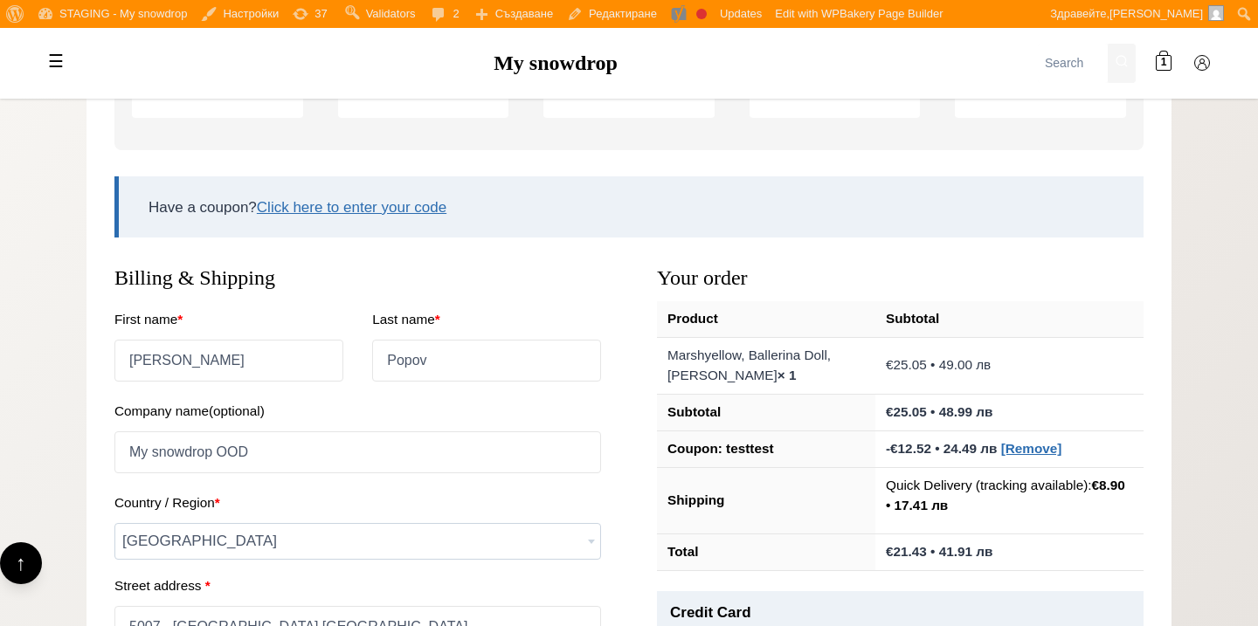
scroll to position [817, 0]
